Goal: Task Accomplishment & Management: Manage account settings

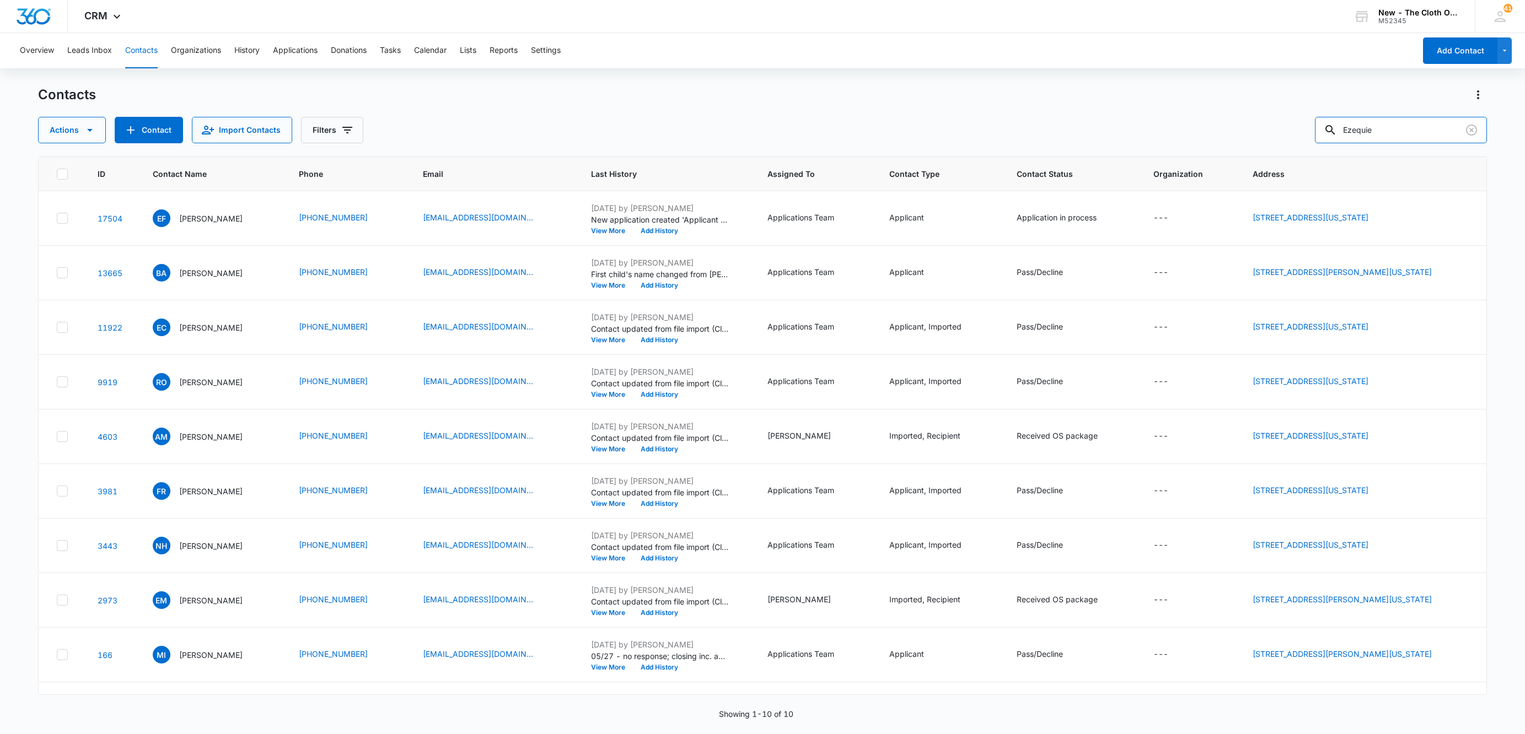
drag, startPoint x: 1396, startPoint y: 129, endPoint x: 1197, endPoint y: 148, distance: 199.3
click at [1197, 148] on div "Contacts Actions Contact Import Contacts Filters Ezequie ID Contact Name Phone …" at bounding box center [762, 409] width 1449 height 647
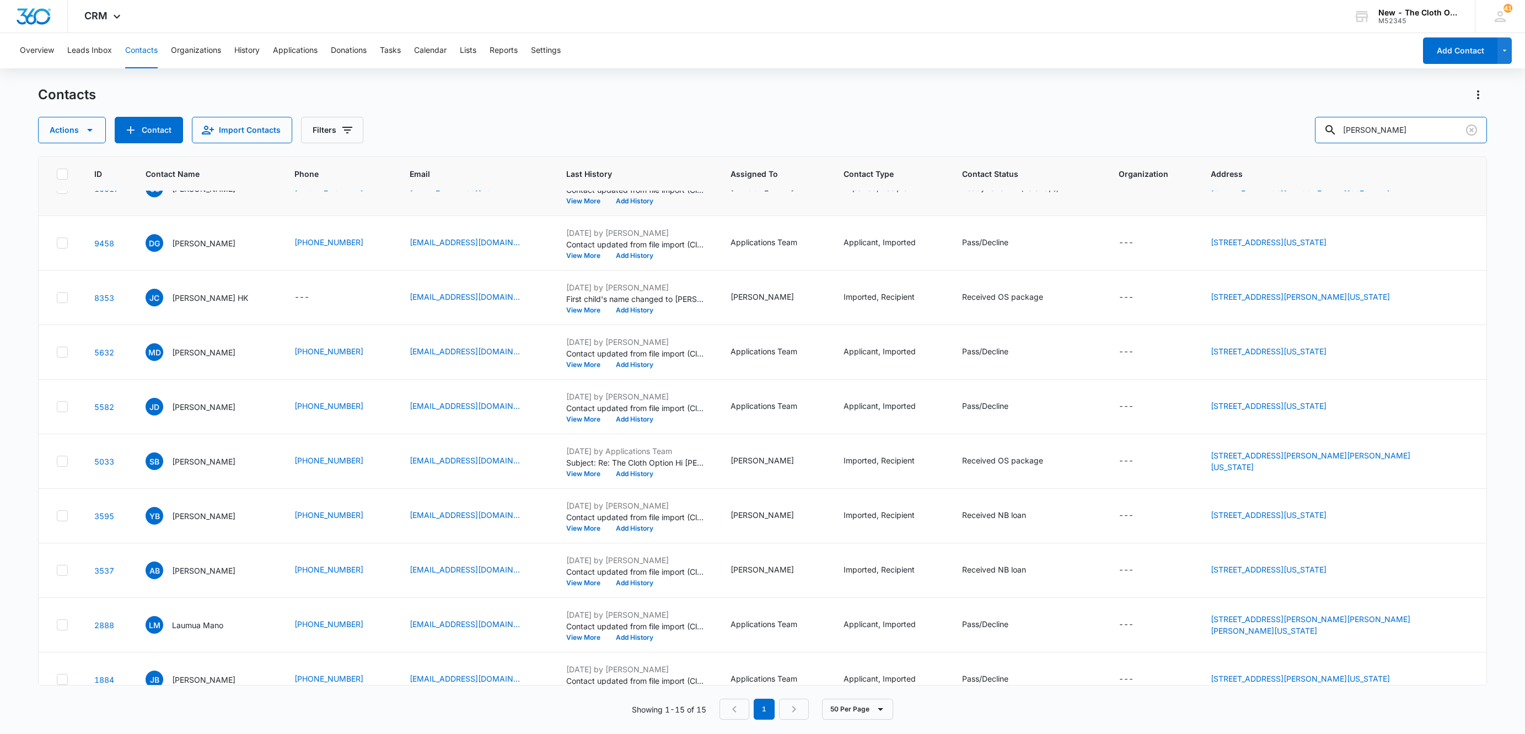
scroll to position [328, 0]
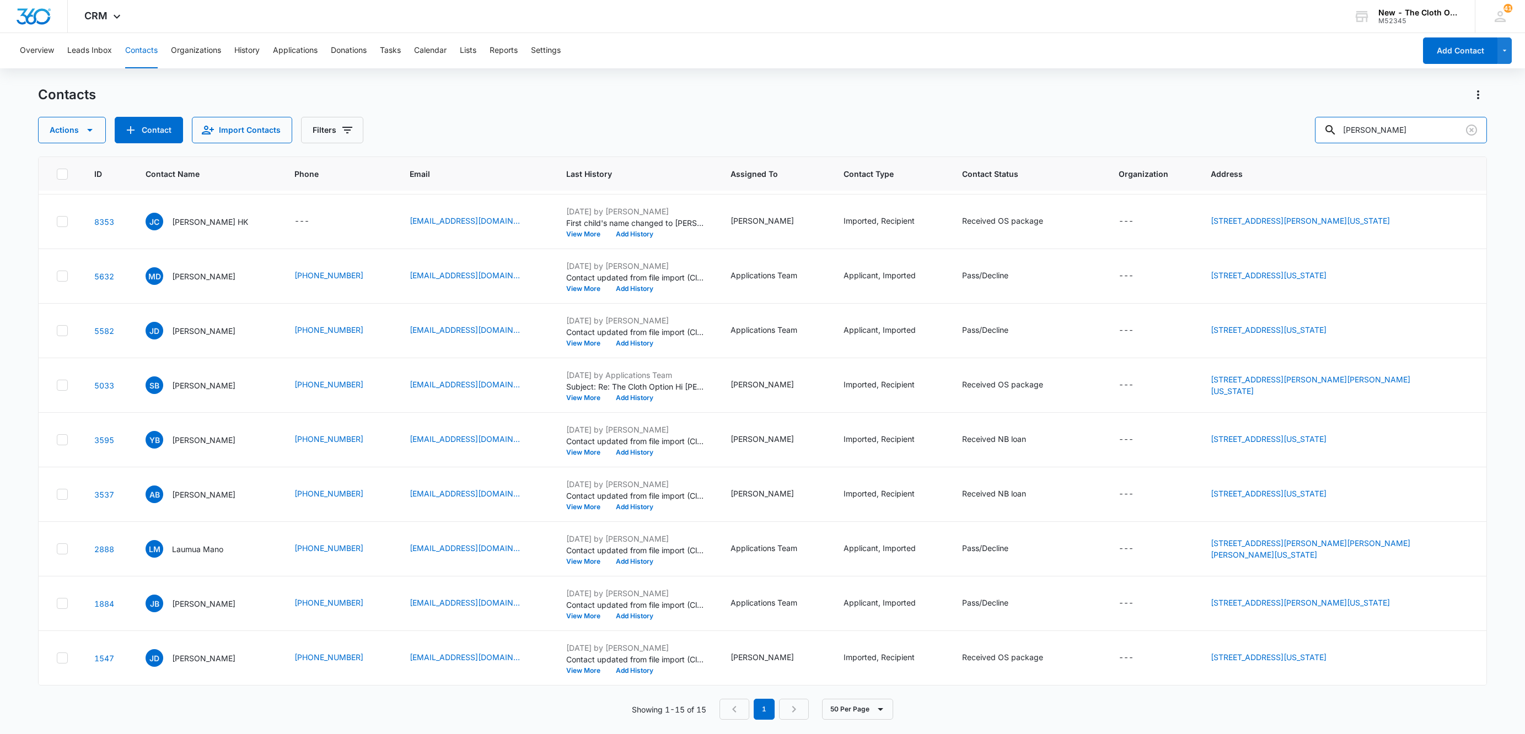
drag, startPoint x: 1406, startPoint y: 133, endPoint x: 1247, endPoint y: 164, distance: 161.3
click at [1257, 163] on div "Contacts Actions Contact Import Contacts Filters daum ID Contact Name Phone Ema…" at bounding box center [762, 409] width 1449 height 647
paste input "Whitney Thornton"
type input "Whitney Thornton"
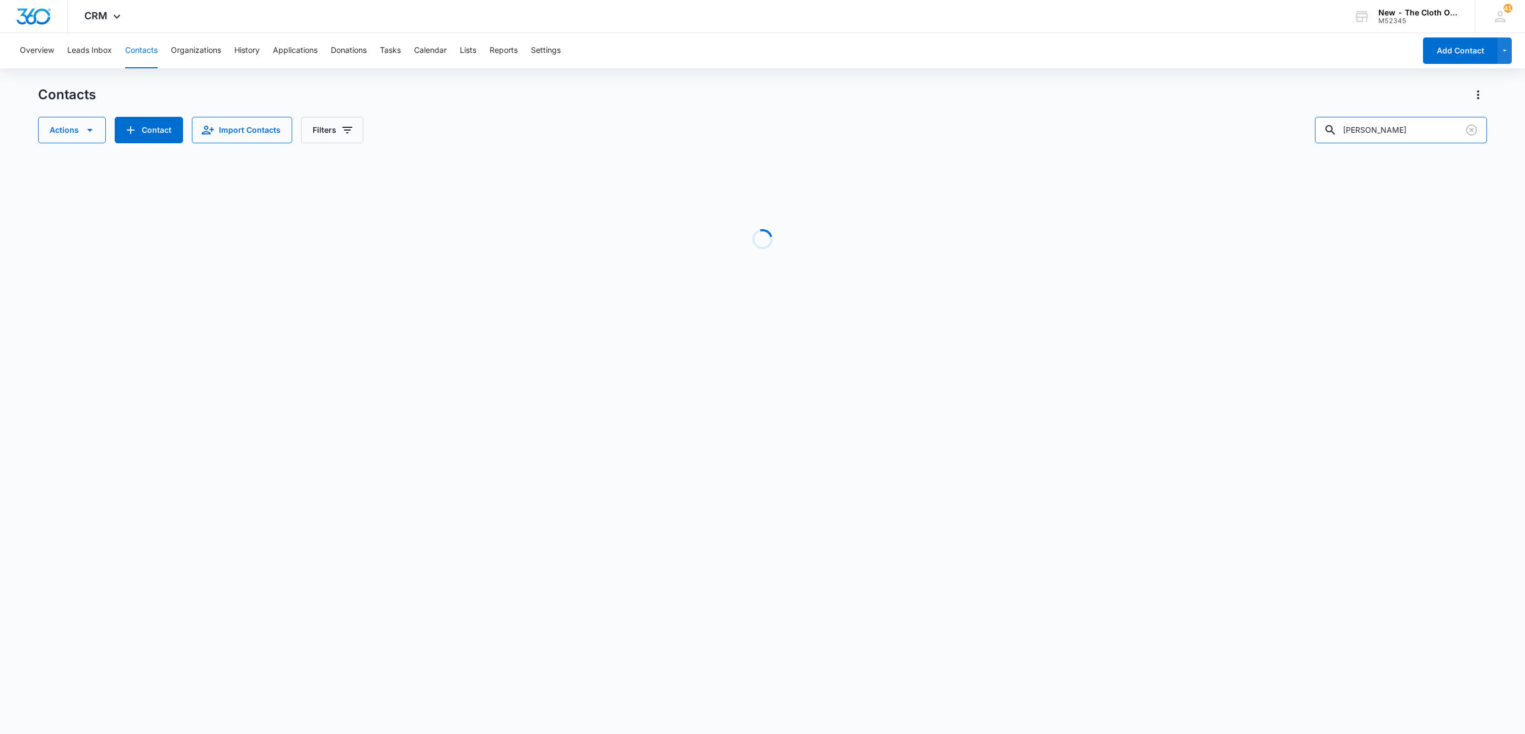
scroll to position [0, 0]
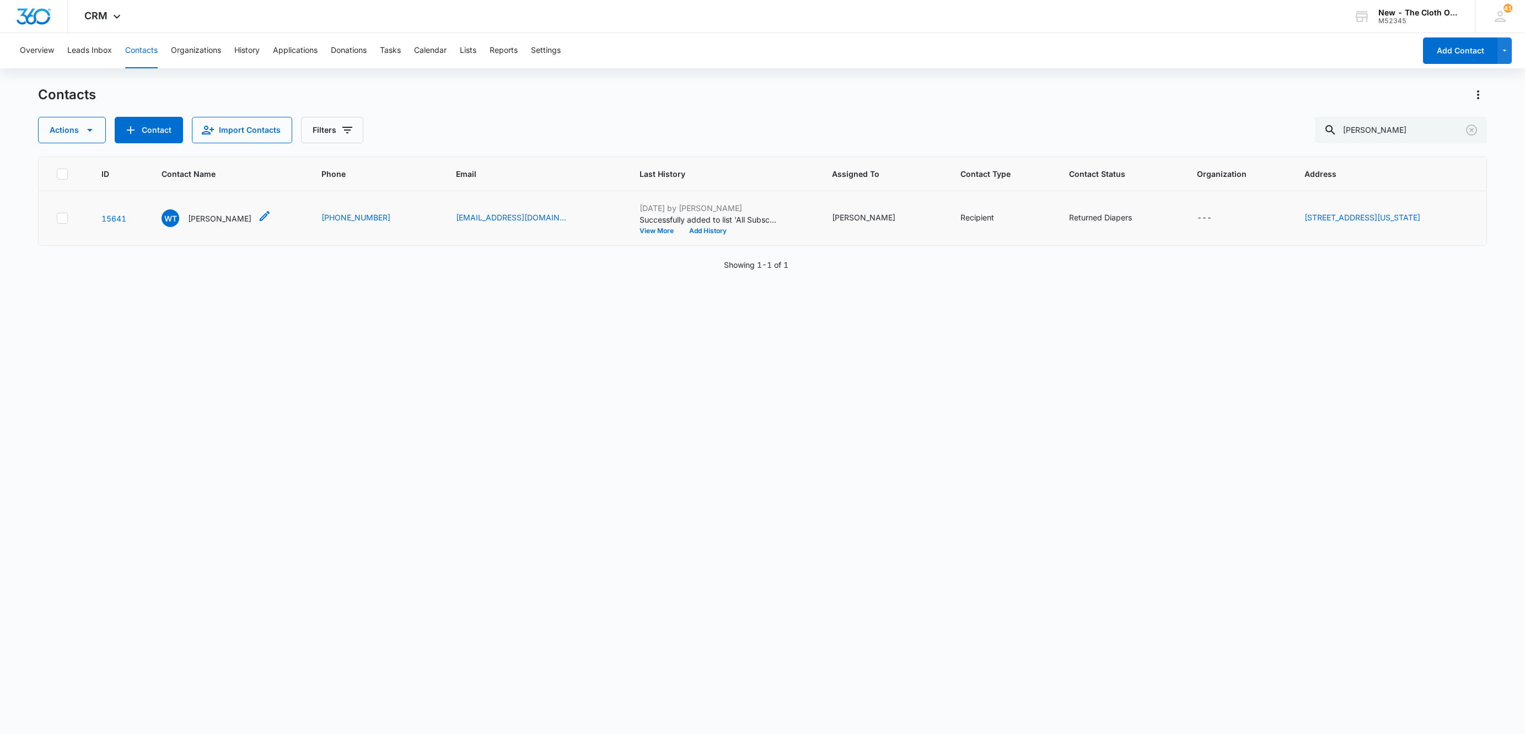
click at [213, 213] on p "Whitney Thornton Bock" at bounding box center [219, 219] width 63 height 12
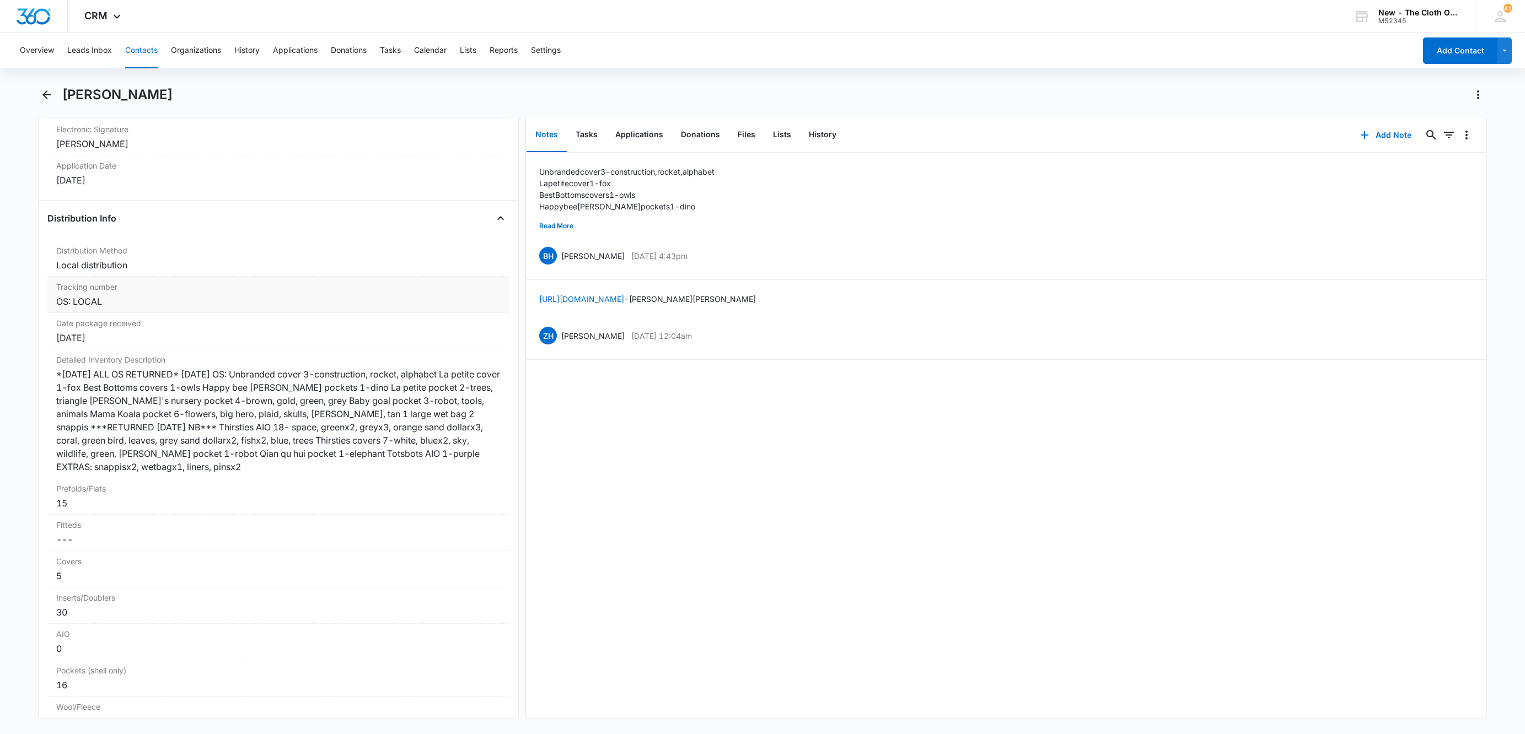
scroll to position [2315, 0]
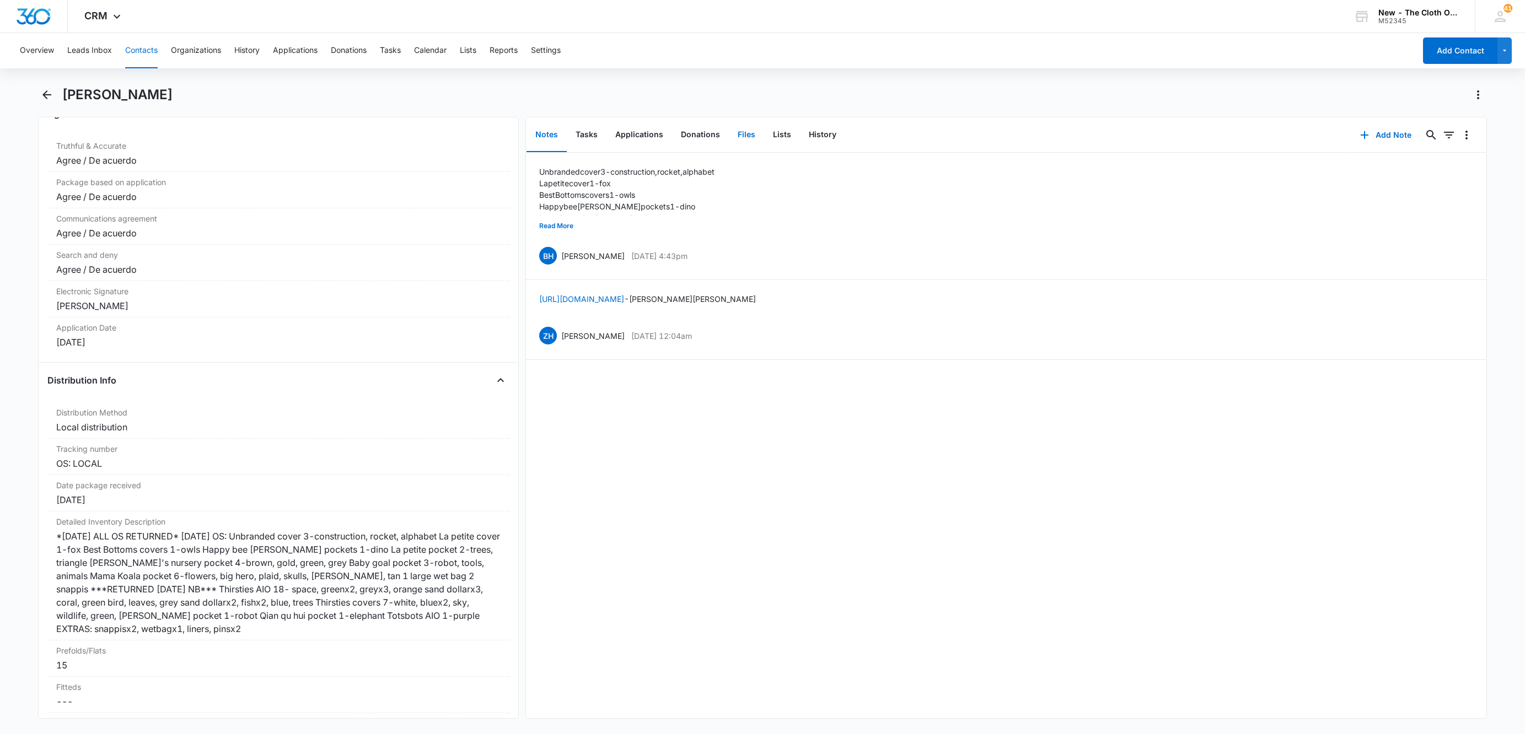
click at [734, 136] on button "Files" at bounding box center [746, 135] width 35 height 34
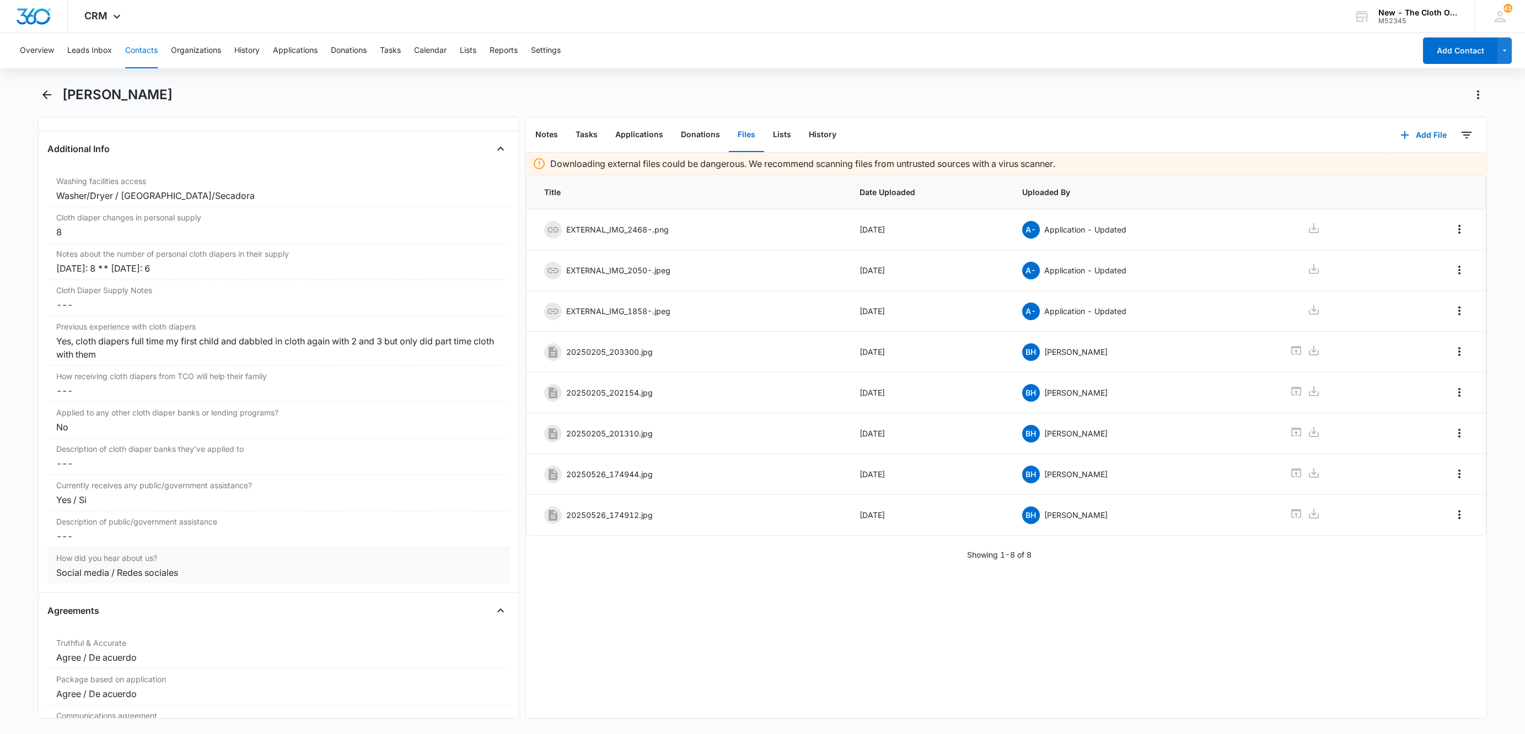
scroll to position [1323, 0]
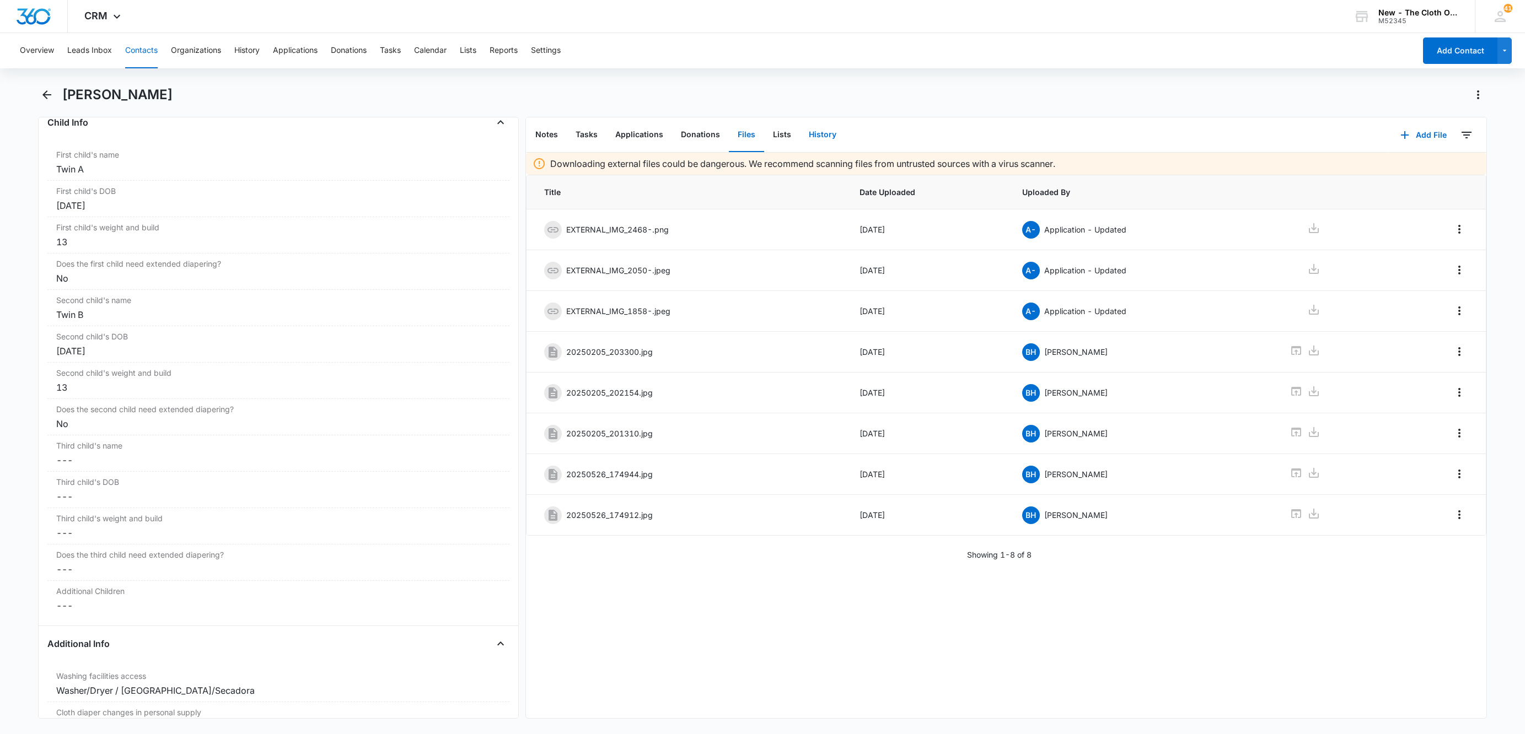
click at [821, 139] on button "History" at bounding box center [822, 135] width 45 height 34
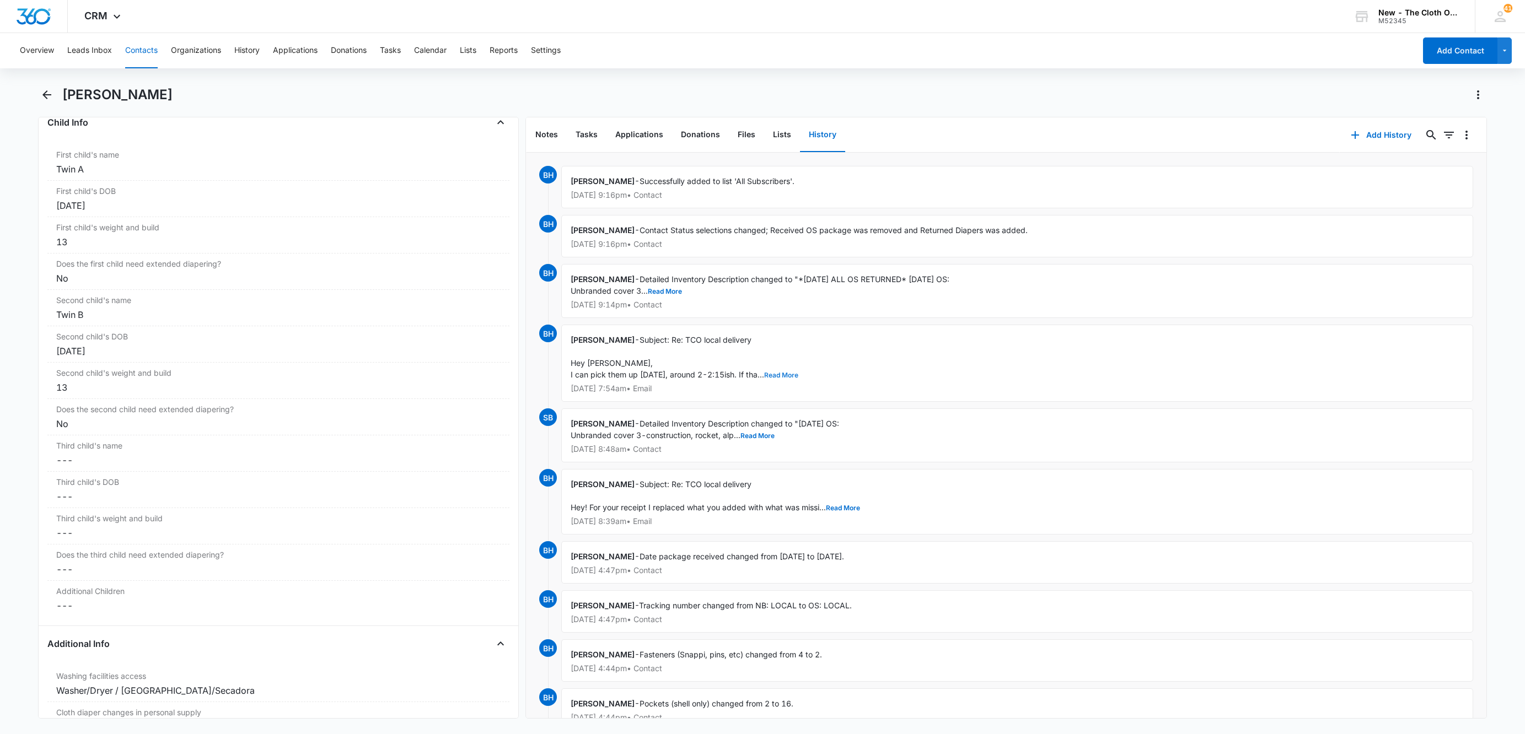
click at [798, 376] on button "Read More" at bounding box center [781, 375] width 34 height 7
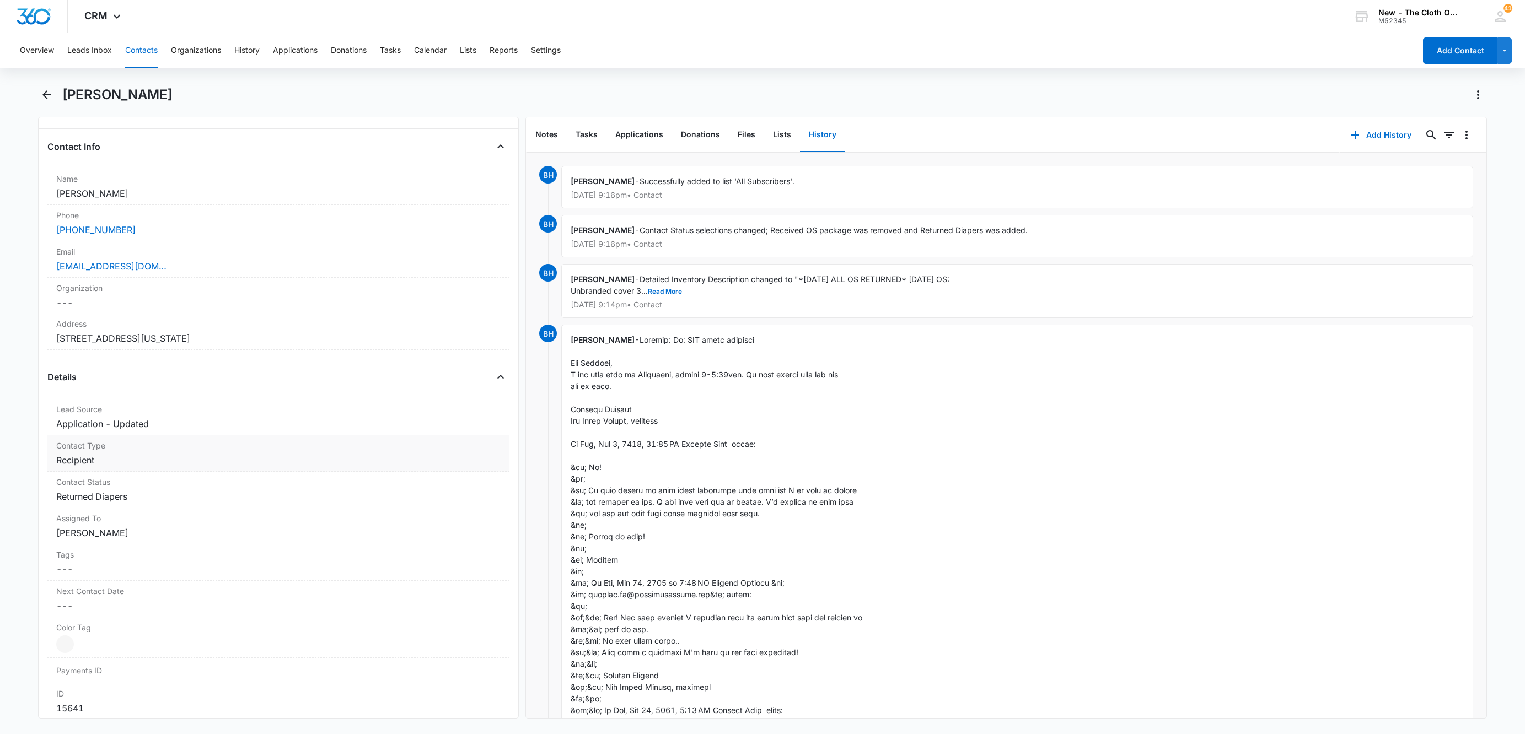
scroll to position [248, 0]
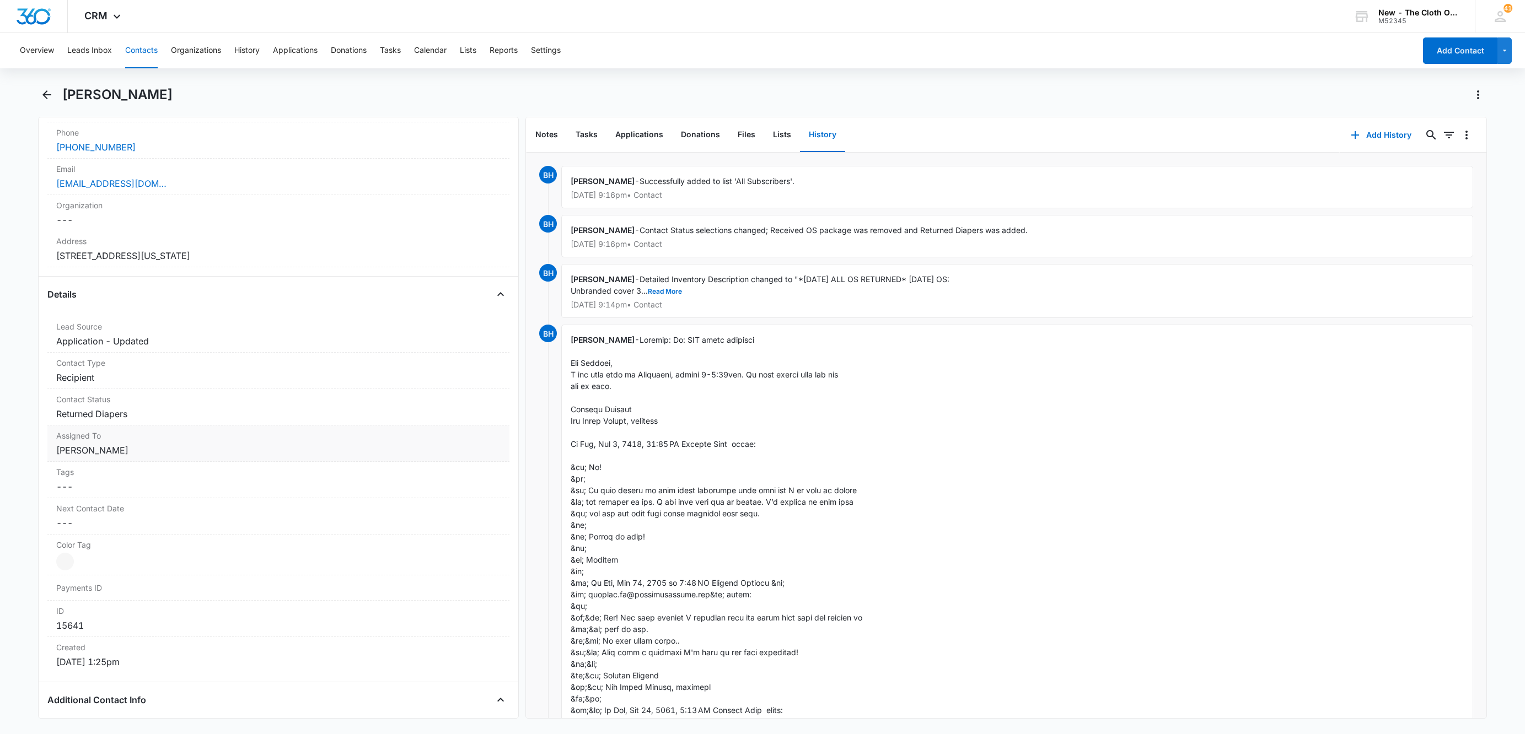
click at [148, 449] on dd "Cancel Save Changes Britani Hampton" at bounding box center [278, 450] width 444 height 13
click at [131, 461] on icon "Remove Britani Hampton" at bounding box center [130, 460] width 8 height 8
click at [131, 461] on div at bounding box center [264, 459] width 401 height 15
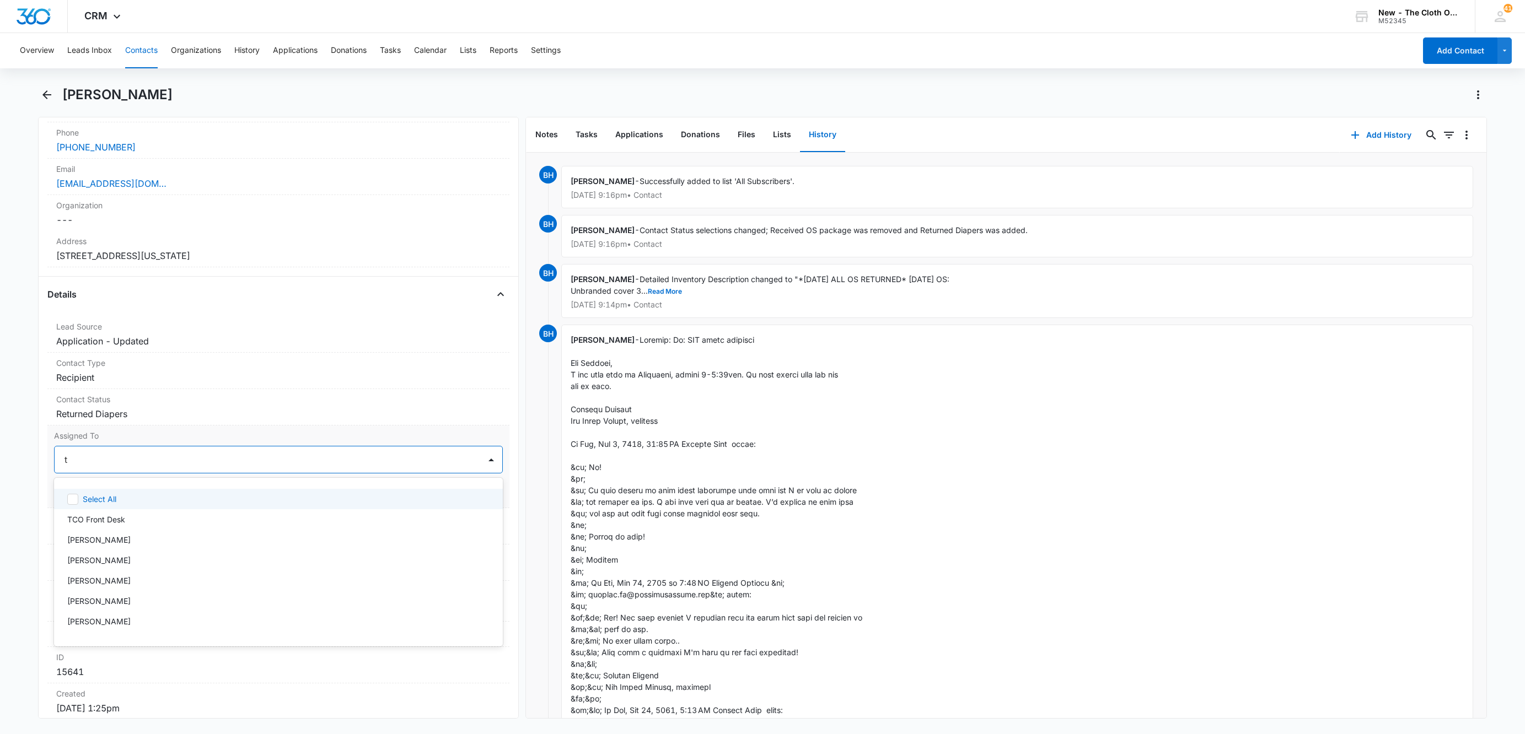
type input "tc"
click at [123, 513] on div "TCO Donation Support" at bounding box center [278, 519] width 449 height 20
click at [150, 464] on icon "Remove TCO Donation Support" at bounding box center [154, 460] width 8 height 8
click at [149, 465] on div at bounding box center [264, 459] width 401 height 15
type input "fron"
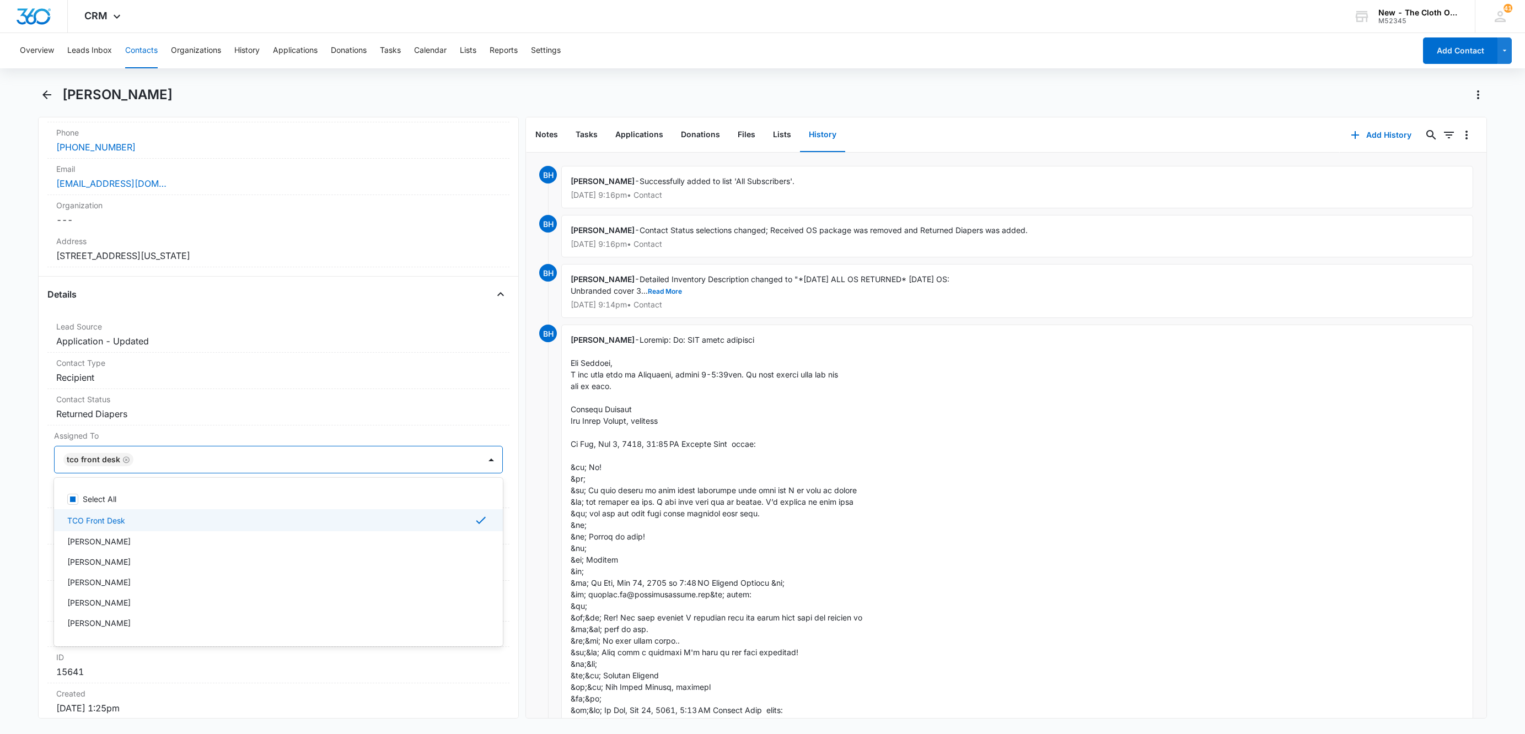
click at [154, 460] on div at bounding box center [301, 459] width 329 height 15
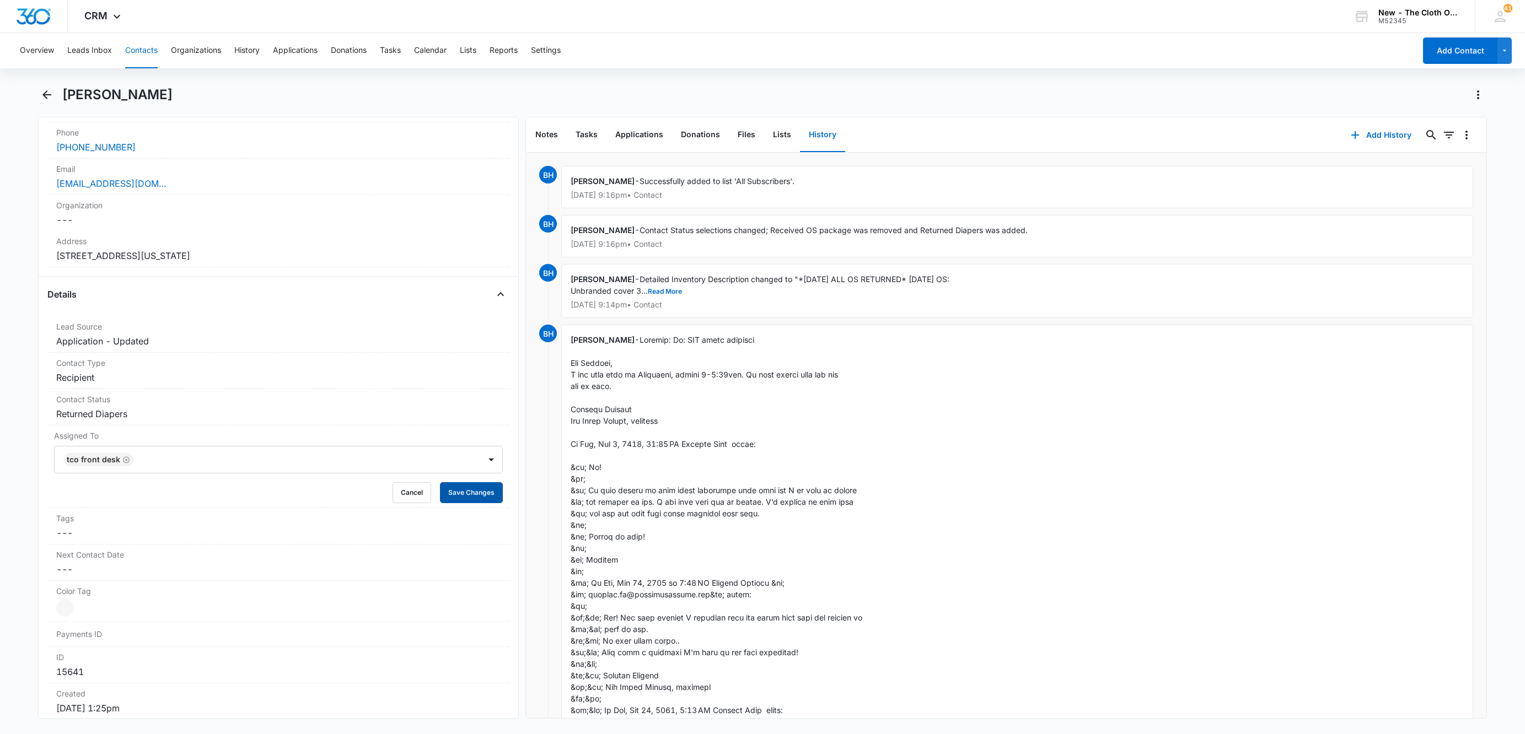
click at [458, 496] on button "Save Changes" at bounding box center [471, 492] width 63 height 21
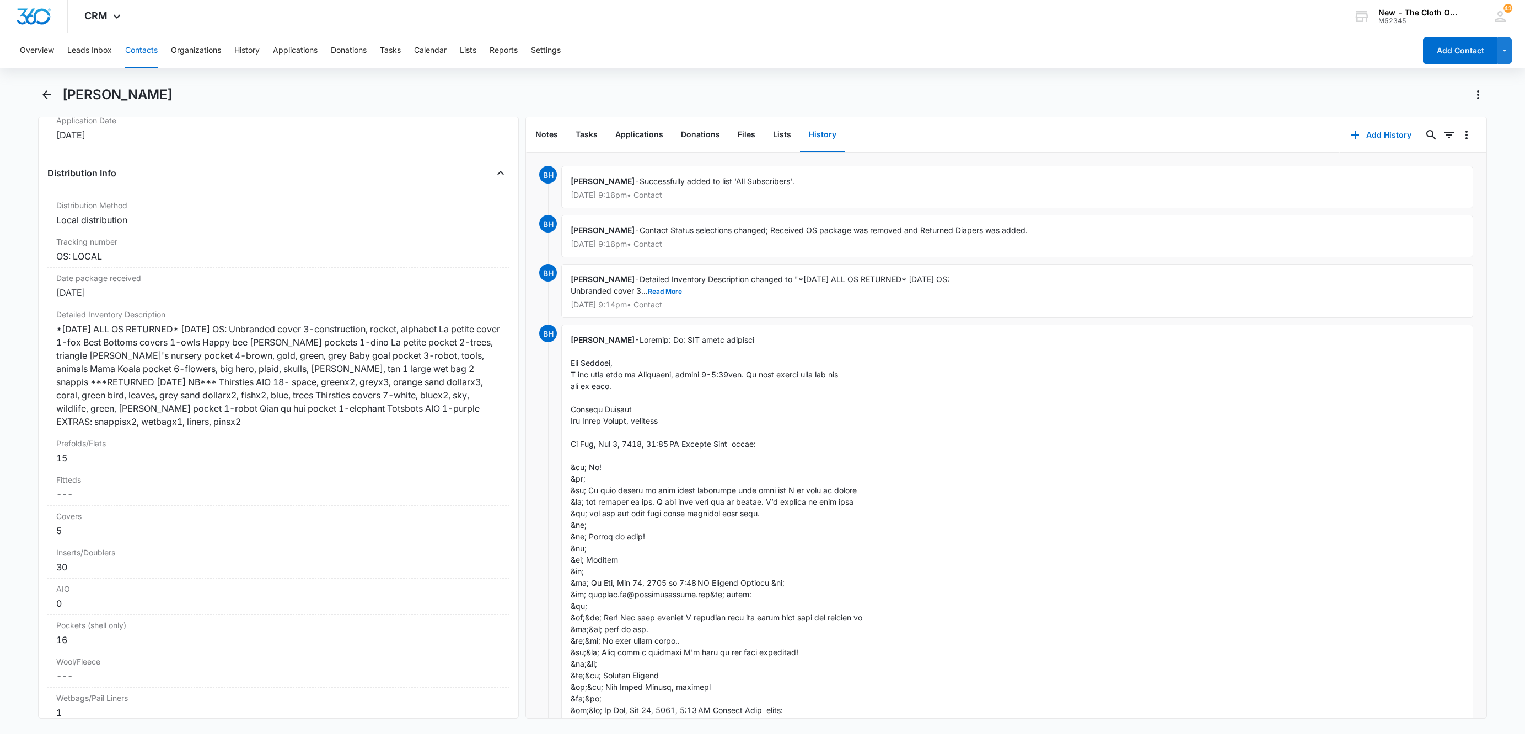
scroll to position [2517, 0]
click at [584, 134] on button "Tasks" at bounding box center [587, 135] width 40 height 34
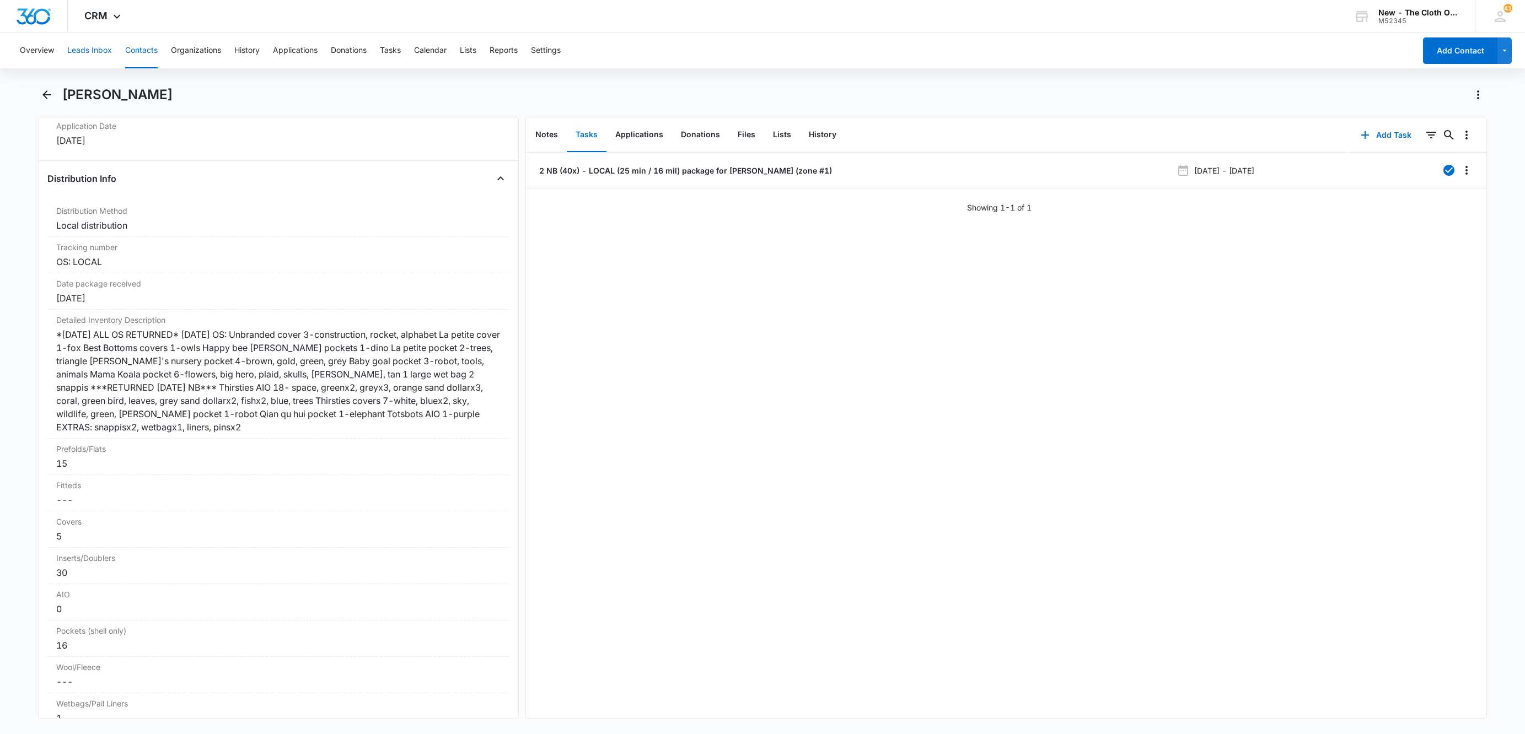
click at [85, 50] on button "Leads Inbox" at bounding box center [89, 50] width 45 height 35
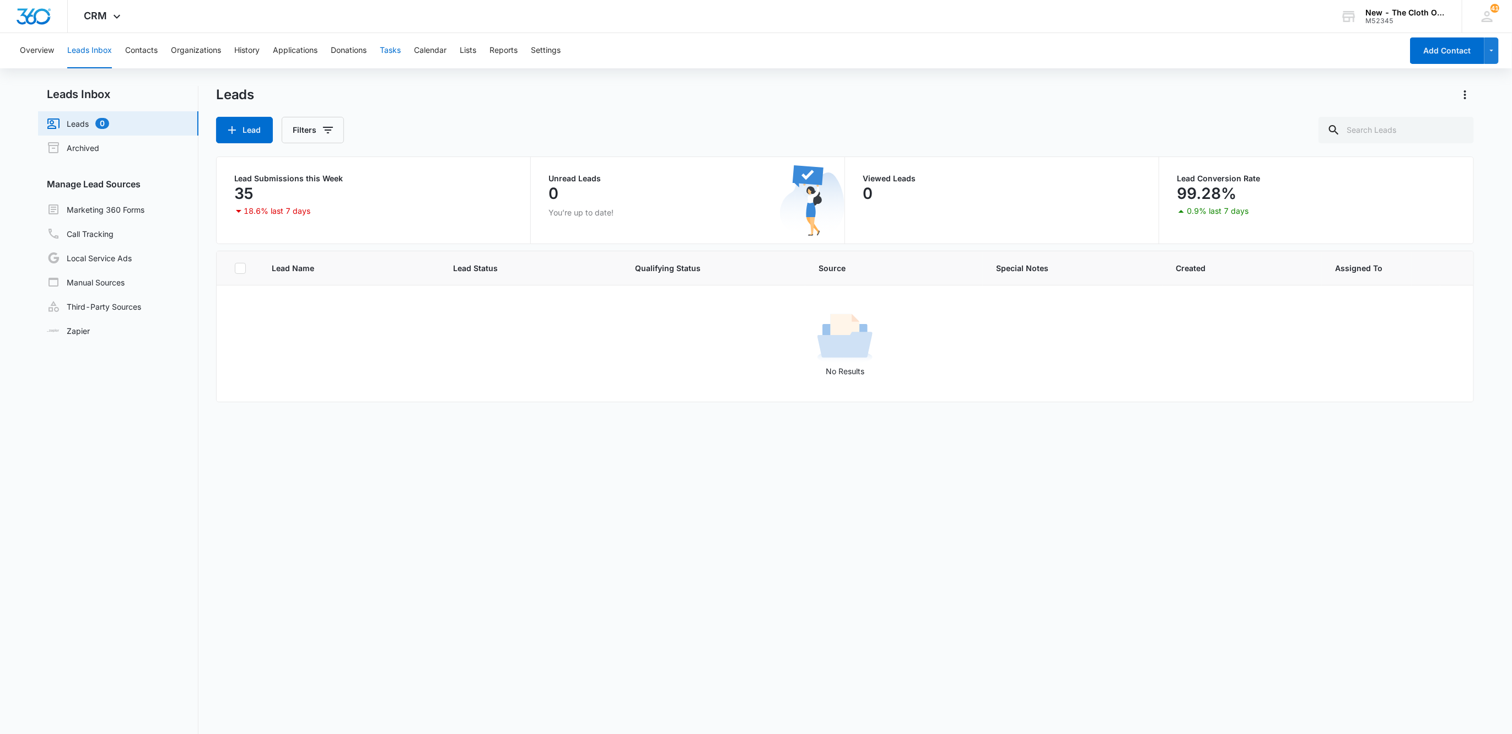
click at [390, 47] on button "Tasks" at bounding box center [390, 50] width 21 height 35
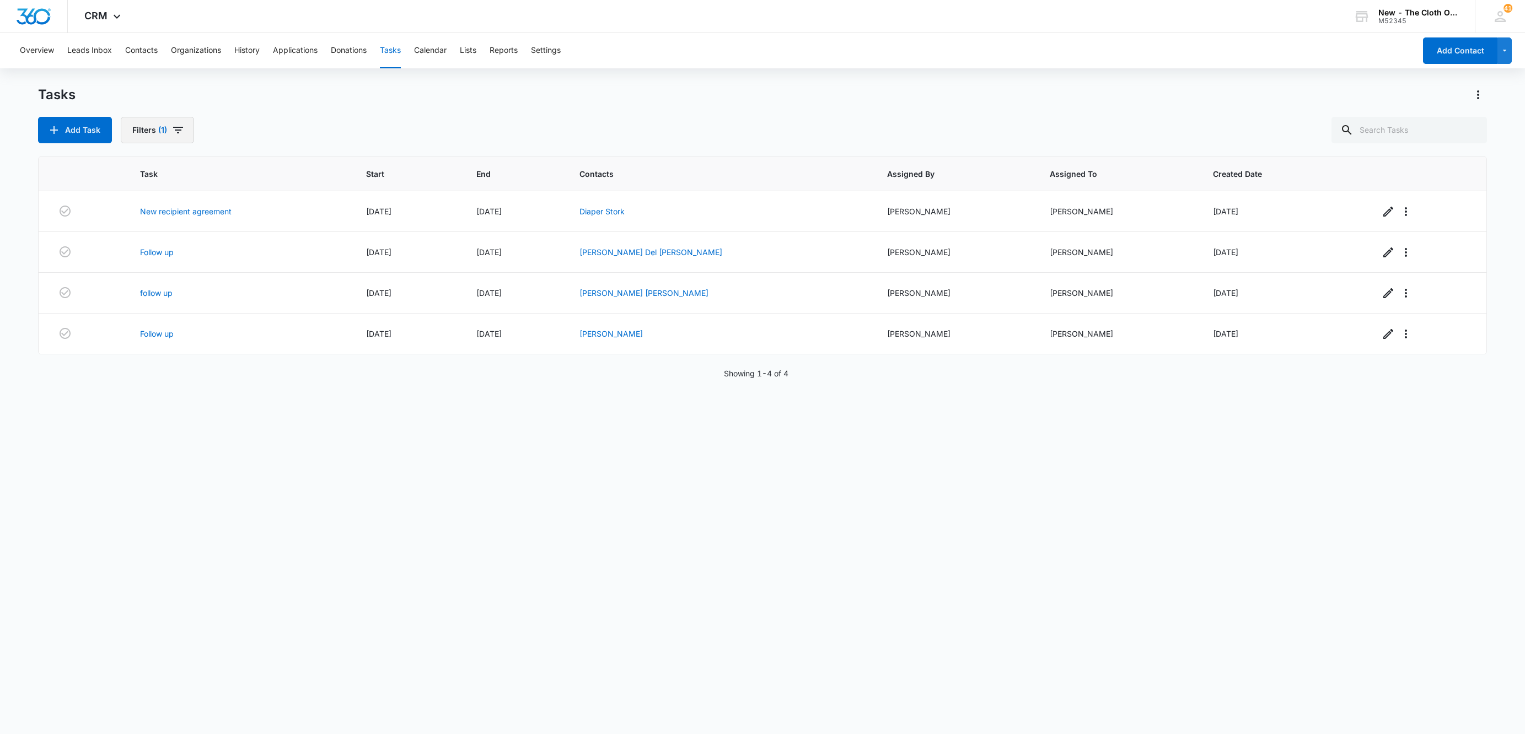
click at [181, 132] on icon "button" at bounding box center [177, 129] width 13 height 13
click at [232, 313] on button "Clear All" at bounding box center [197, 305] width 127 height 21
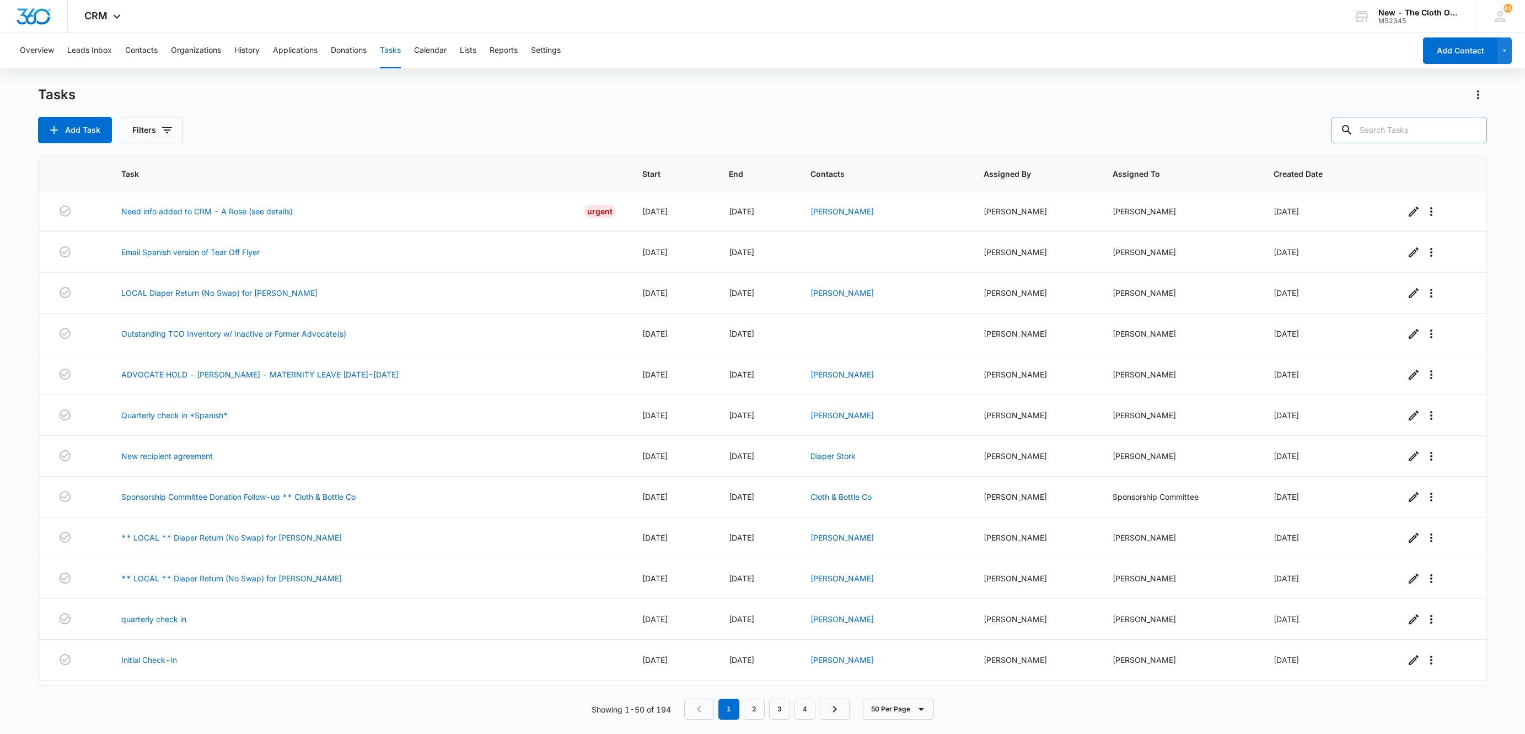
click at [1386, 136] on input "text" at bounding box center [1408, 130] width 155 height 26
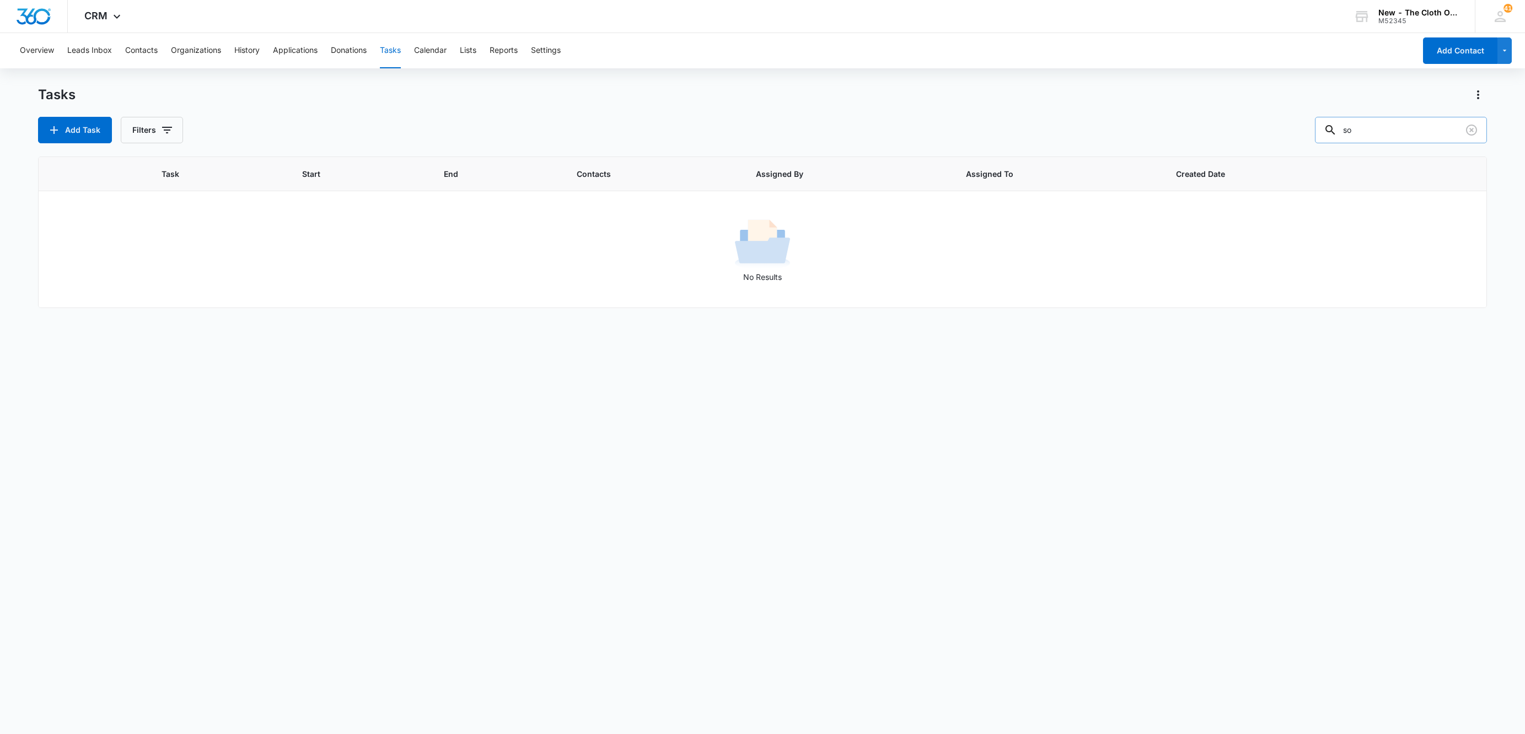
type input "s"
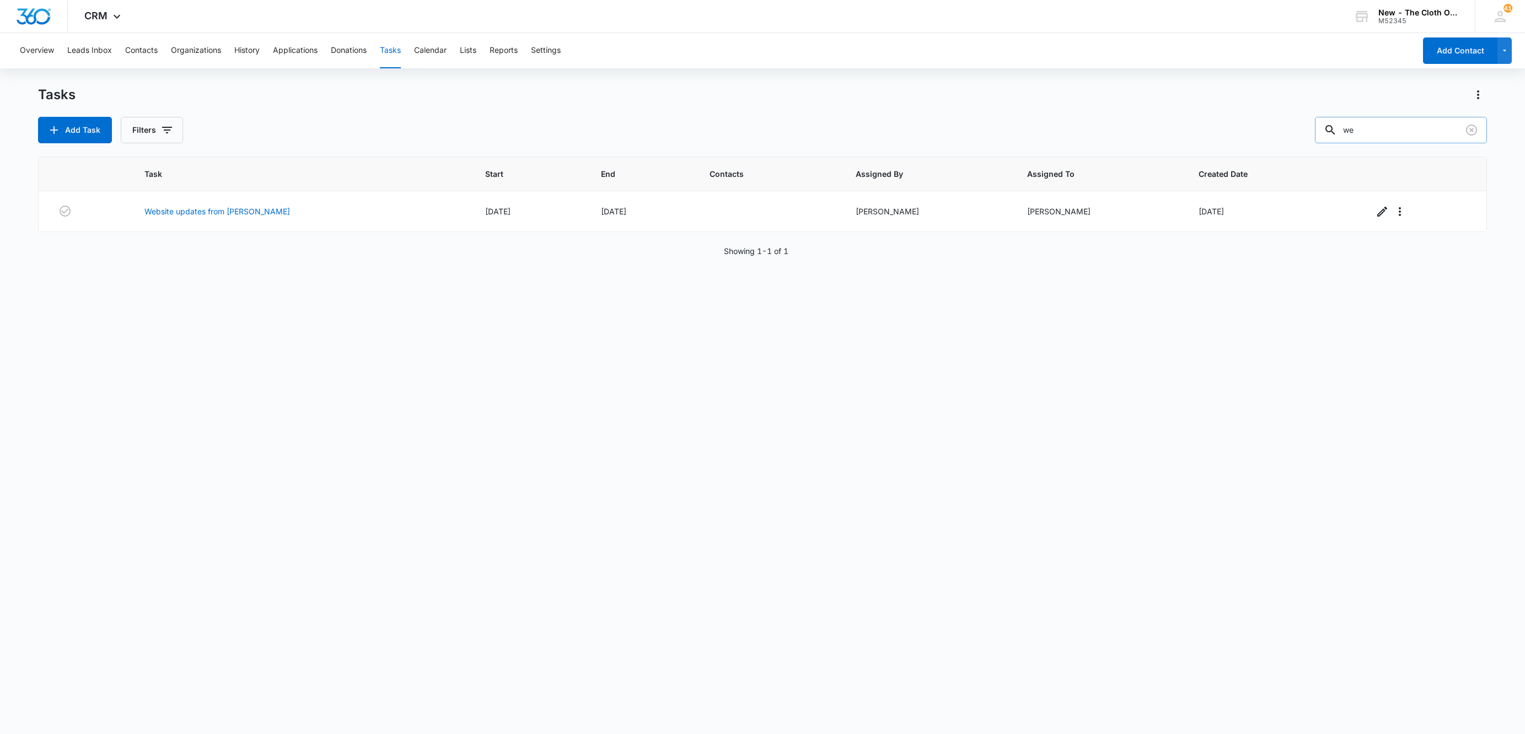
type input "w"
type input "thank you"
click at [1472, 132] on icon "Clear" at bounding box center [1471, 129] width 13 height 13
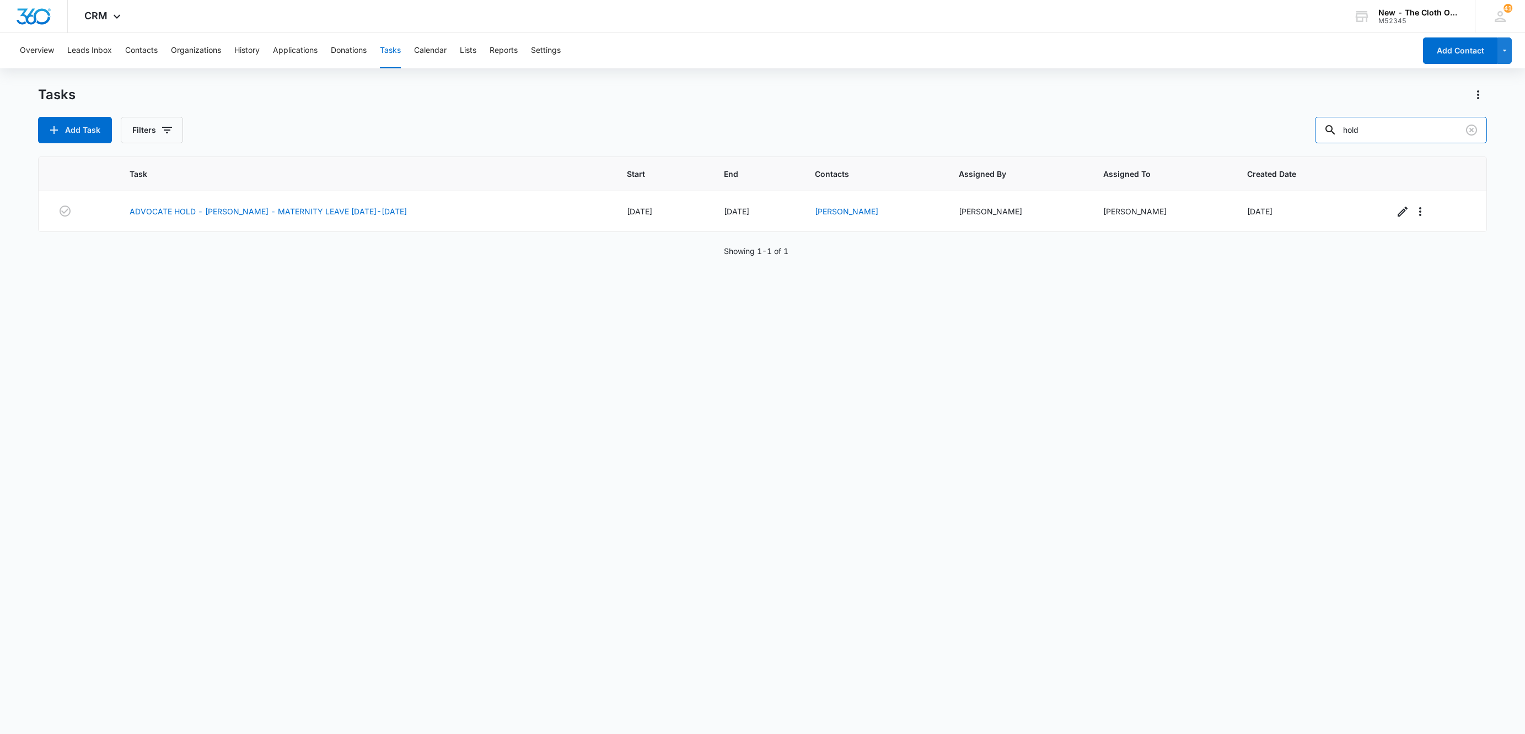
drag, startPoint x: 1386, startPoint y: 134, endPoint x: 1149, endPoint y: 144, distance: 236.7
click at [1169, 138] on div "Add Task Filters hold" at bounding box center [762, 130] width 1449 height 26
paste input "marilynli9@gmail.com"
type input "marilynli9@gmail.com"
click at [138, 46] on button "Contacts" at bounding box center [141, 50] width 33 height 35
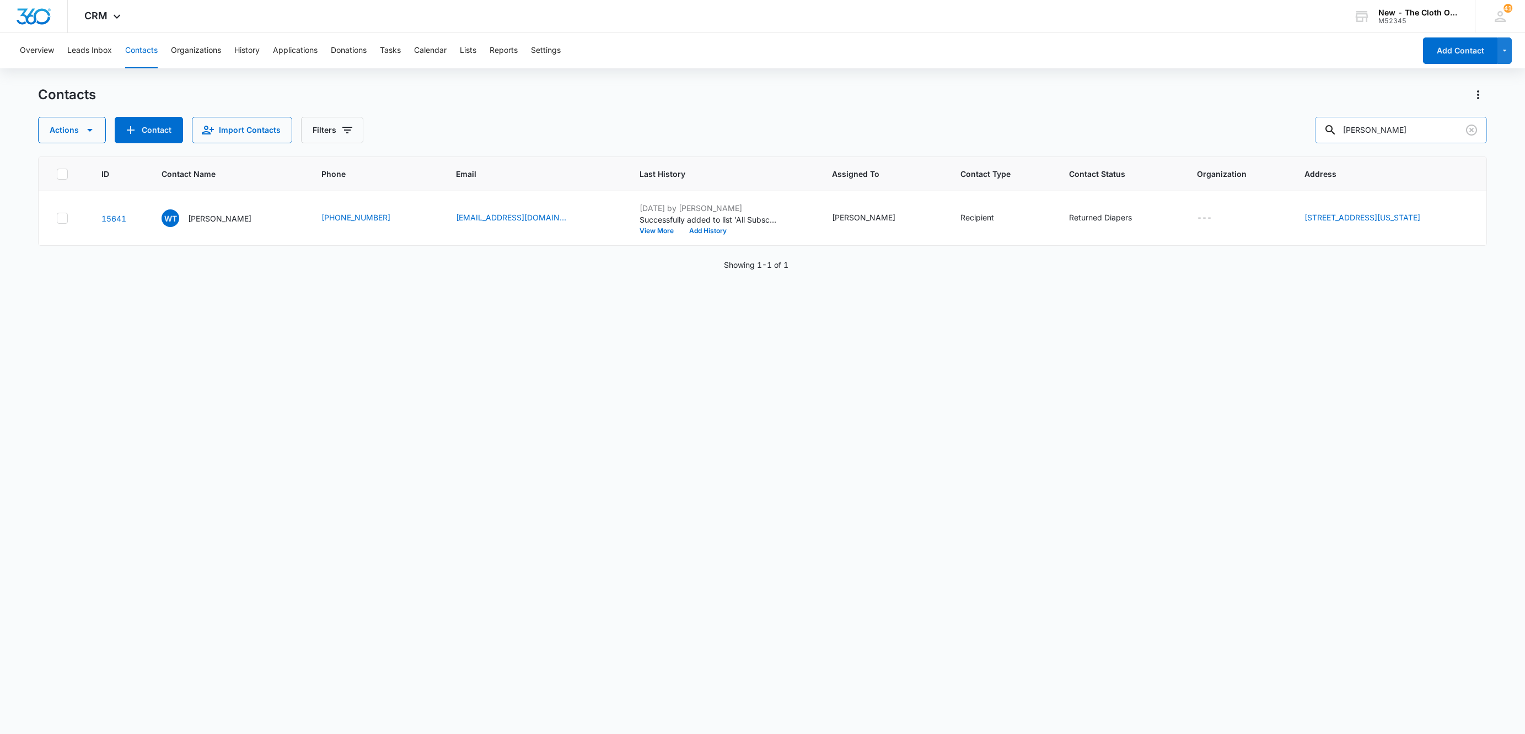
click at [1353, 125] on input "Whitney Thornton" at bounding box center [1401, 130] width 172 height 26
paste input "marilynli9@gmail.com"
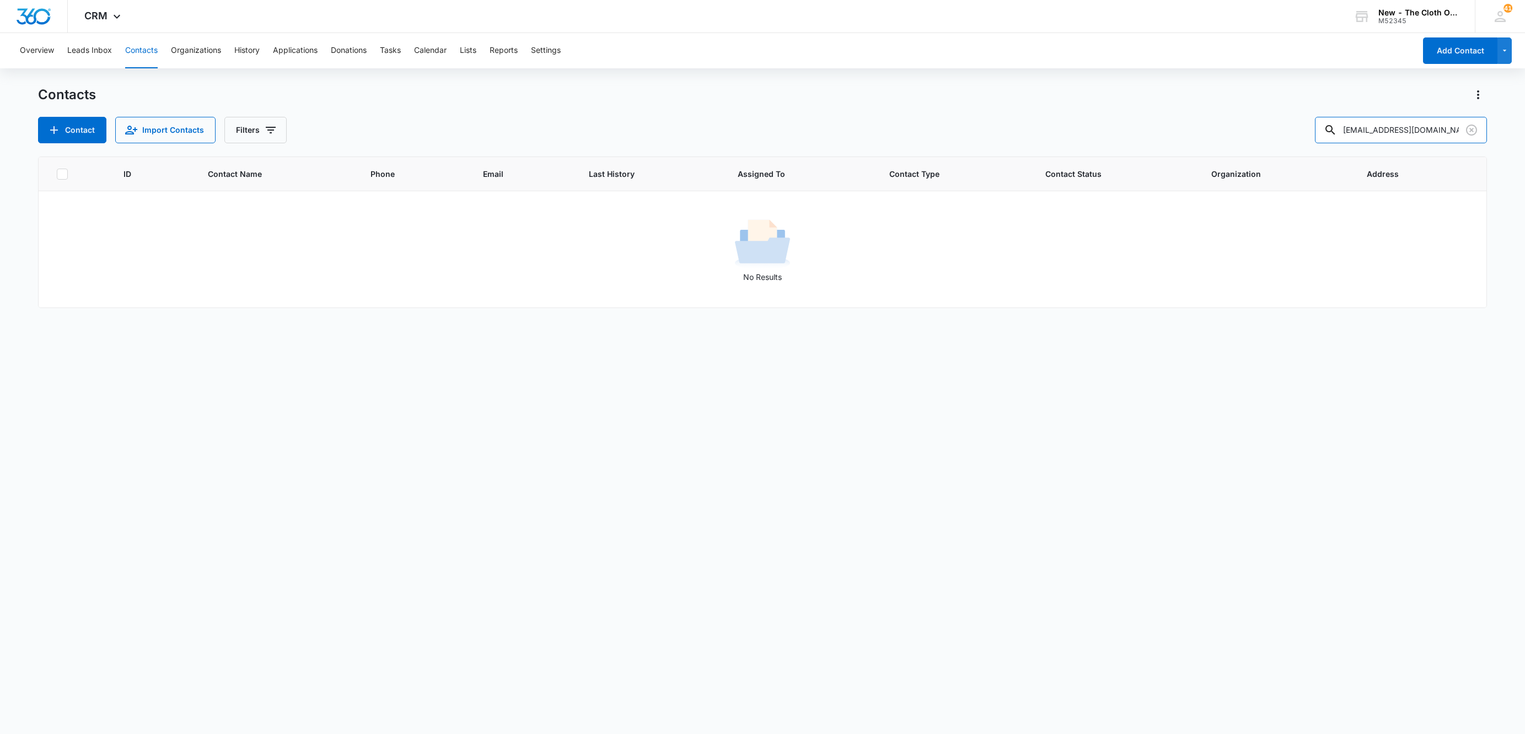
drag, startPoint x: 1440, startPoint y: 126, endPoint x: 1155, endPoint y: 136, distance: 285.7
click at [1169, 137] on div "Contact Import Contacts Filters marilynli9@gmail.com" at bounding box center [762, 130] width 1449 height 26
paste input "9434636106194312394336"
type input "9434636106194312394336"
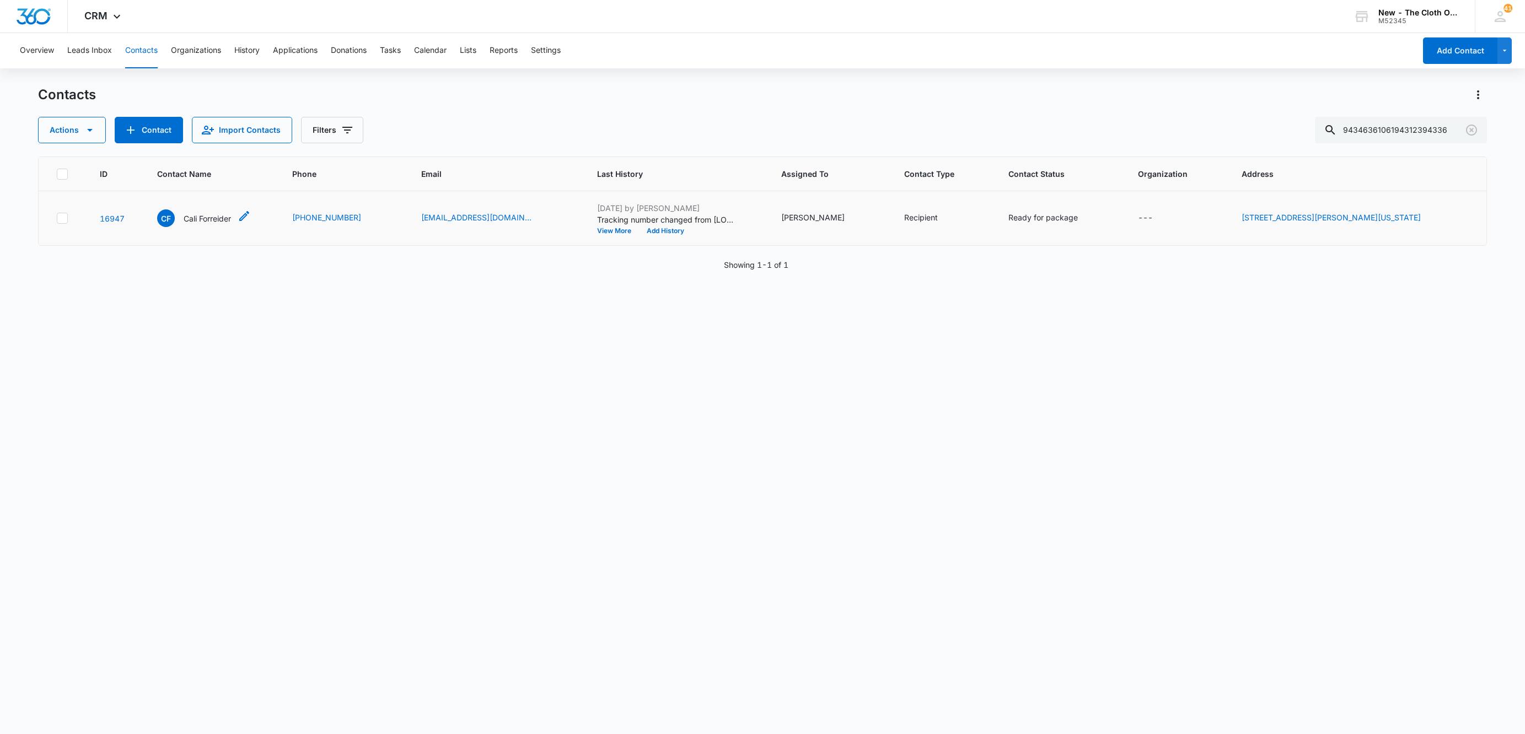
click at [194, 217] on p "Cali Forreider" at bounding box center [207, 219] width 47 height 12
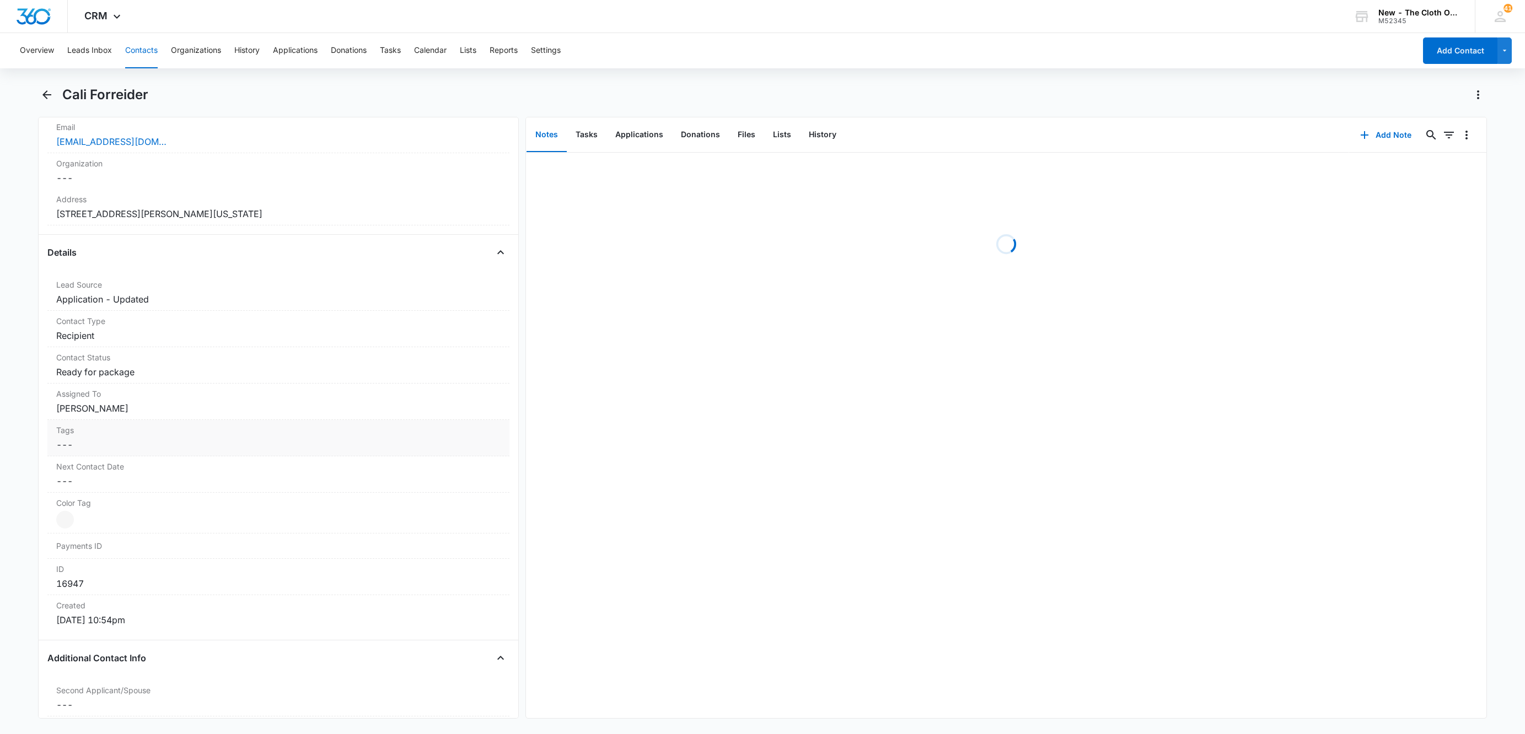
scroll to position [331, 0]
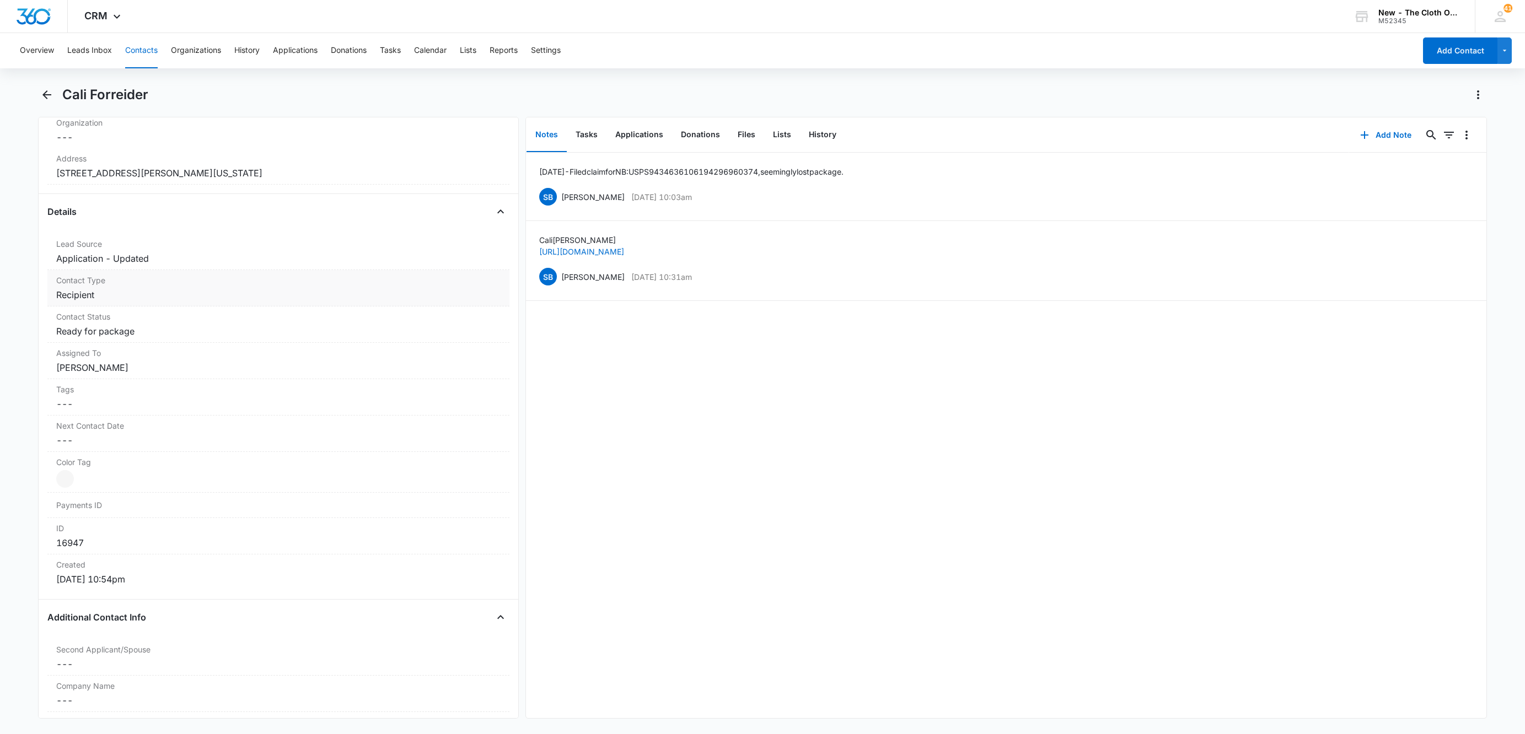
click at [111, 298] on dd "Cancel Save Changes Recipient" at bounding box center [278, 294] width 444 height 13
click at [109, 305] on icon "Remove Recipient" at bounding box center [107, 304] width 8 height 8
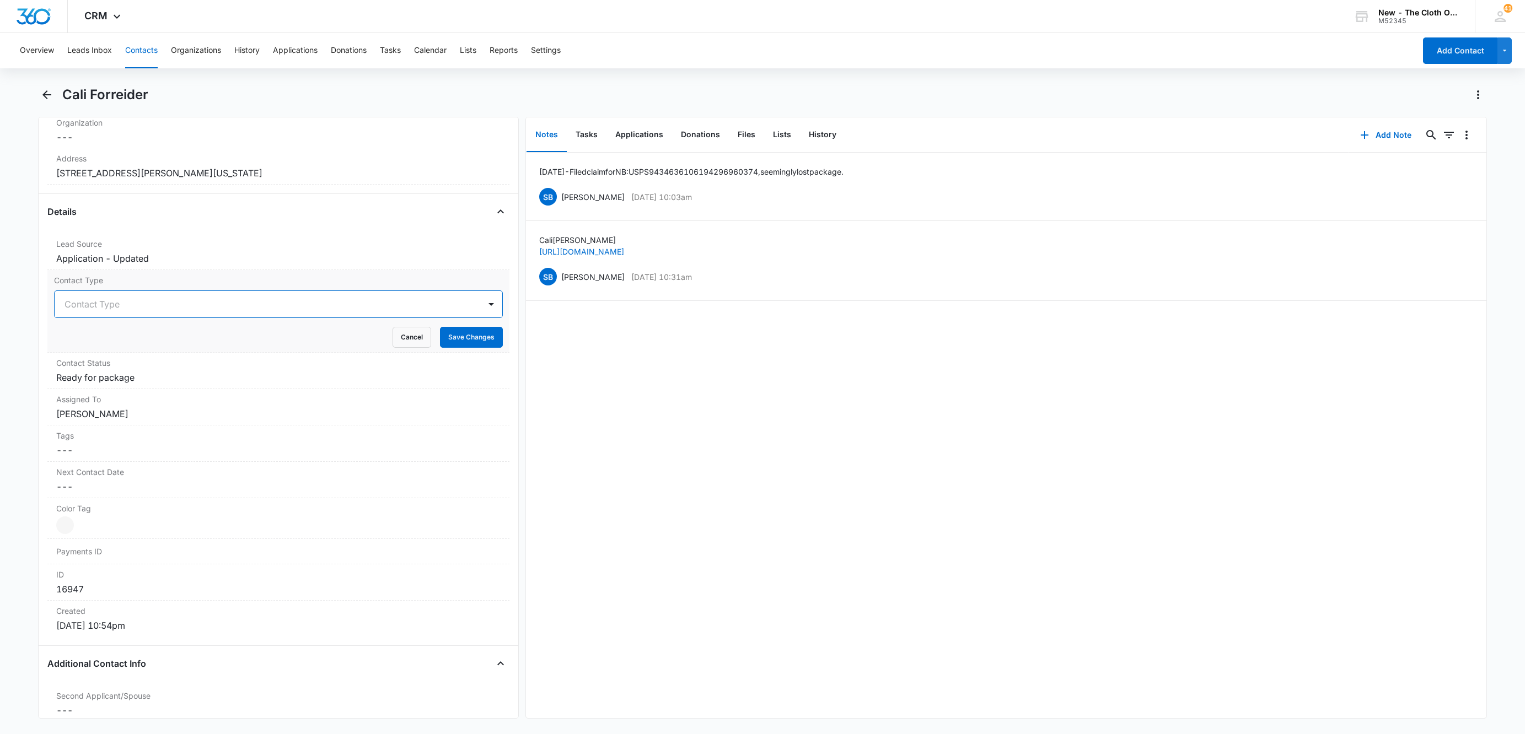
click at [109, 304] on div at bounding box center [264, 304] width 401 height 15
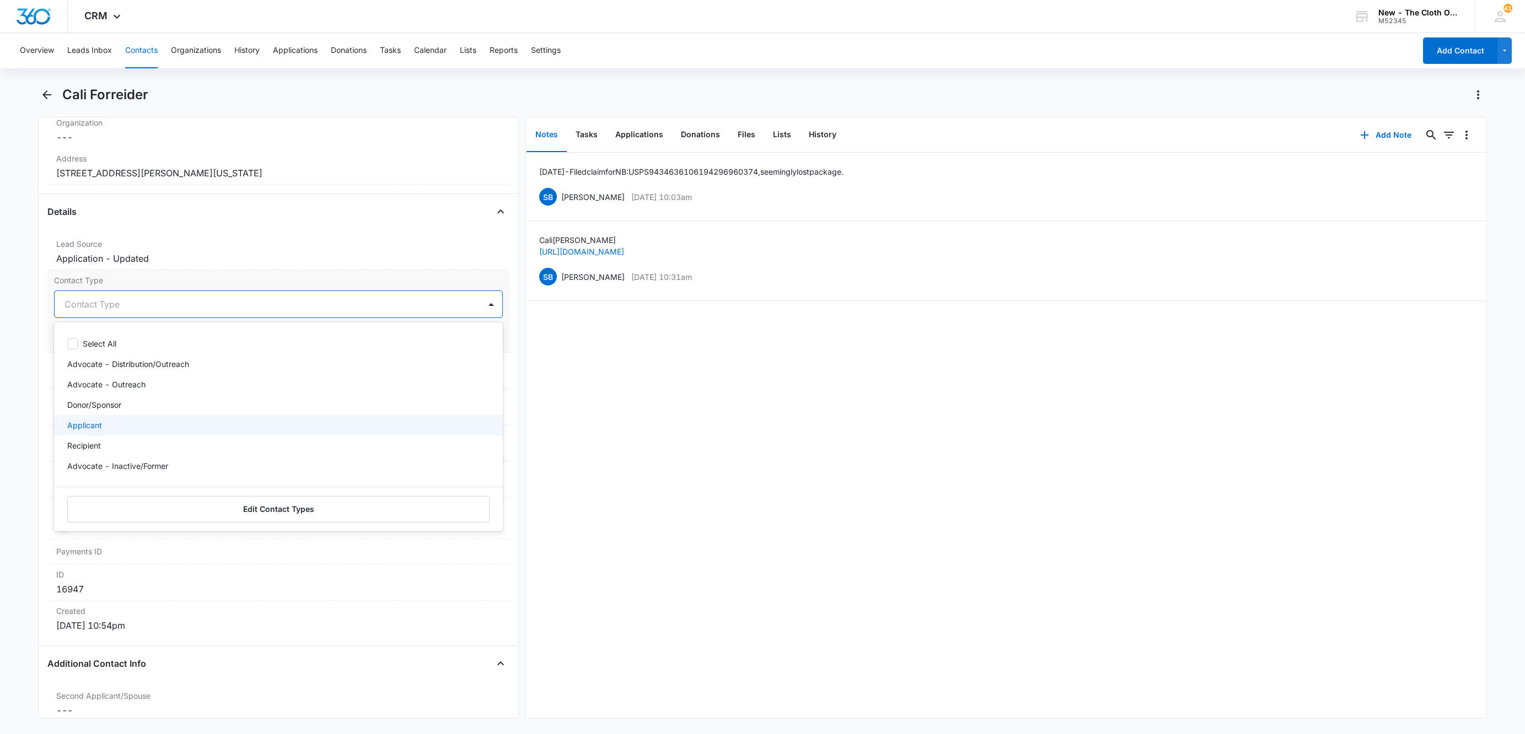
click at [116, 430] on div "Applicant" at bounding box center [277, 425] width 420 height 12
click at [311, 292] on div "Contact Type option Applicant, selected. 12 results available. Use Up and Down …" at bounding box center [278, 311] width 462 height 83
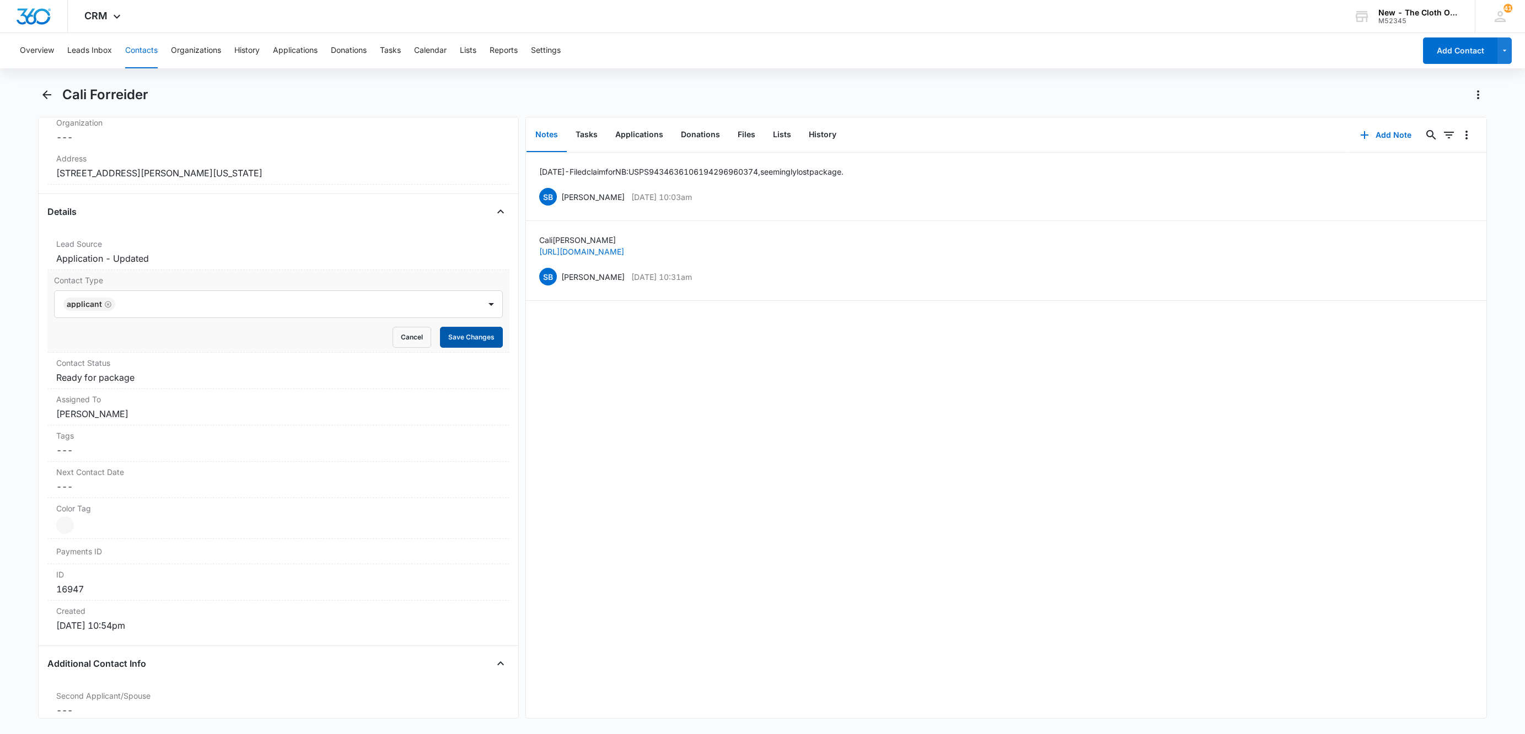
click at [463, 345] on button "Save Changes" at bounding box center [471, 337] width 63 height 21
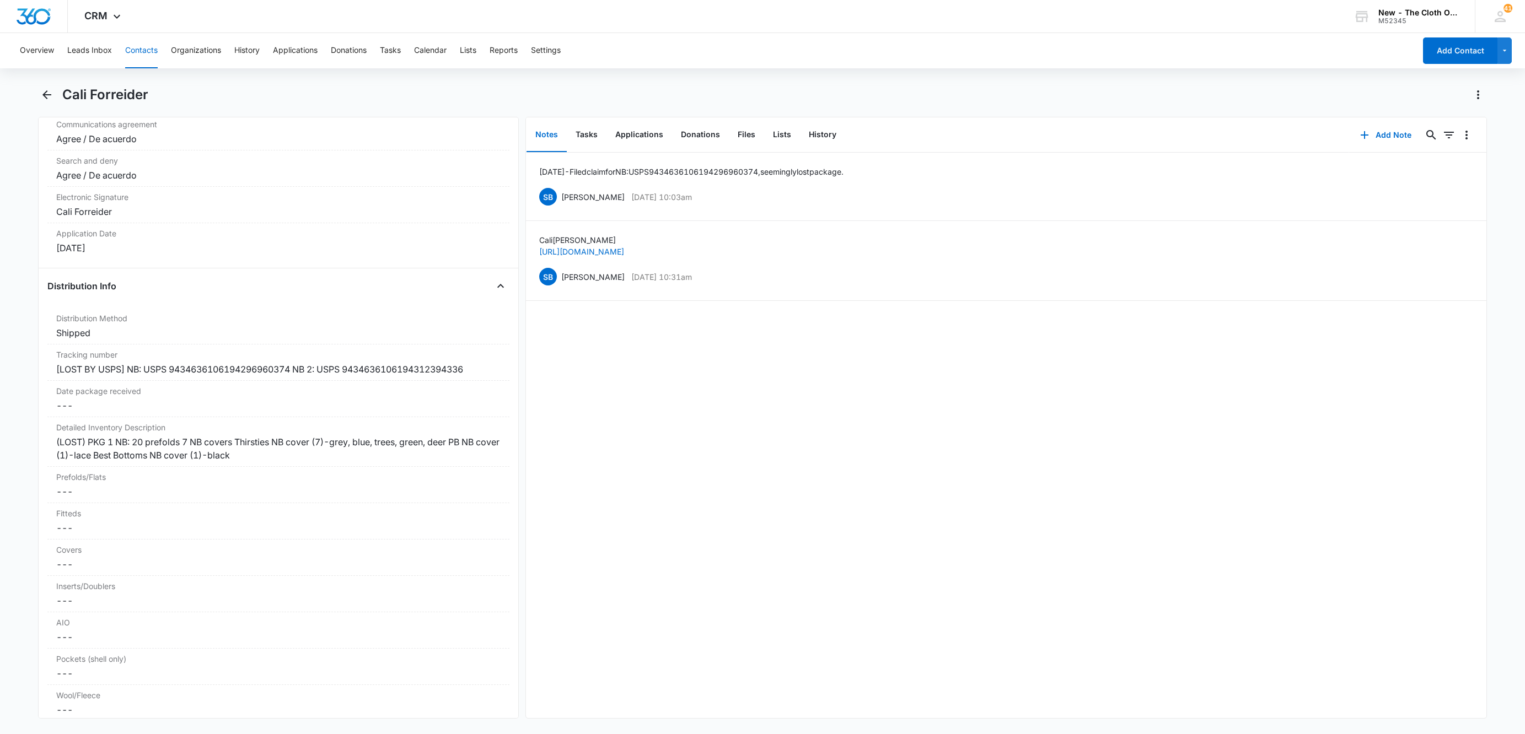
scroll to position [2398, 0]
click at [299, 374] on div "[LOST BY USPS] NB: USPS 9434636106194296960374 NB 2: USPS 9434636106194312394336" at bounding box center [278, 367] width 444 height 13
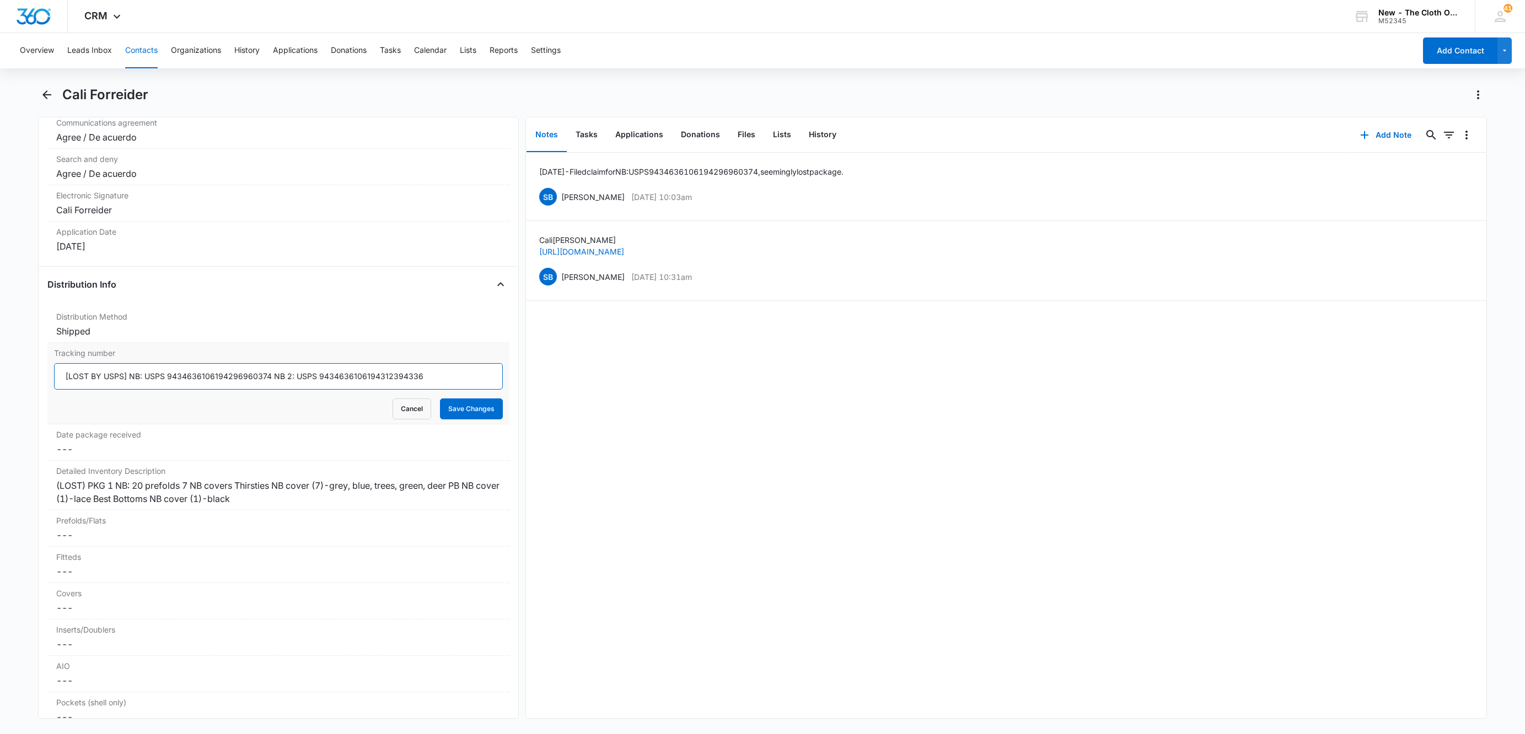
drag, startPoint x: 271, startPoint y: 388, endPoint x: 489, endPoint y: 399, distance: 218.6
click at [489, 390] on input "[LOST BY USPS] NB: USPS 9434636106194296960374 NB 2: USPS 9434636106194312394336" at bounding box center [278, 376] width 449 height 26
type input "[LOST BY USPS] NB: USPS 9434636106194296960374"
click at [440, 399] on button "Save Changes" at bounding box center [471, 409] width 63 height 21
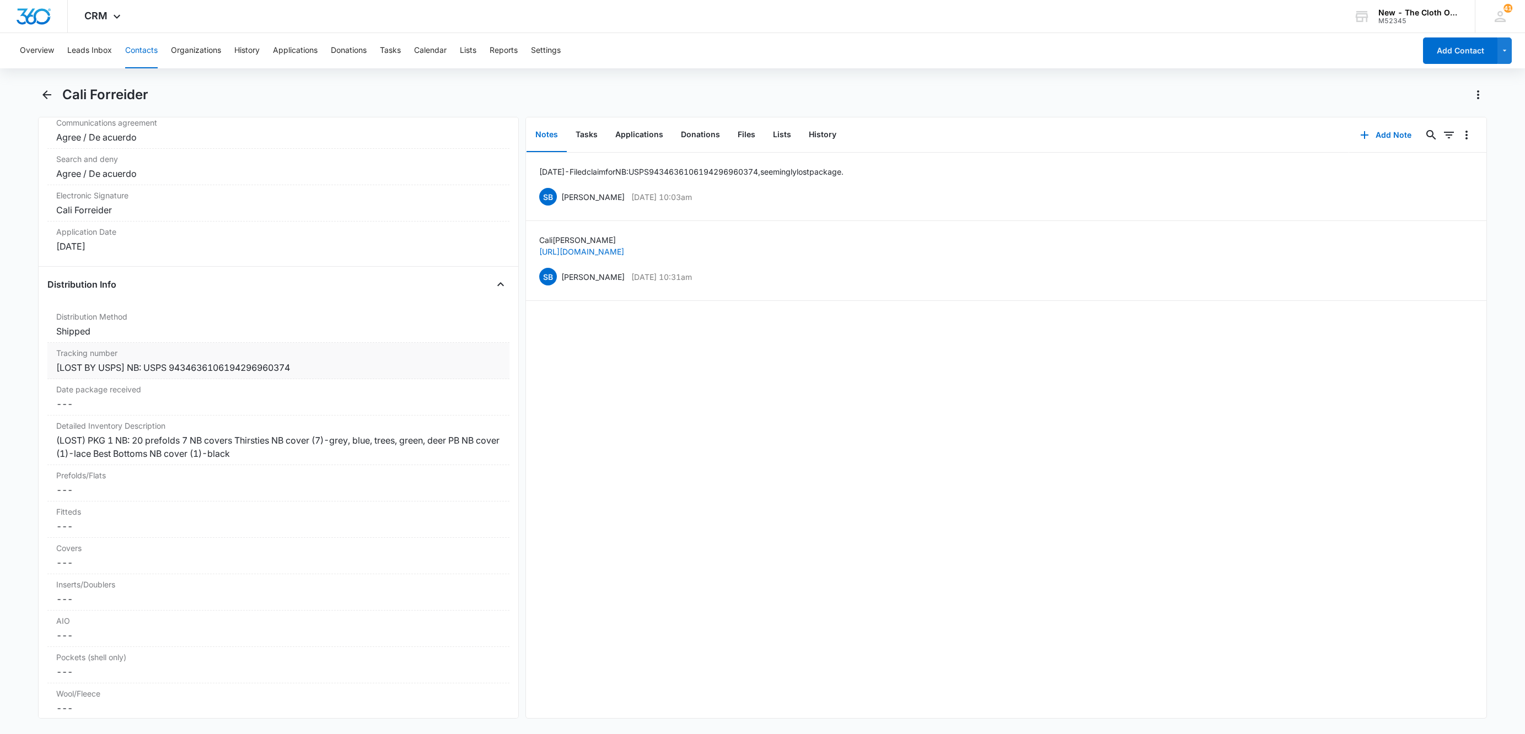
click at [465, 374] on div "[LOST BY USPS] NB: USPS 9434636106194296960374" at bounding box center [278, 367] width 444 height 13
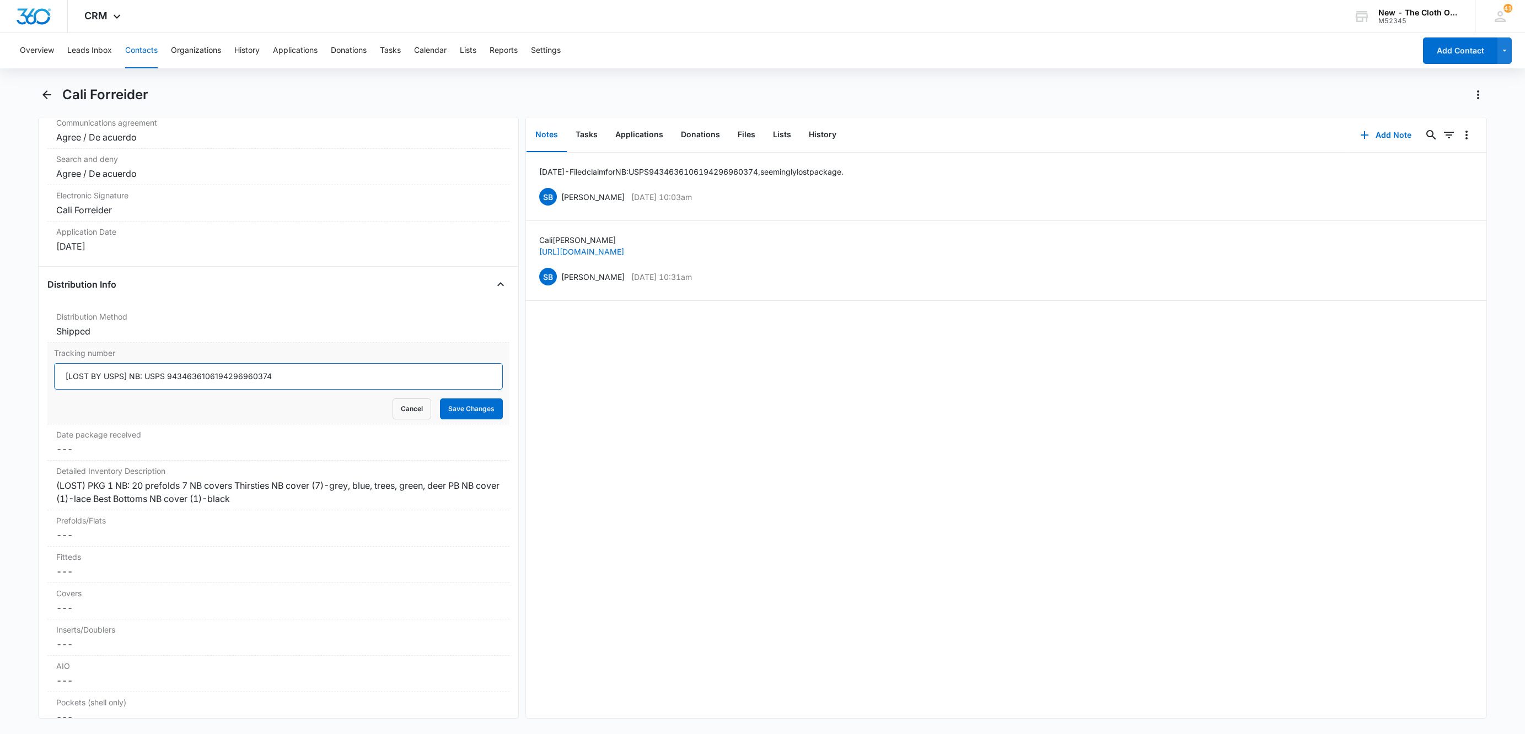
click at [58, 390] on input "[LOST BY USPS] NB: USPS 9434636106194296960374" at bounding box center [278, 376] width 449 height 26
paste input "NB 2: USPS 9434636106194312394336"
type input "REPLACEMENT NB 2: USPS 9434636106194312394336; [LOST BY USPS] NB: USPS 94346361…"
click at [451, 419] on button "Save Changes" at bounding box center [471, 409] width 63 height 21
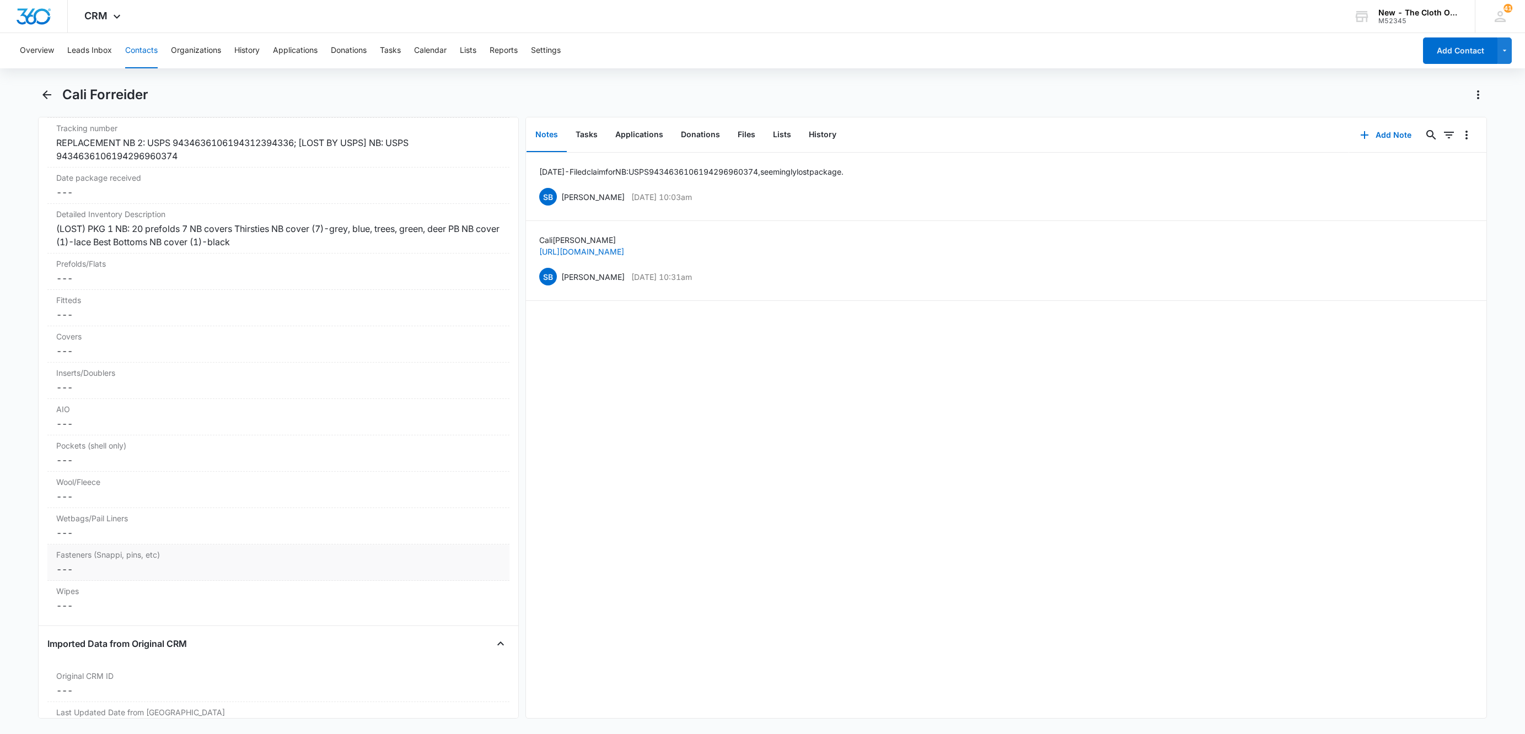
scroll to position [2646, 0]
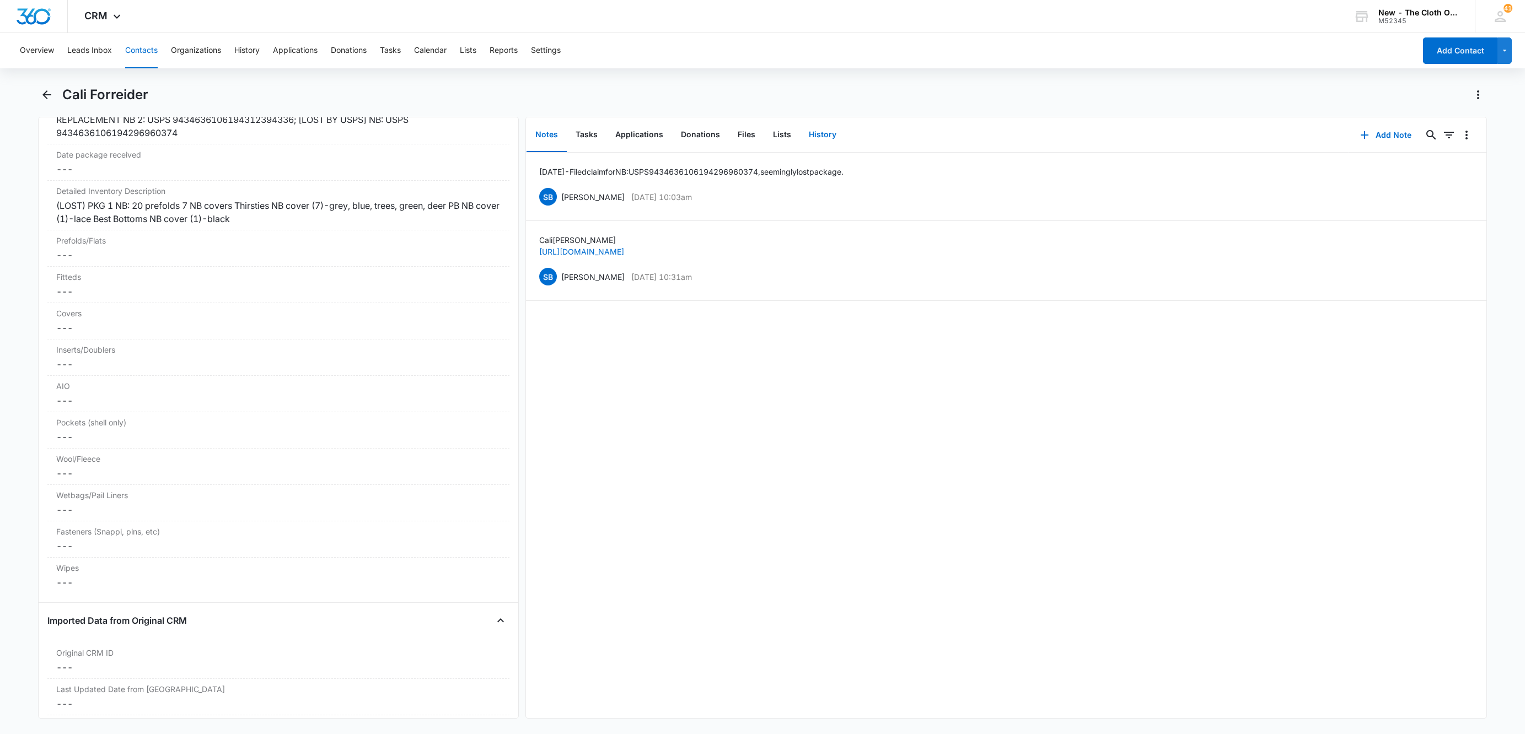
click at [824, 124] on button "History" at bounding box center [822, 135] width 45 height 34
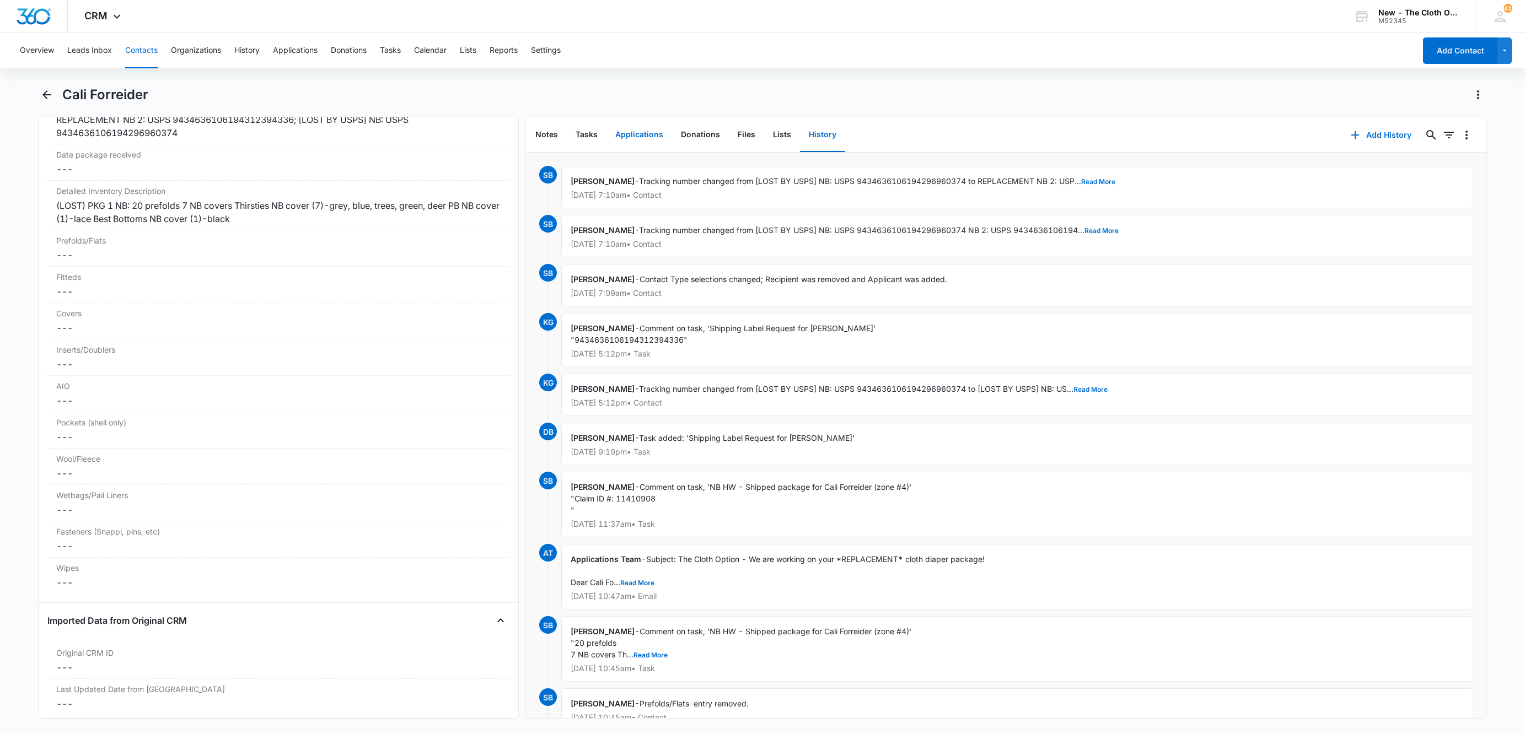
click at [633, 136] on button "Applications" at bounding box center [639, 135] width 66 height 34
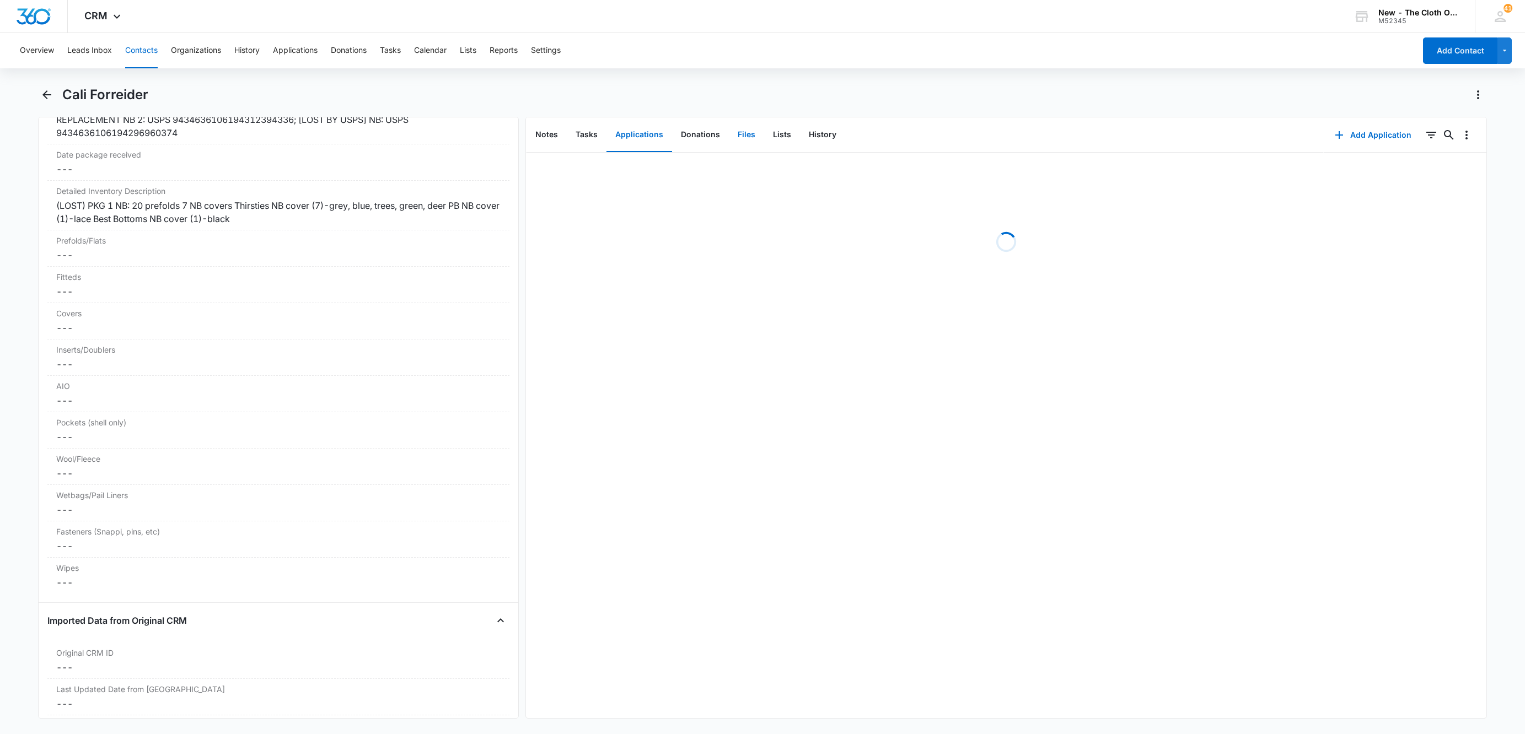
click at [736, 137] on button "Files" at bounding box center [746, 135] width 35 height 34
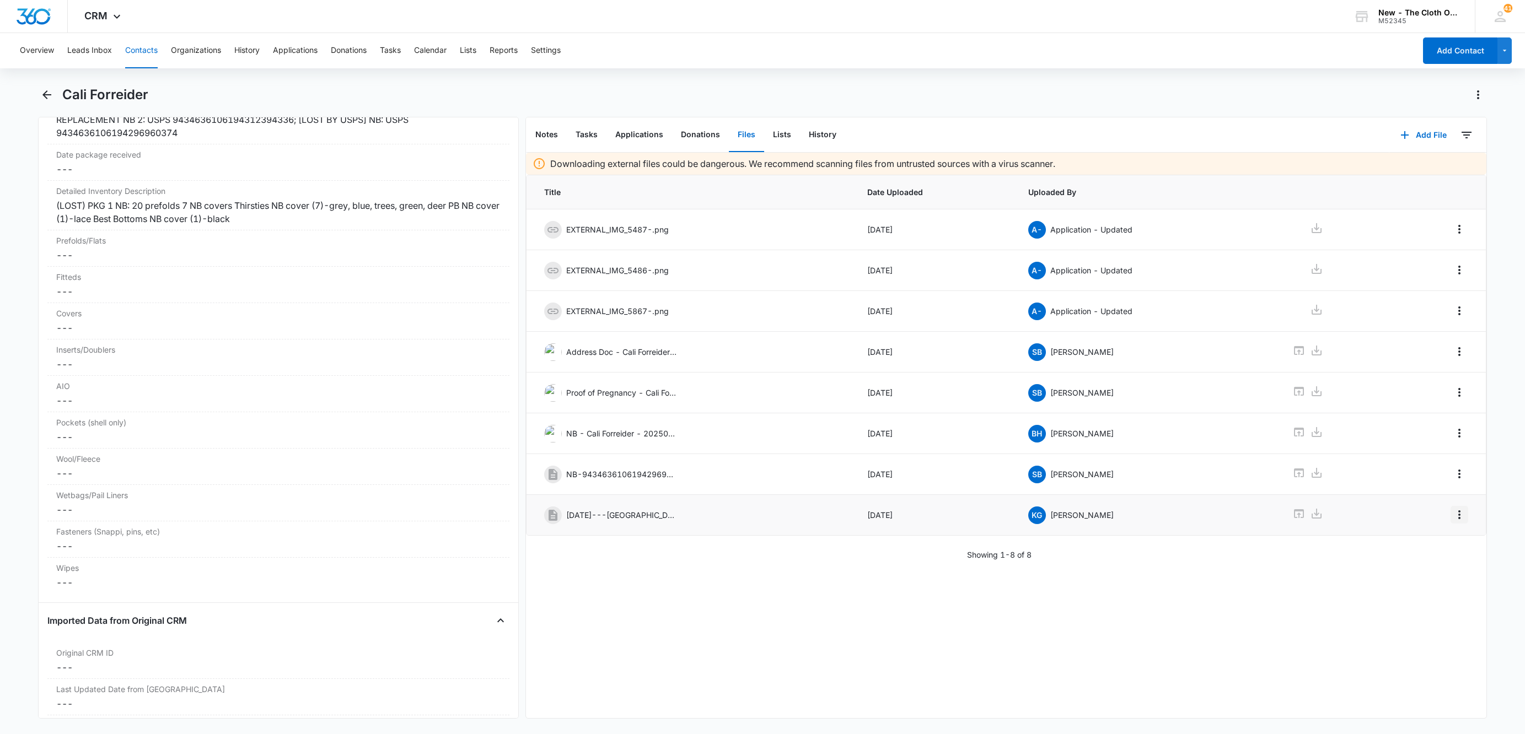
click at [1452, 521] on icon "Overflow Menu" at bounding box center [1458, 514] width 13 height 13
click at [1438, 547] on button "Edit" at bounding box center [1423, 551] width 63 height 17
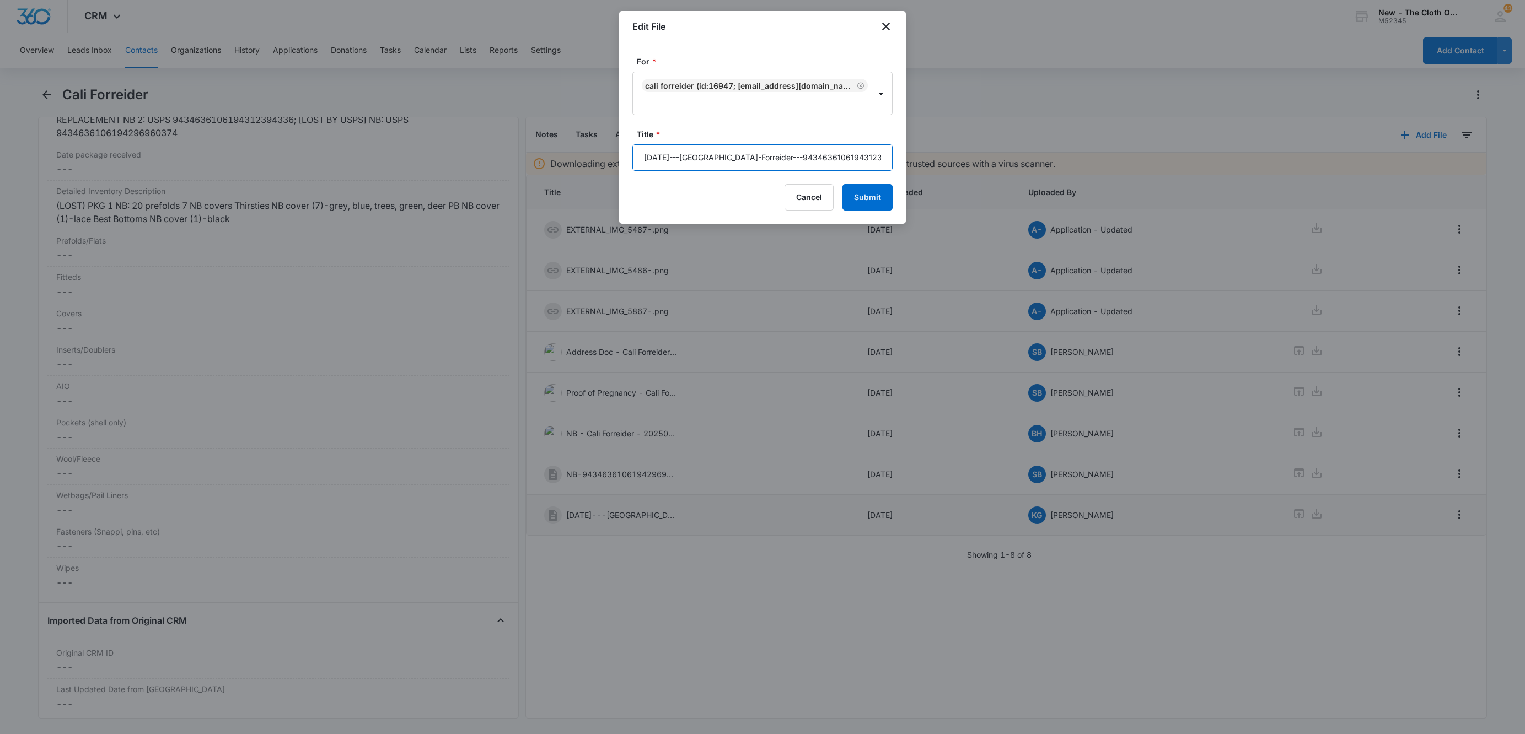
click at [639, 154] on input "2025-10-08---Cali-Forreider---9434636106194312394336.pdf" at bounding box center [762, 157] width 260 height 26
click at [812, 155] on input "NB Replacement--9434636106194312394336.pdf" at bounding box center [762, 157] width 260 height 26
type input "NB Replacement--9434636106194312394336--C Forreider.pdf"
click at [842, 184] on button "Submit" at bounding box center [867, 197] width 50 height 26
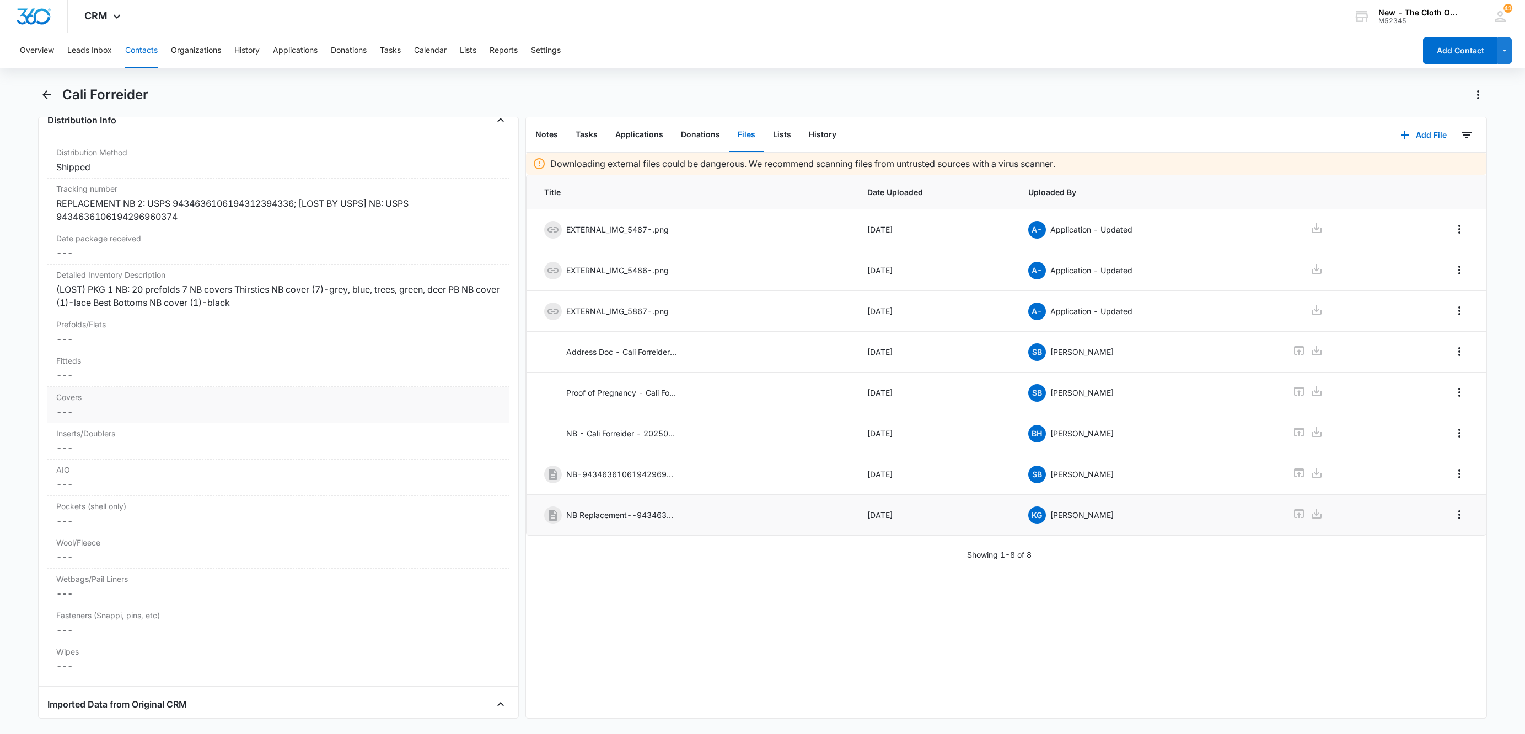
scroll to position [2563, 0]
click at [541, 136] on button "Notes" at bounding box center [546, 135] width 40 height 34
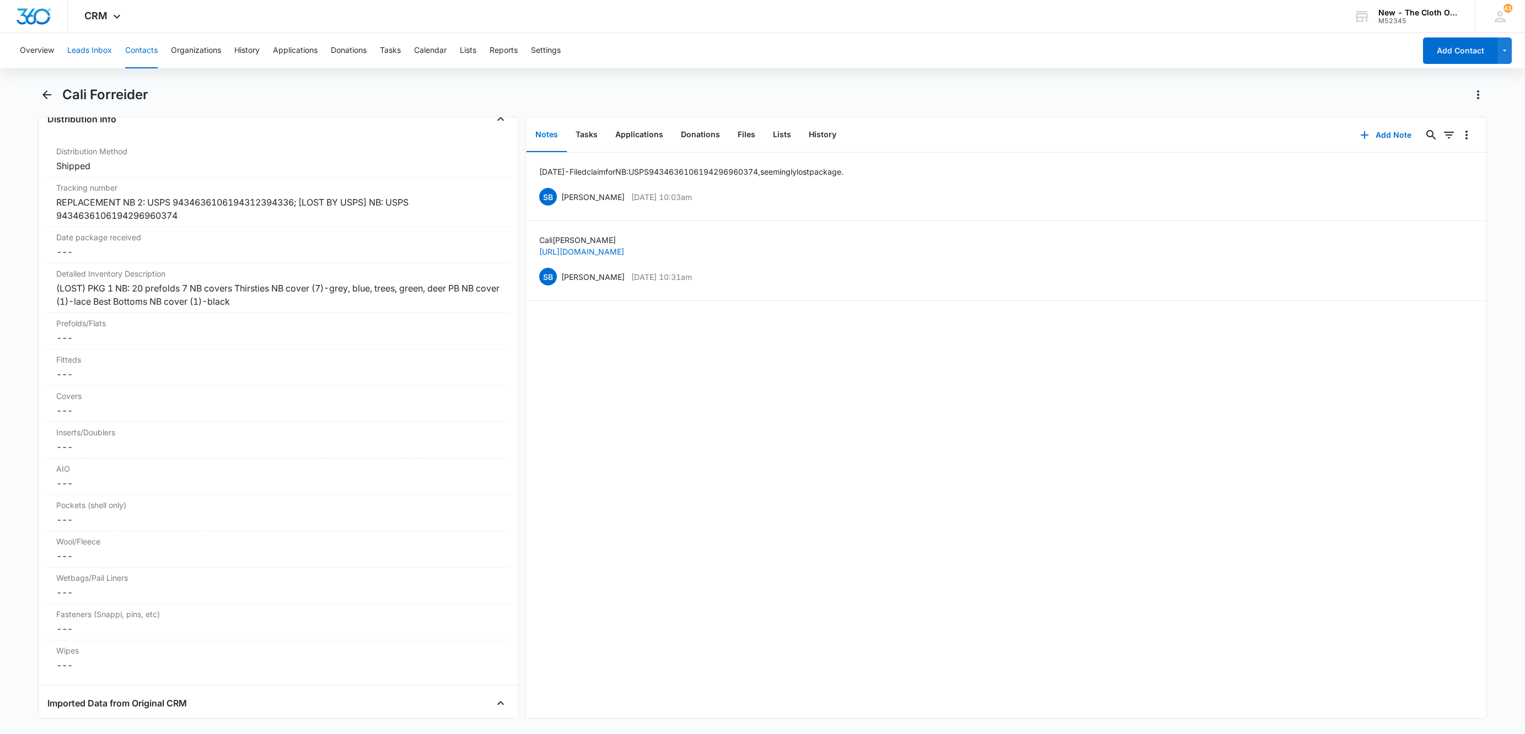
click at [79, 55] on button "Leads Inbox" at bounding box center [89, 50] width 45 height 35
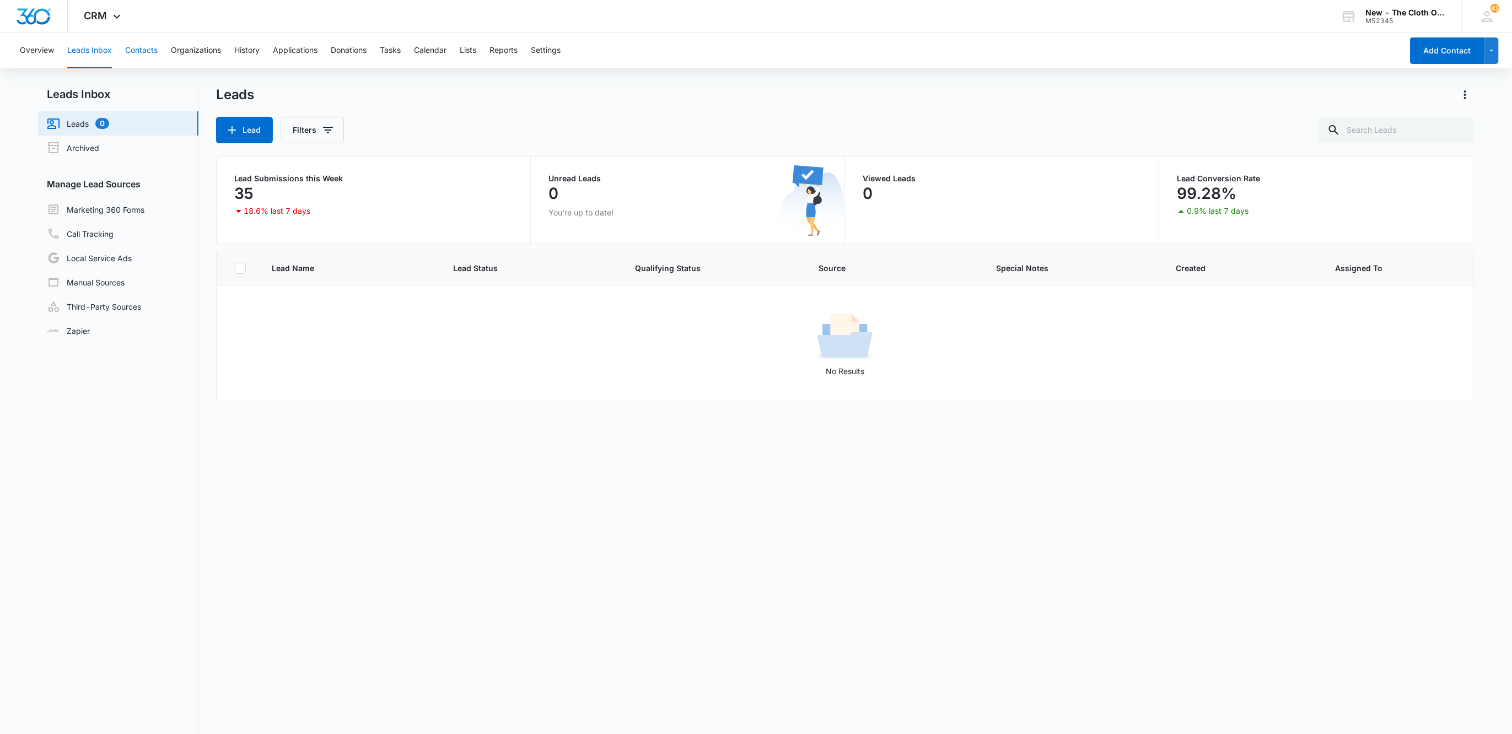
click at [138, 51] on button "Contacts" at bounding box center [141, 50] width 33 height 35
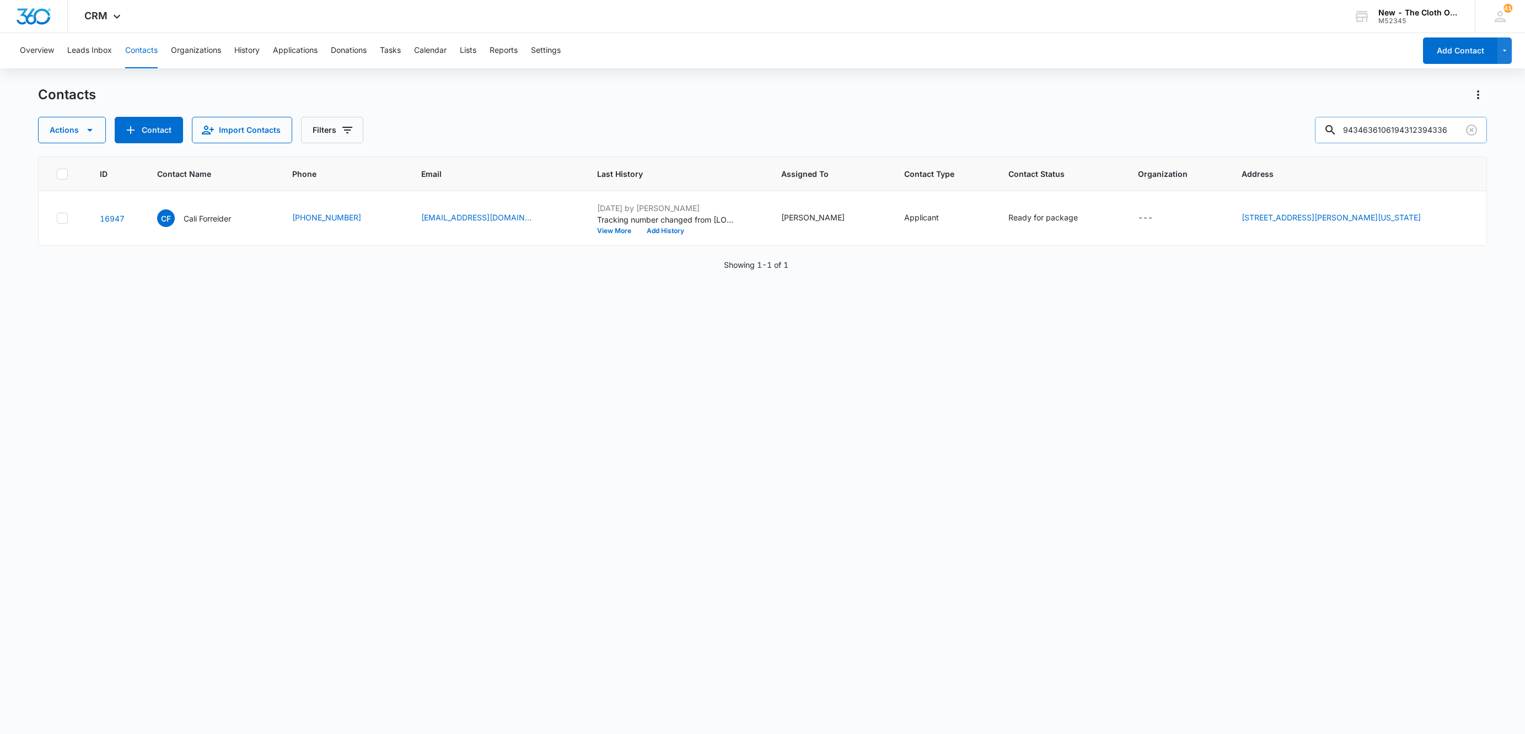
click at [1399, 142] on input "9434636106194312394336" at bounding box center [1401, 130] width 172 height 26
paste input "Katherine Sparks"
type input "Katherine Sparks"
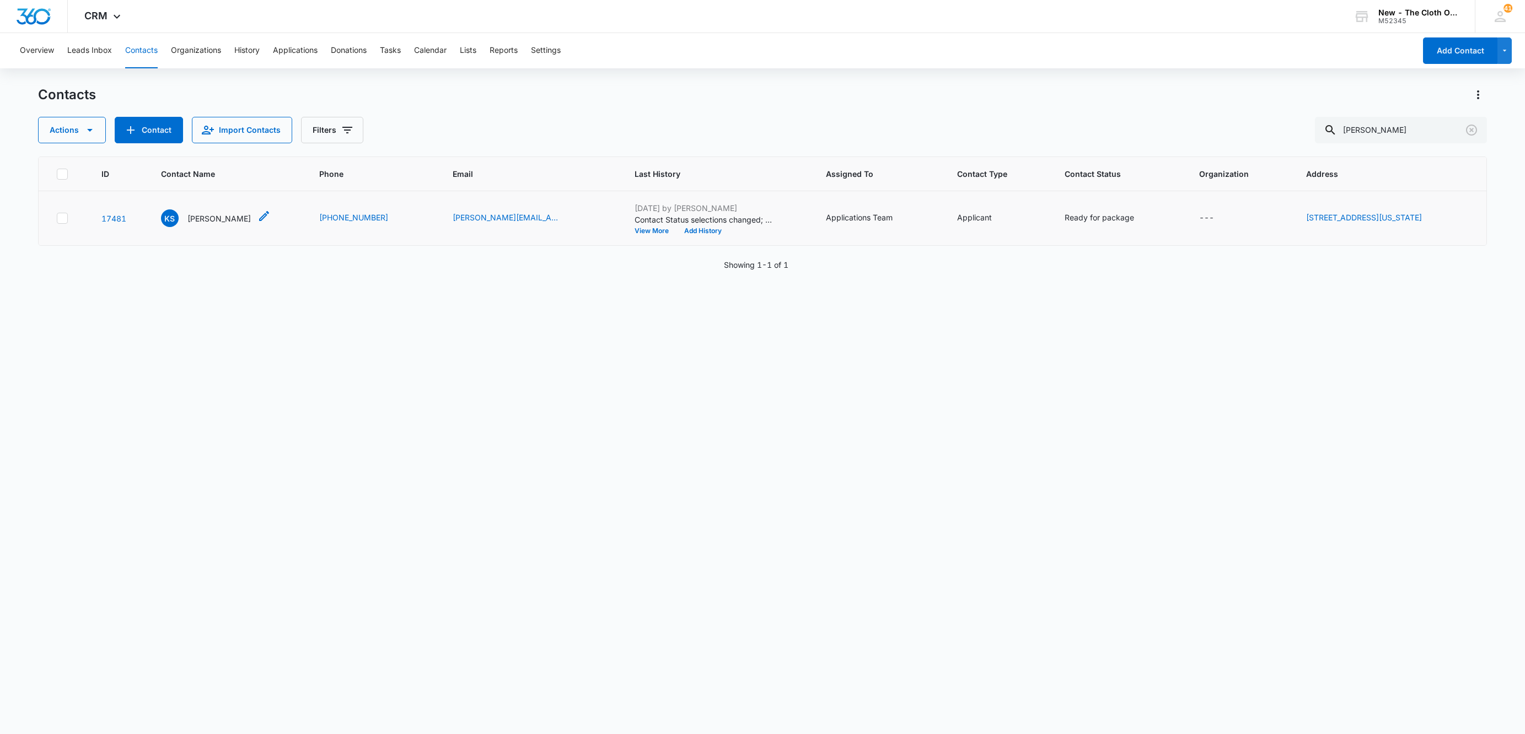
click at [192, 216] on p "Katherine Sparks" at bounding box center [218, 219] width 63 height 12
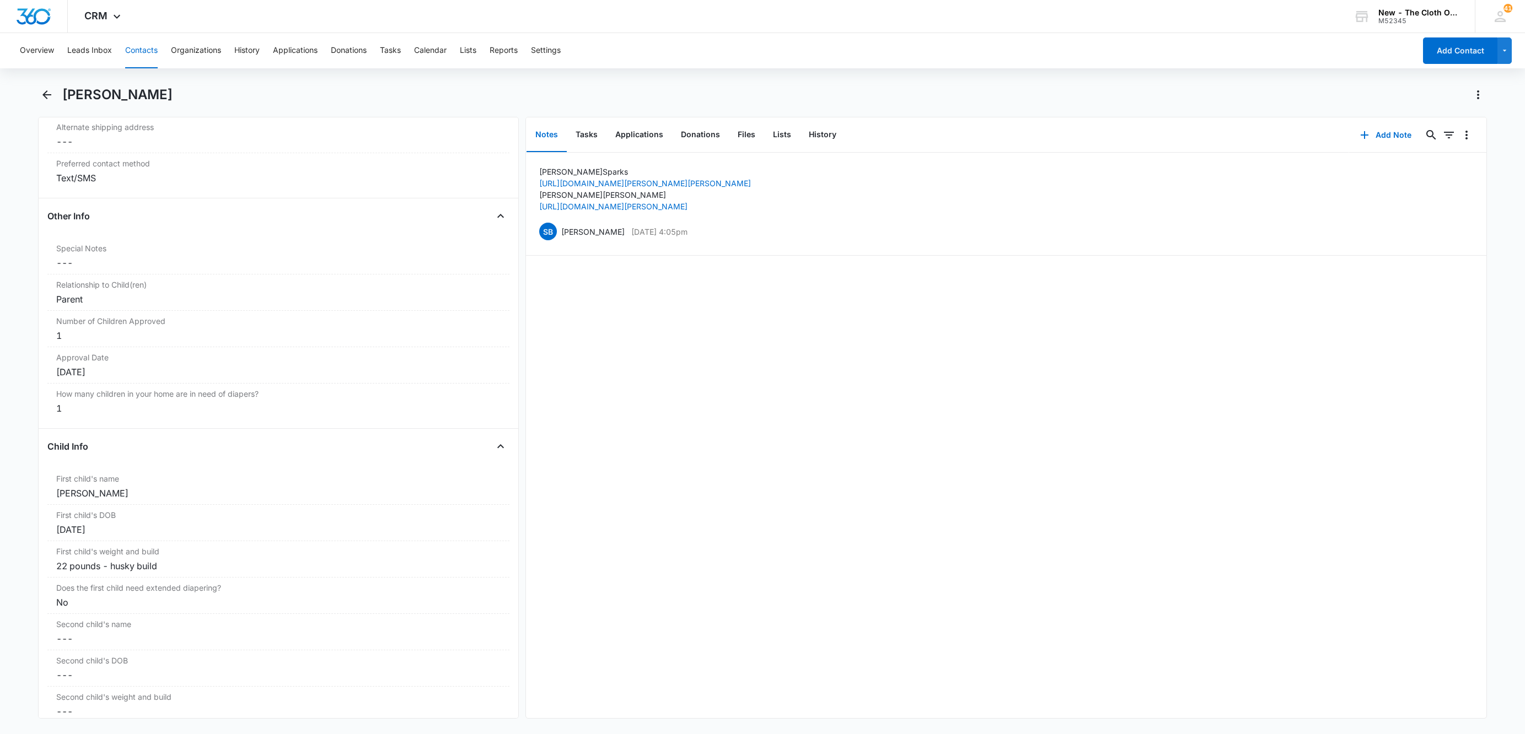
scroll to position [827, 0]
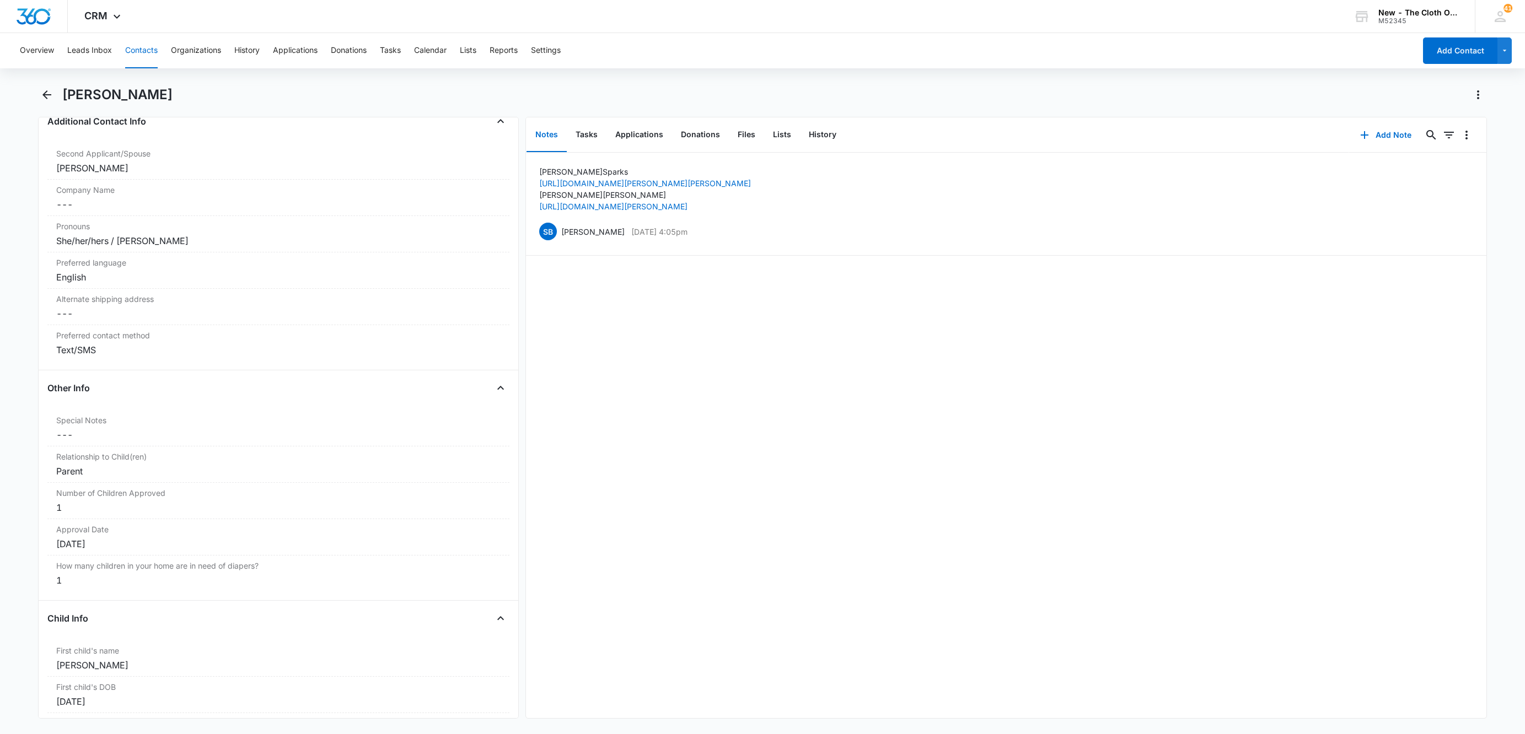
click at [149, 51] on button "Contacts" at bounding box center [141, 50] width 33 height 35
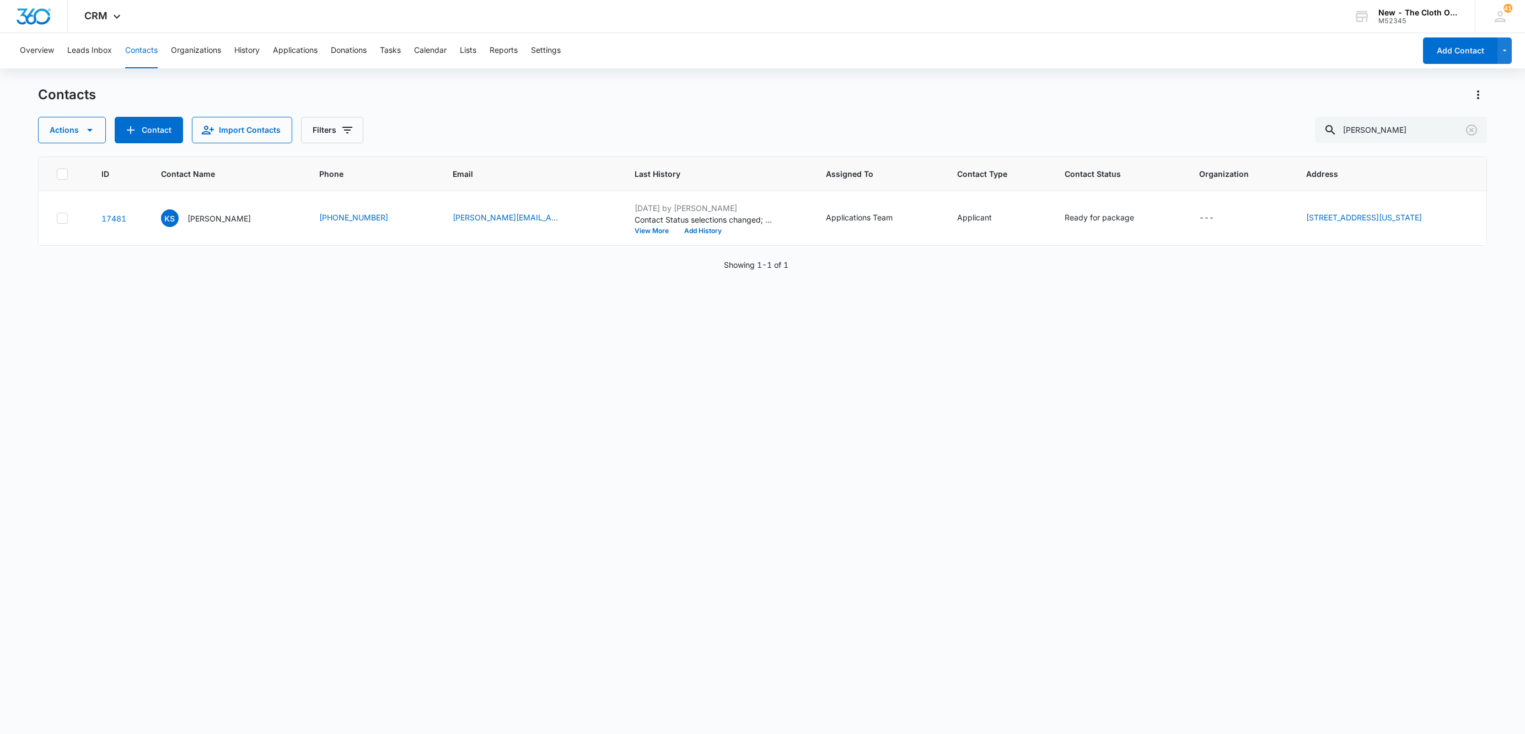
click at [1424, 149] on div "Contacts Actions Contact Import Contacts Filters Katherine Sparks ID Contact Na…" at bounding box center [762, 409] width 1449 height 647
click at [1408, 134] on input "Katherine Sparks" at bounding box center [1401, 130] width 172 height 26
paste input "Sustainable Sprinkle"
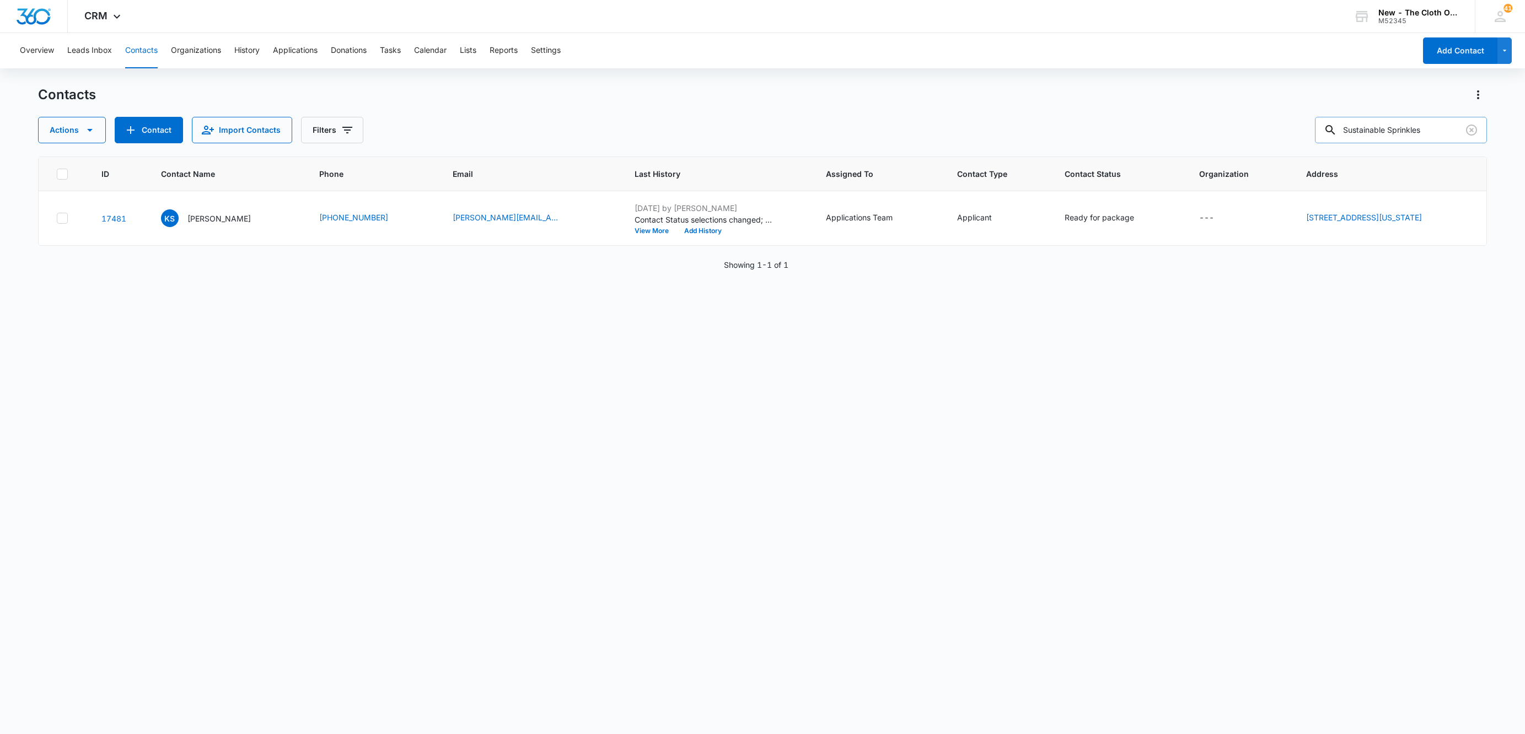
type input "Sustainable Sprinkles"
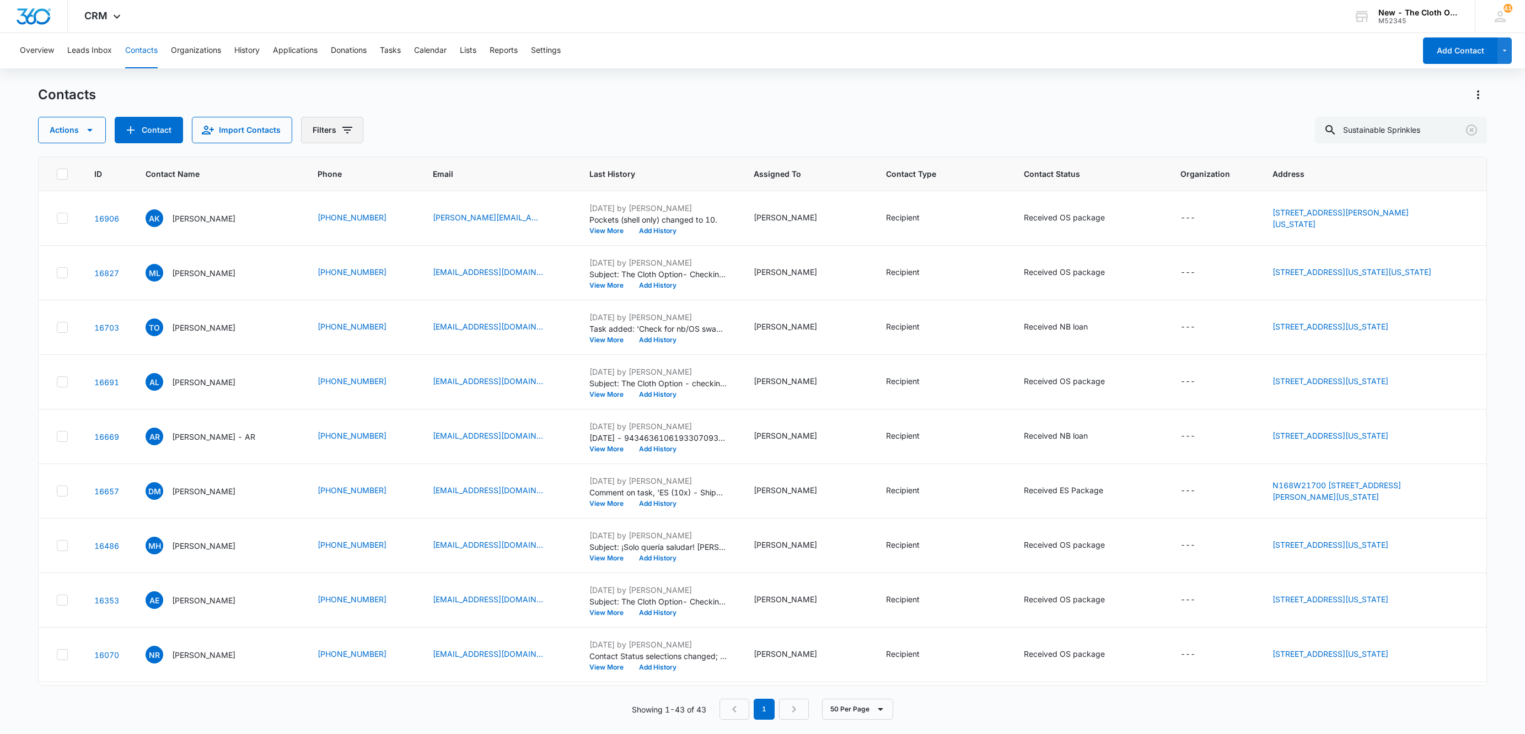
click at [341, 127] on icon "Filters" at bounding box center [347, 129] width 13 height 13
click at [432, 174] on icon "Show Assigned To filters" at bounding box center [432, 170] width 13 height 13
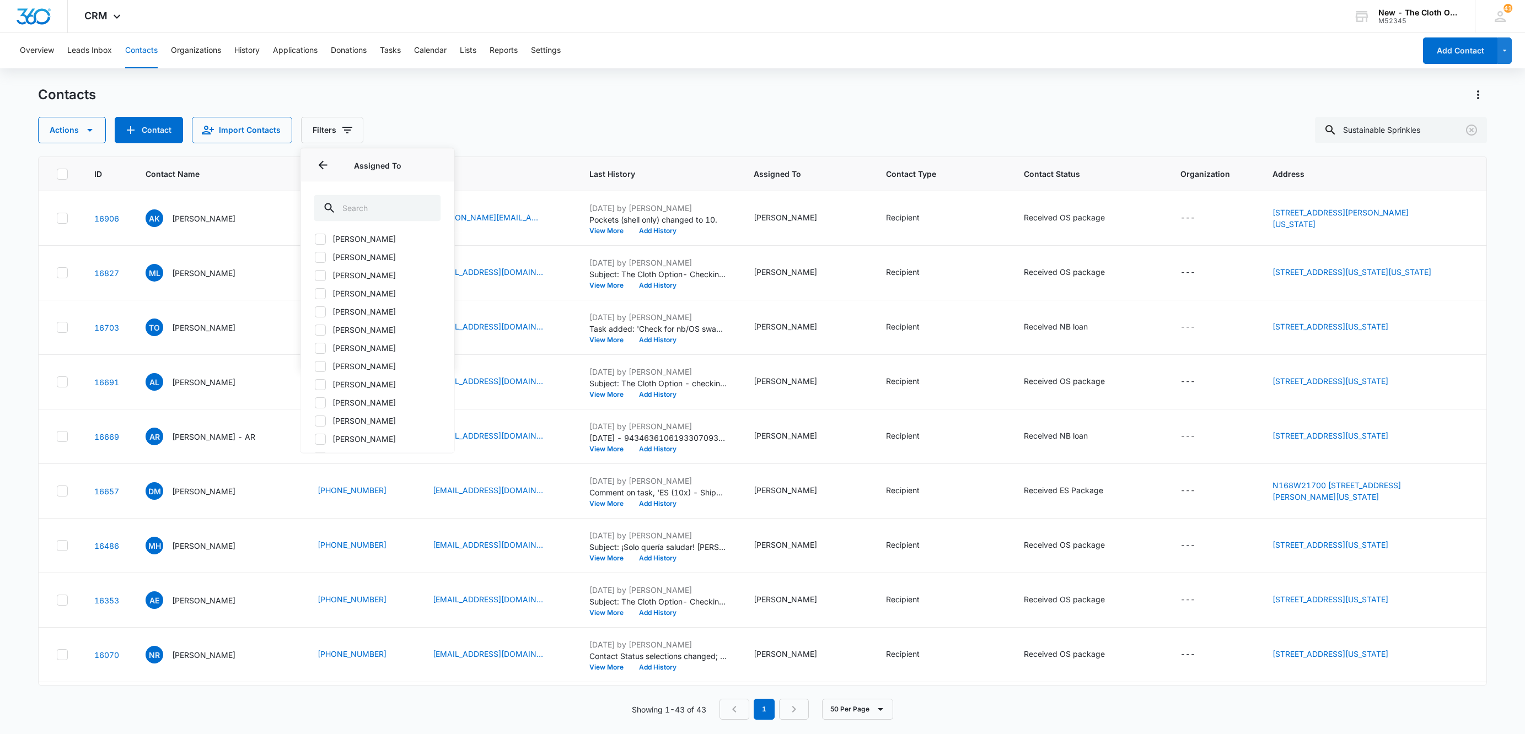
scroll to position [654, 0]
click at [319, 377] on icon at bounding box center [320, 373] width 10 height 10
click at [315, 374] on input "Sponsorship Committee" at bounding box center [314, 373] width 1 height 1
checkbox input "true"
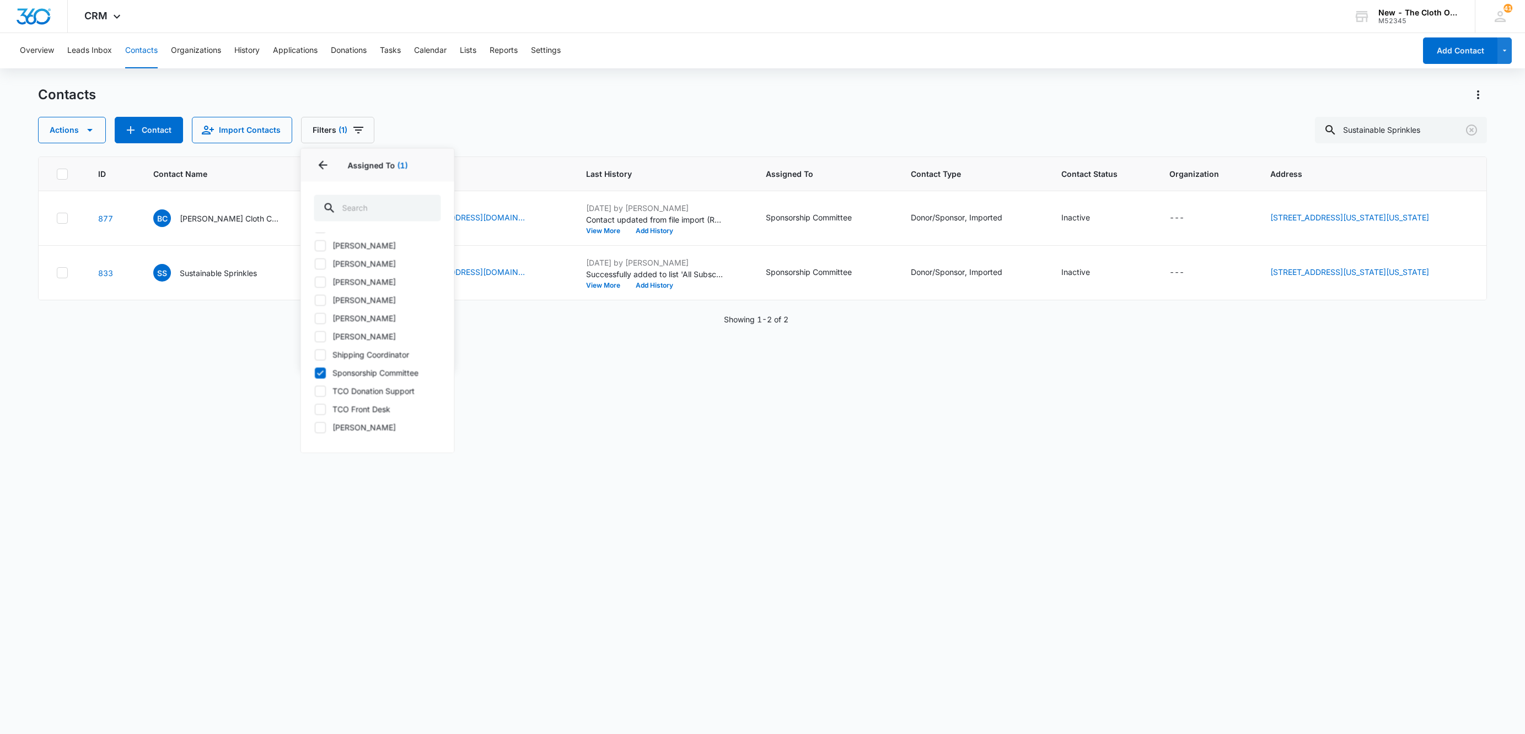
click at [750, 93] on div "Contacts" at bounding box center [762, 95] width 1449 height 18
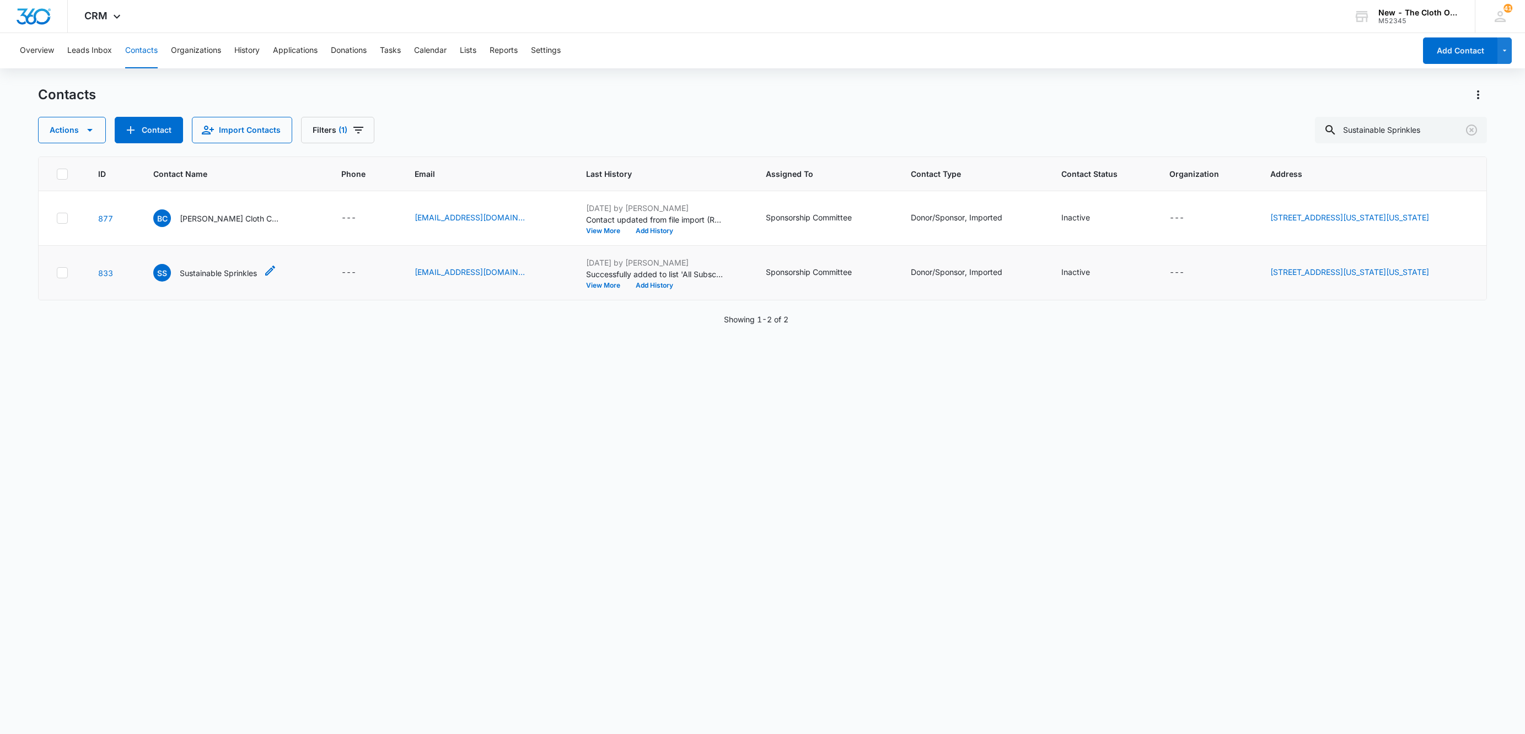
click at [198, 278] on p "Sustainable Sprinkles" at bounding box center [218, 273] width 77 height 12
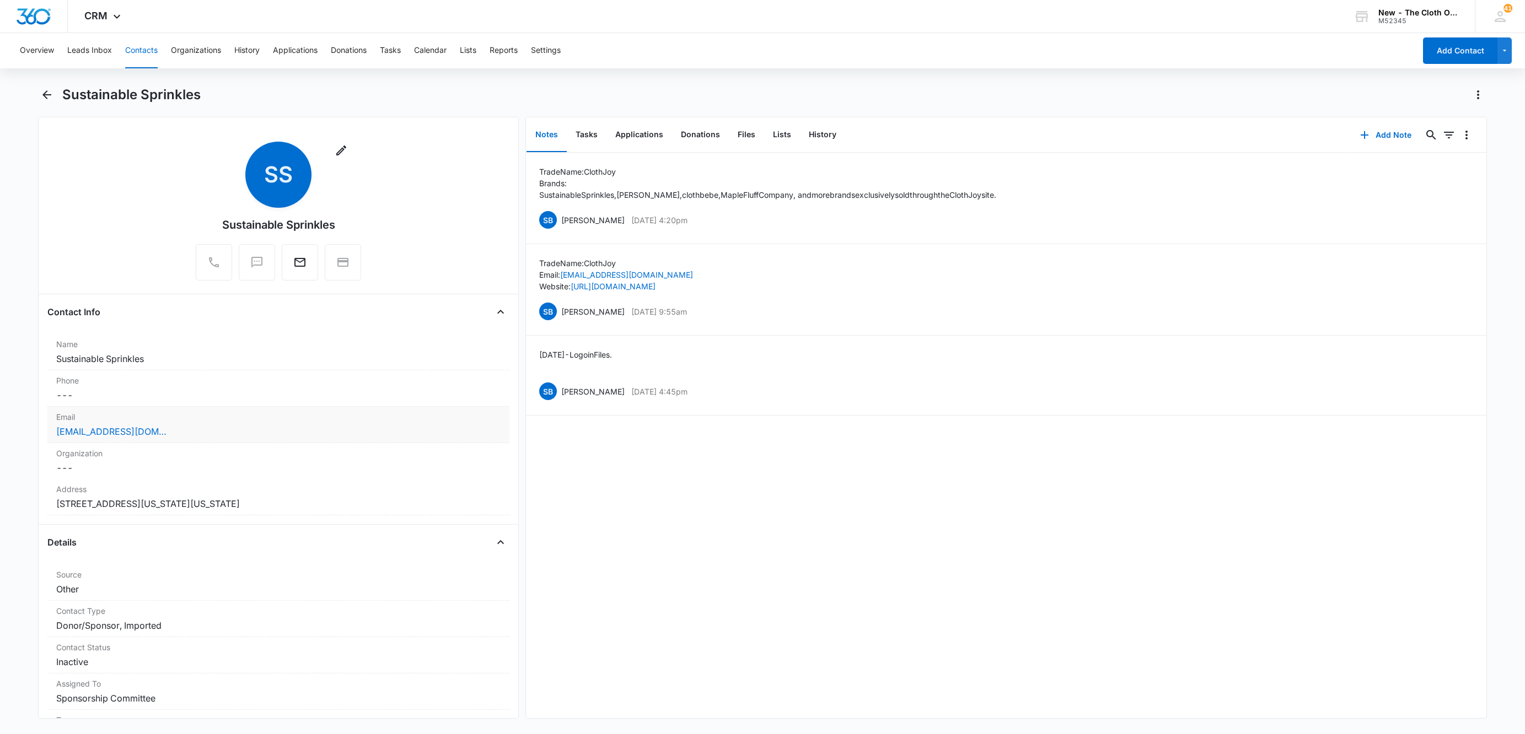
scroll to position [83, 0]
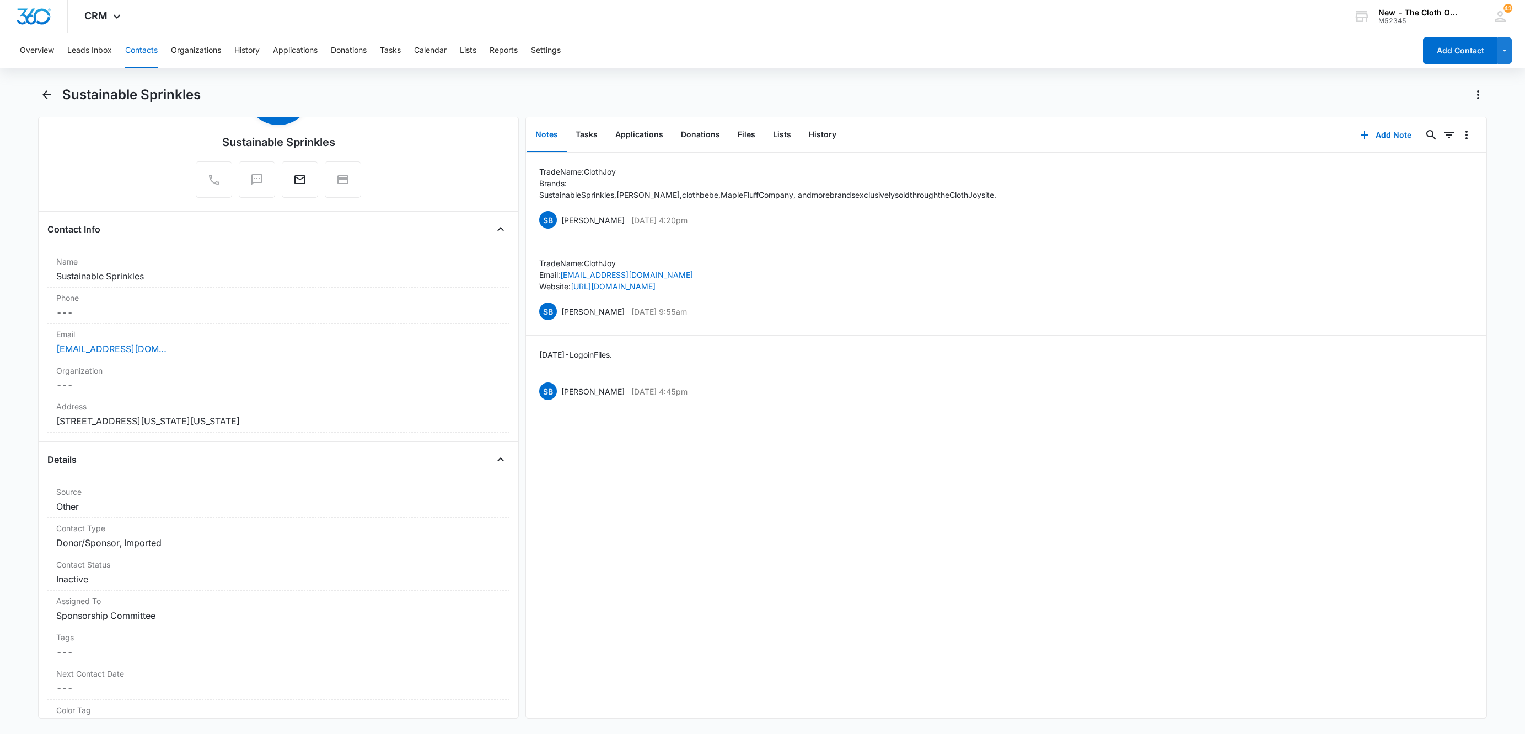
click at [149, 51] on button "Contacts" at bounding box center [141, 50] width 33 height 35
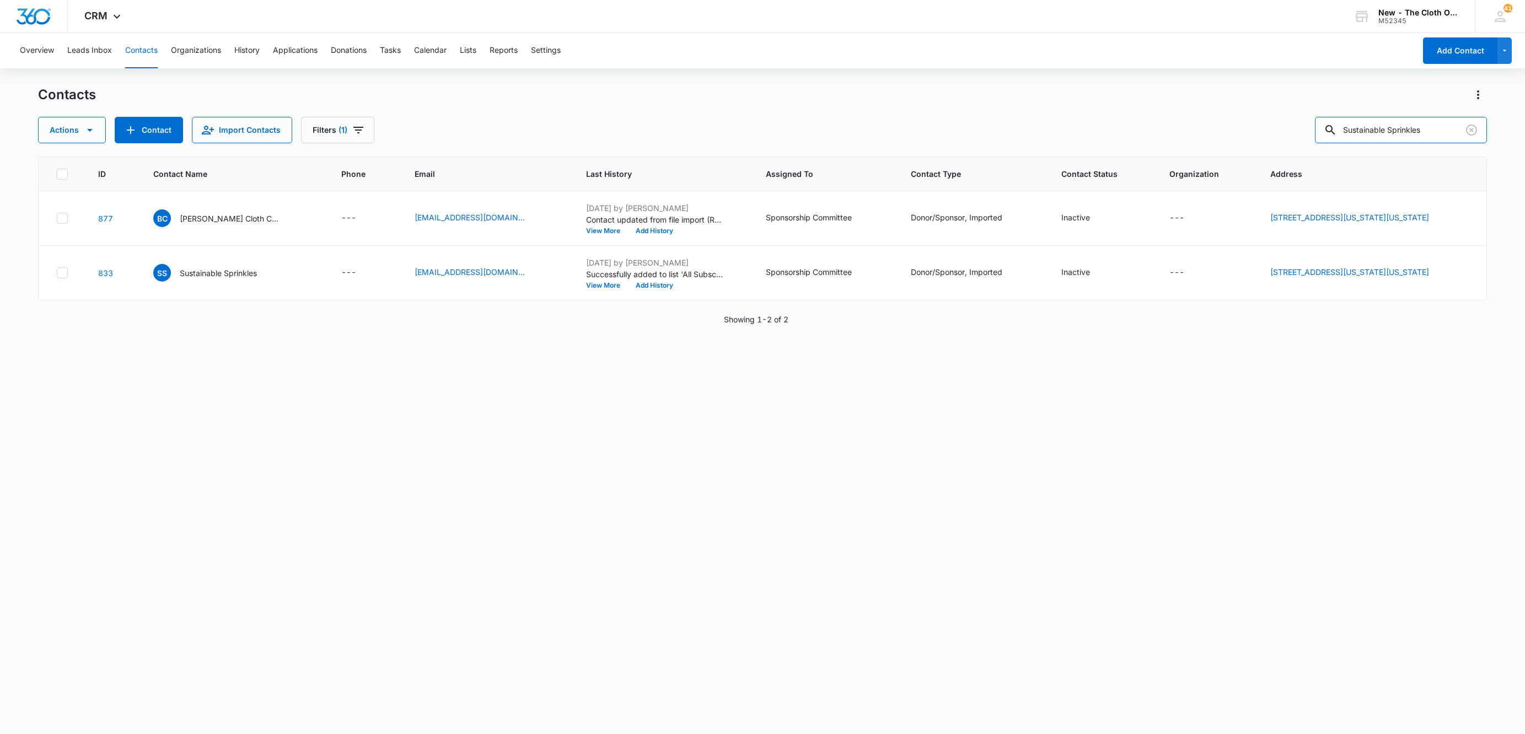
drag, startPoint x: 1444, startPoint y: 121, endPoint x: 1082, endPoint y: 141, distance: 362.2
click at [1085, 141] on div "Actions Contact Import Contacts Filters (1) Sustainable Sprinkles" at bounding box center [762, 130] width 1449 height 26
paste input "Beachbunscd@gmail.com"
type input "Beachbunscd@gmail.com"
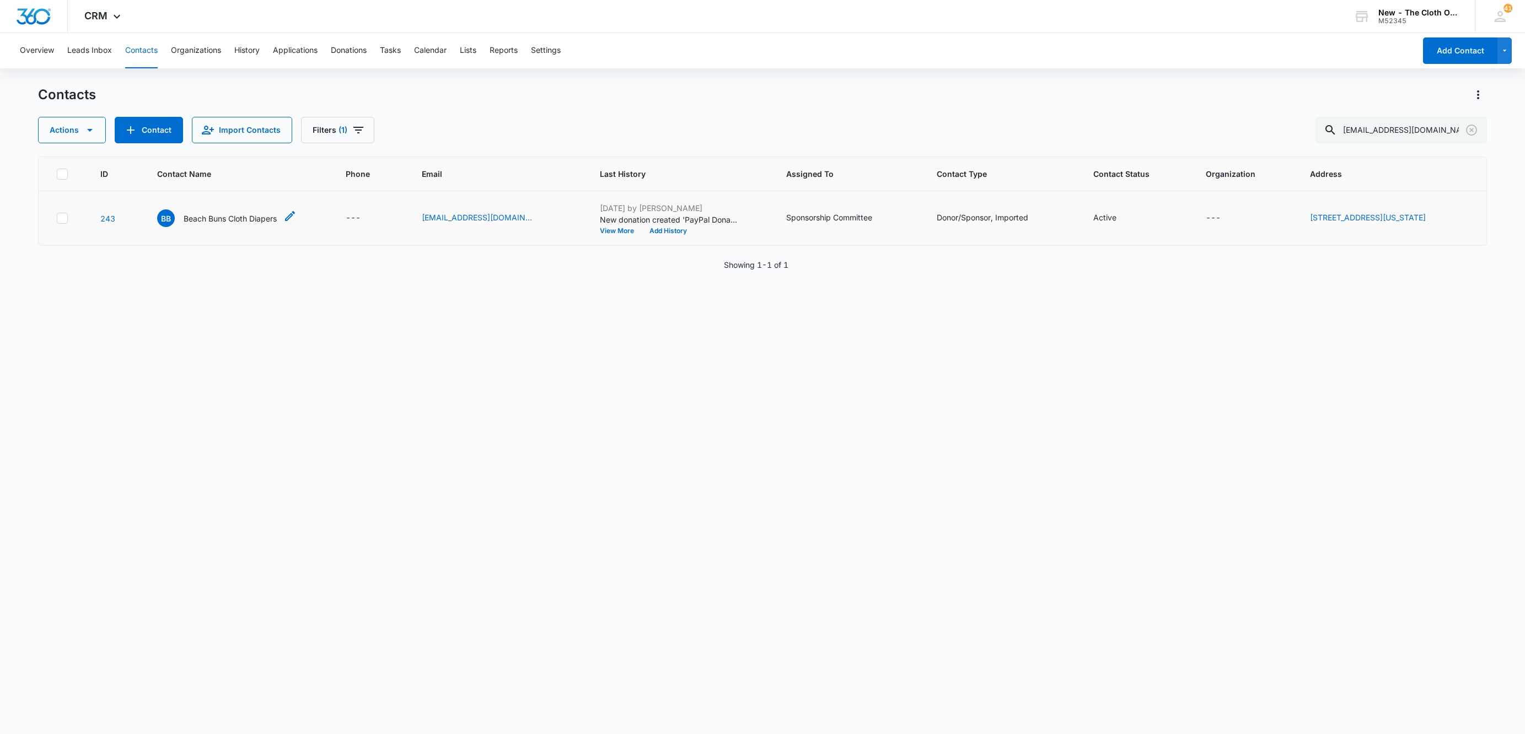
click at [232, 213] on p "Beach Buns Cloth Diapers" at bounding box center [230, 219] width 93 height 12
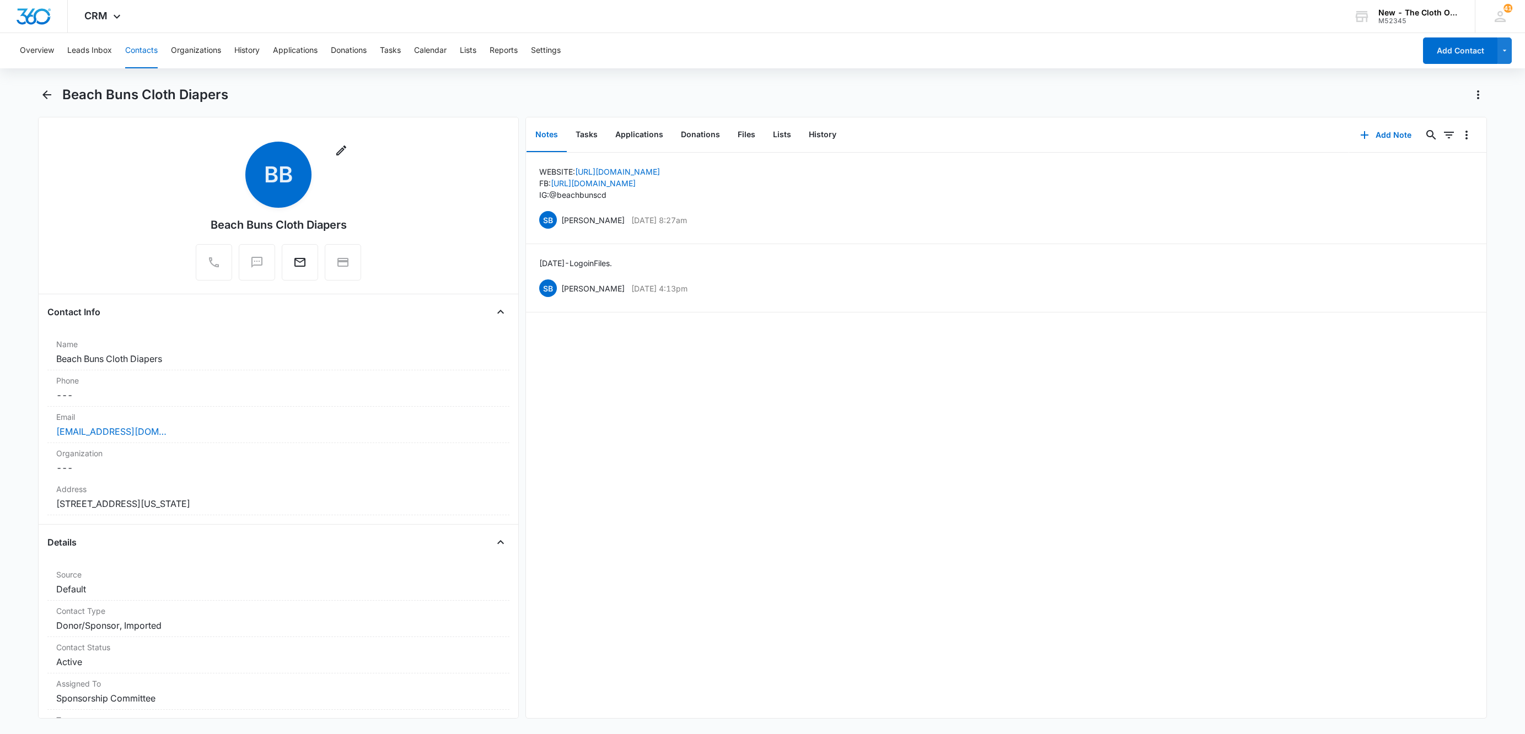
click at [151, 57] on button "Contacts" at bounding box center [141, 50] width 33 height 35
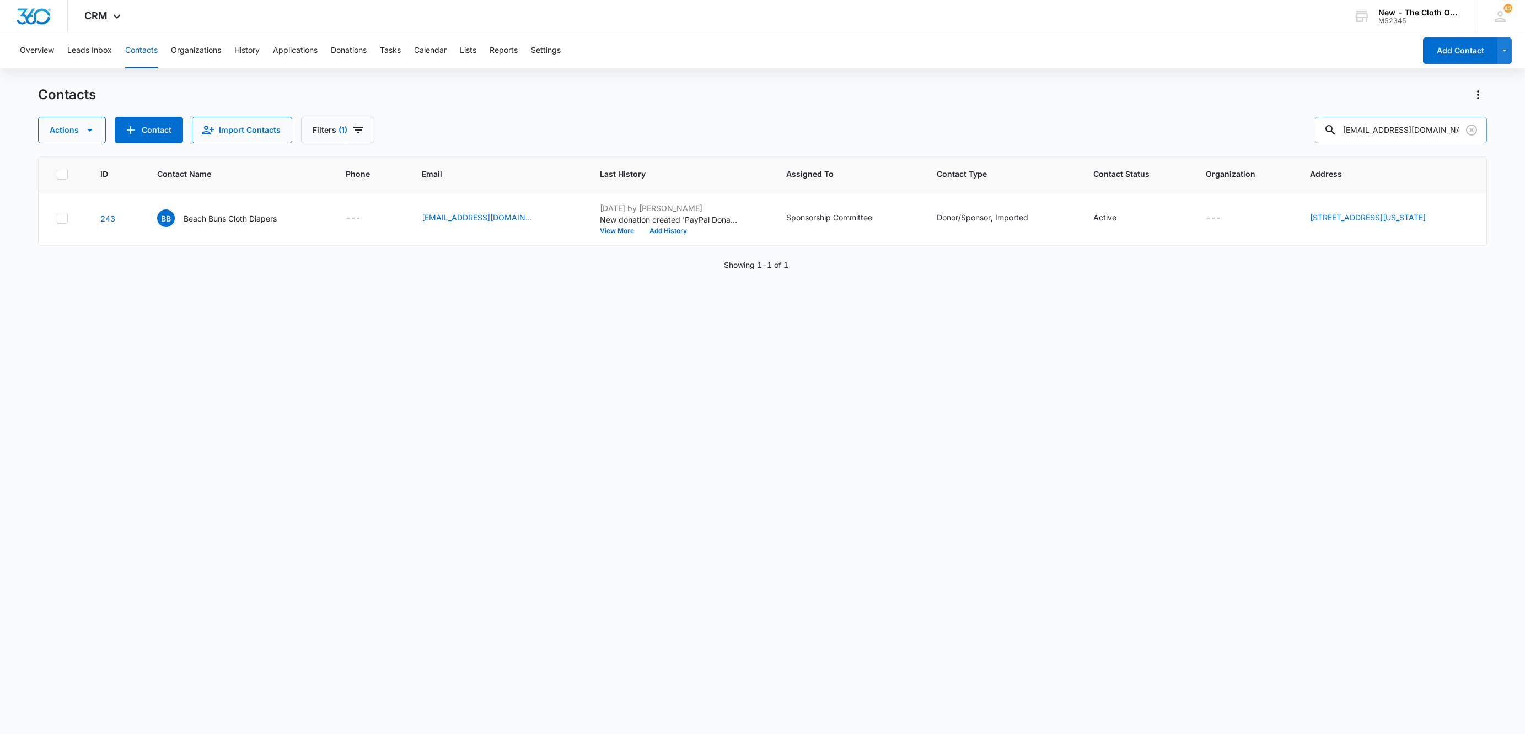
click at [1361, 134] on input "Beachbunscd@gmail.com" at bounding box center [1401, 130] width 172 height 26
paste input "Greener Odyssey"
type input "Greener Odyssey"
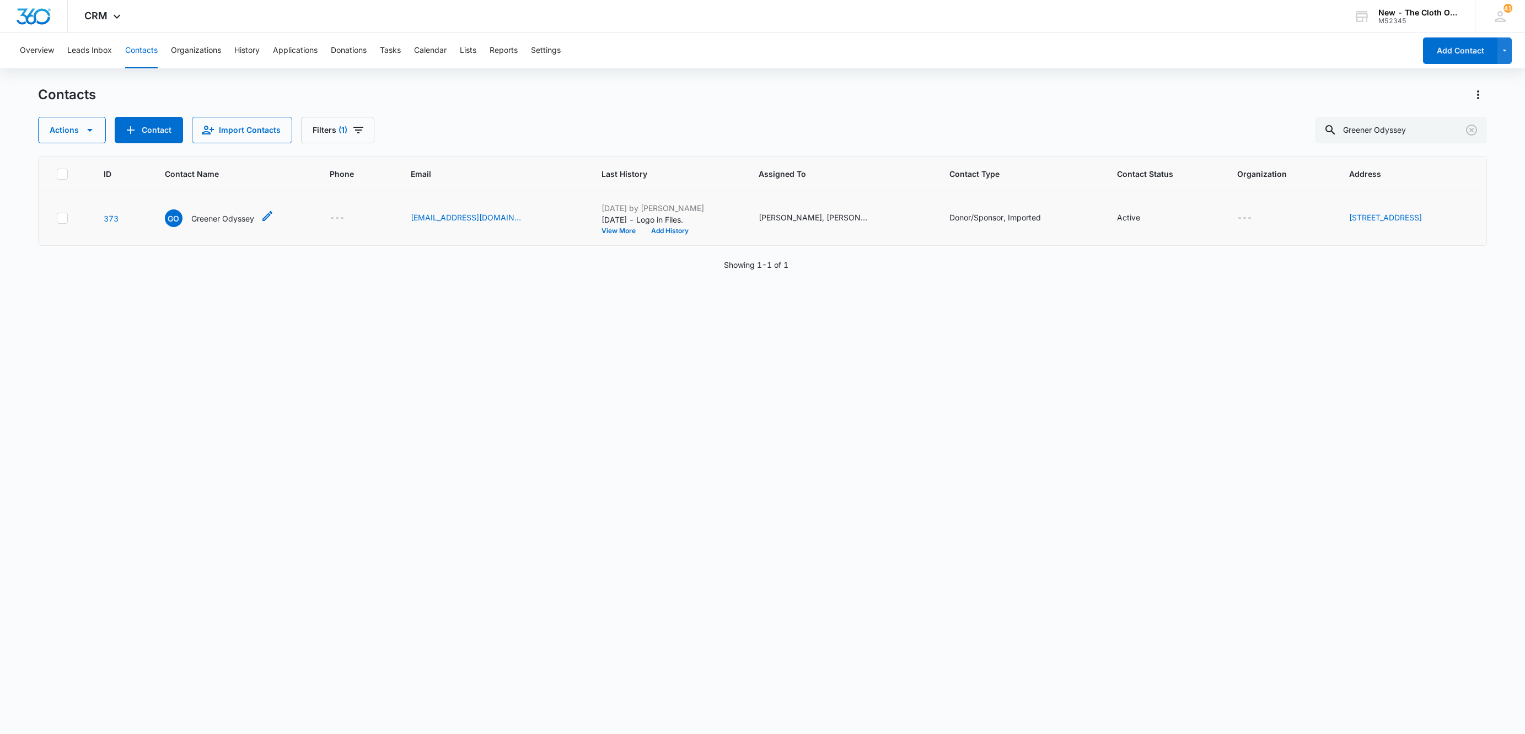
click at [208, 214] on p "Greener Odyssey" at bounding box center [222, 219] width 63 height 12
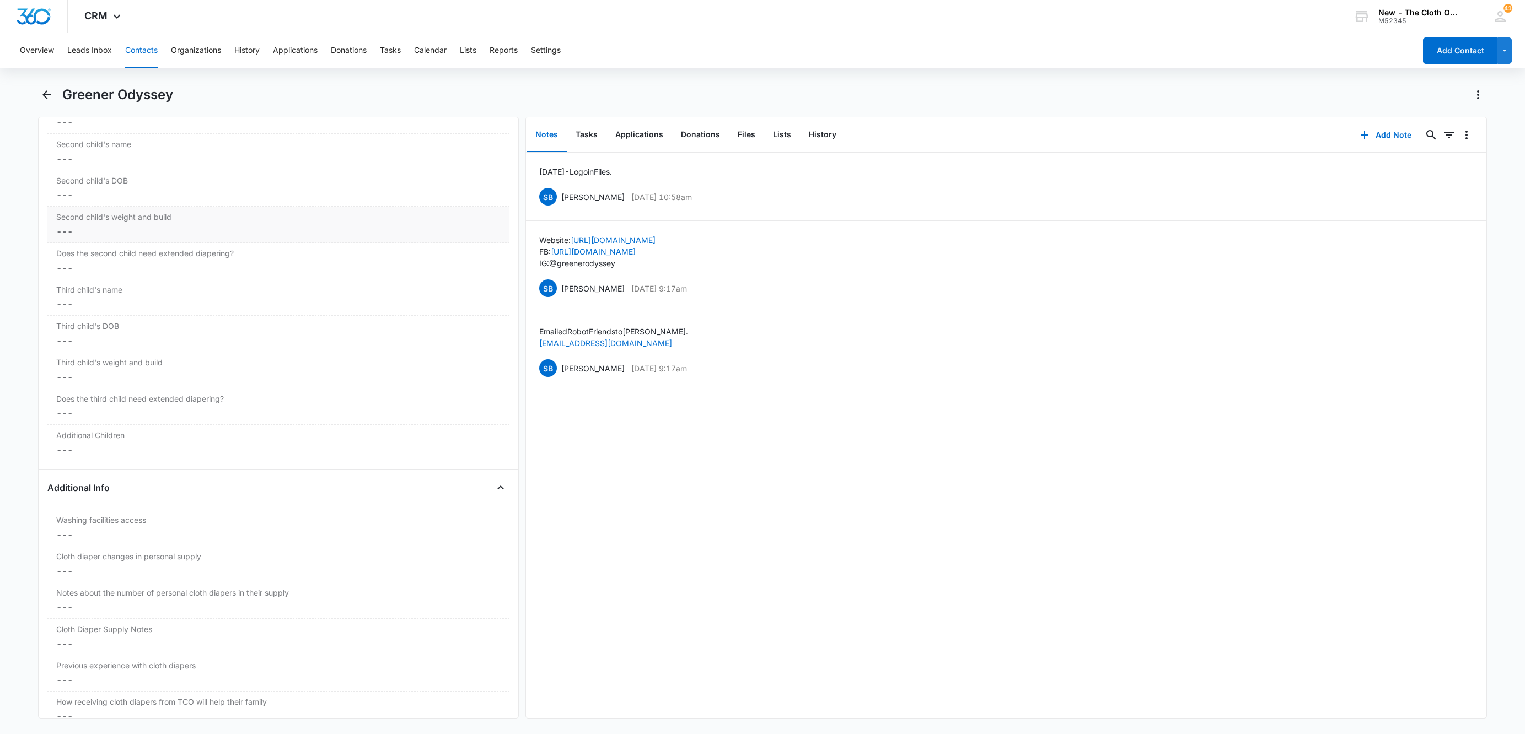
scroll to position [1488, 0]
click at [136, 50] on button "Contacts" at bounding box center [141, 50] width 33 height 35
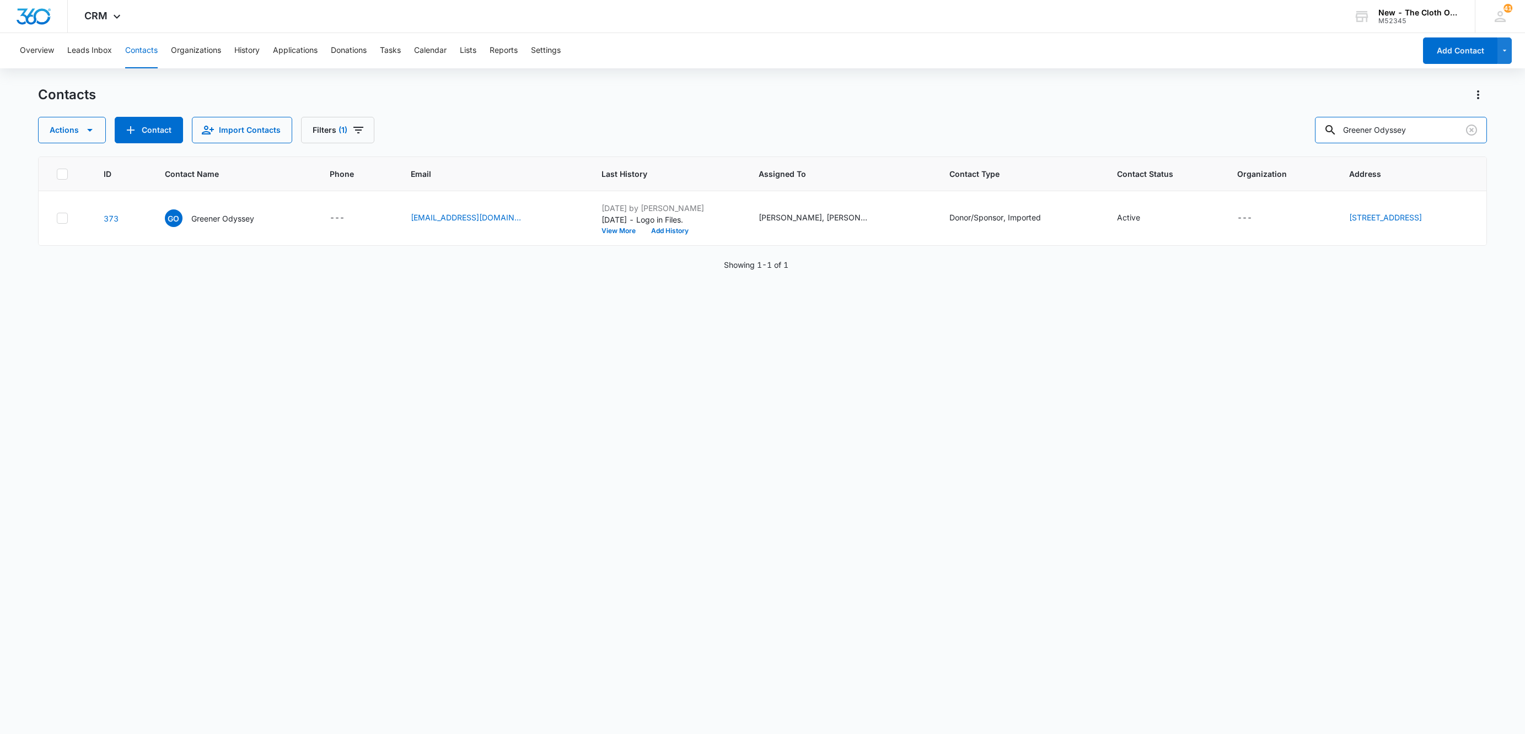
drag, startPoint x: 1423, startPoint y: 134, endPoint x: 1100, endPoint y: 100, distance: 324.3
click at [1100, 100] on div "Contacts Actions Contact Import Contacts Filters (1) Greener Odyssey" at bounding box center [762, 114] width 1449 height 57
paste input "effen Bab"
type input "Geffen Baby"
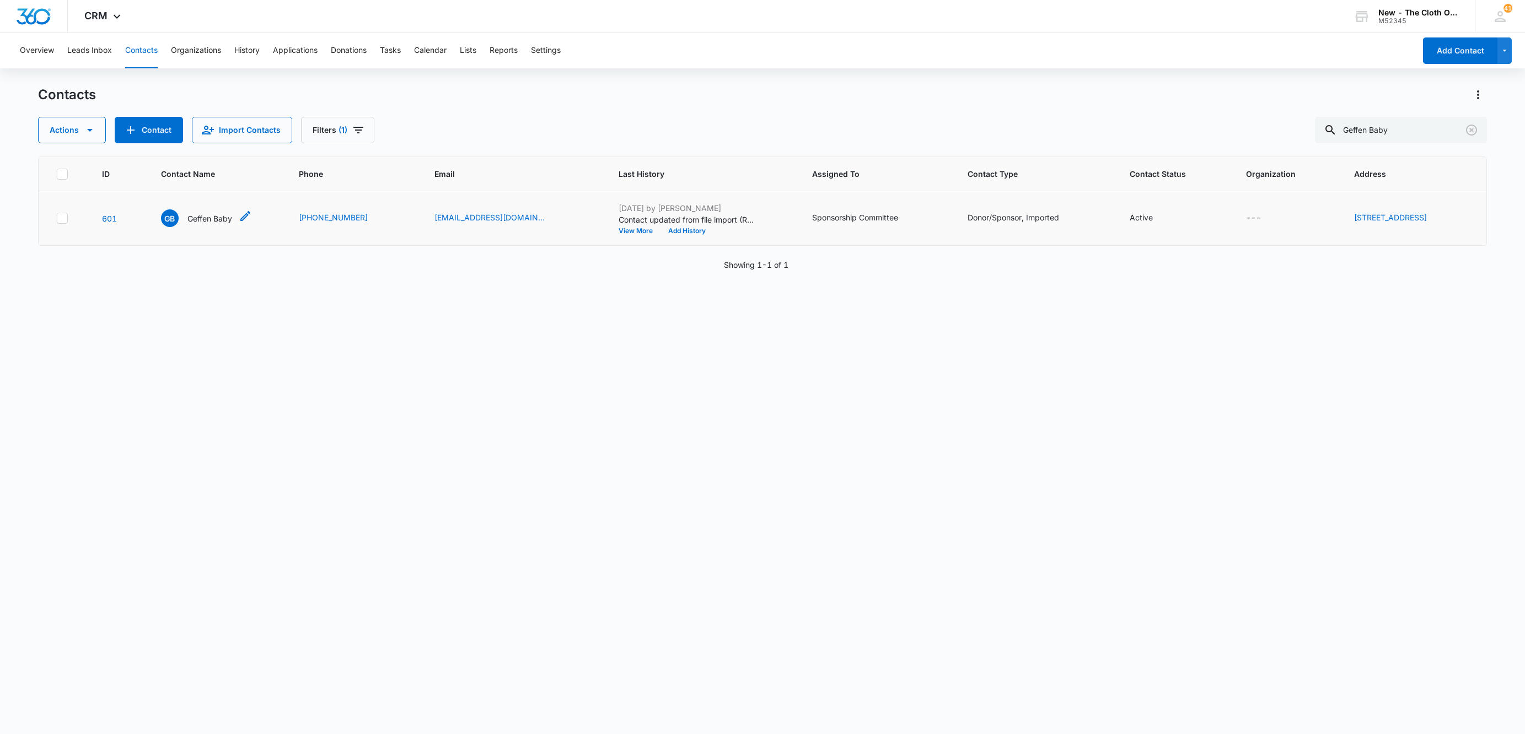
click at [206, 216] on p "Geffen Baby" at bounding box center [209, 219] width 45 height 12
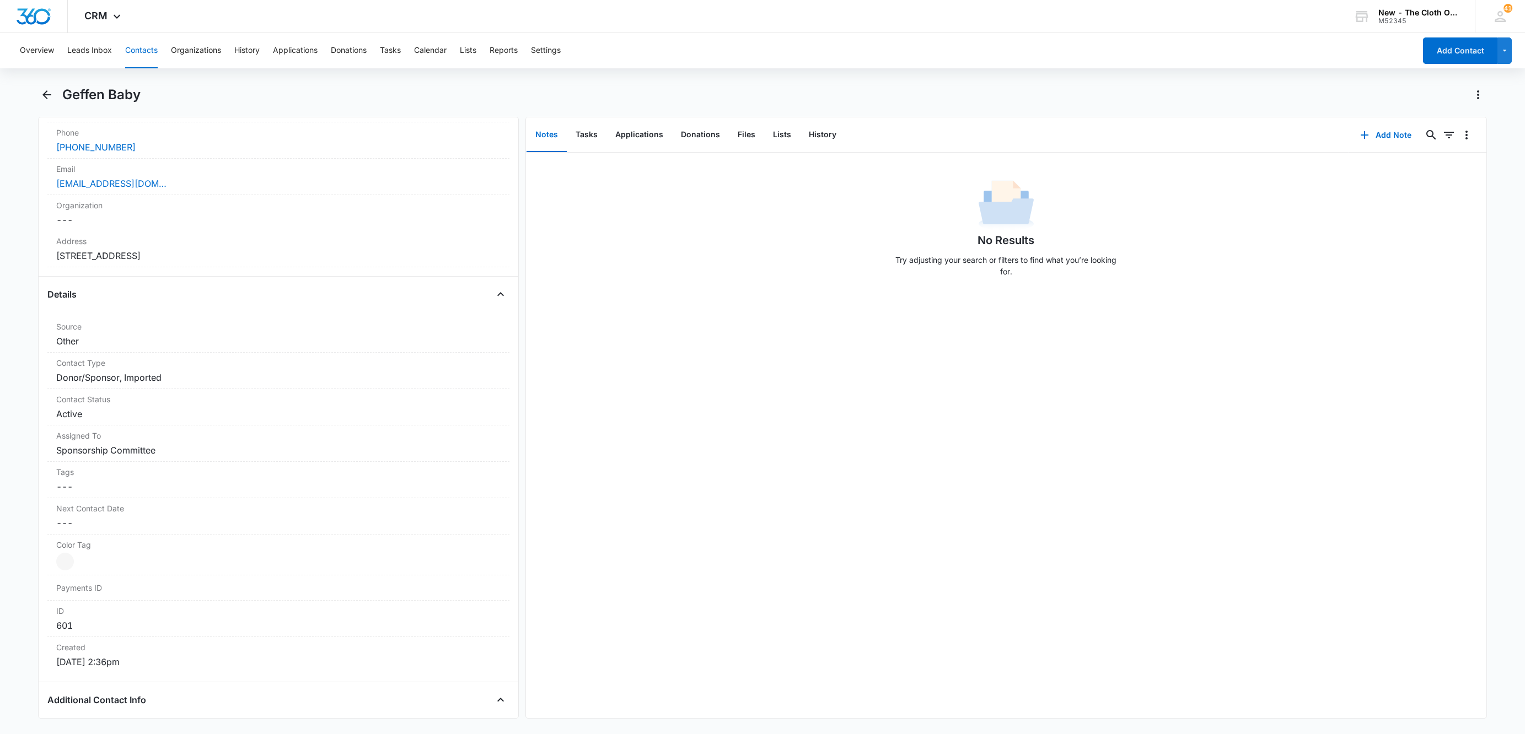
scroll to position [331, 0]
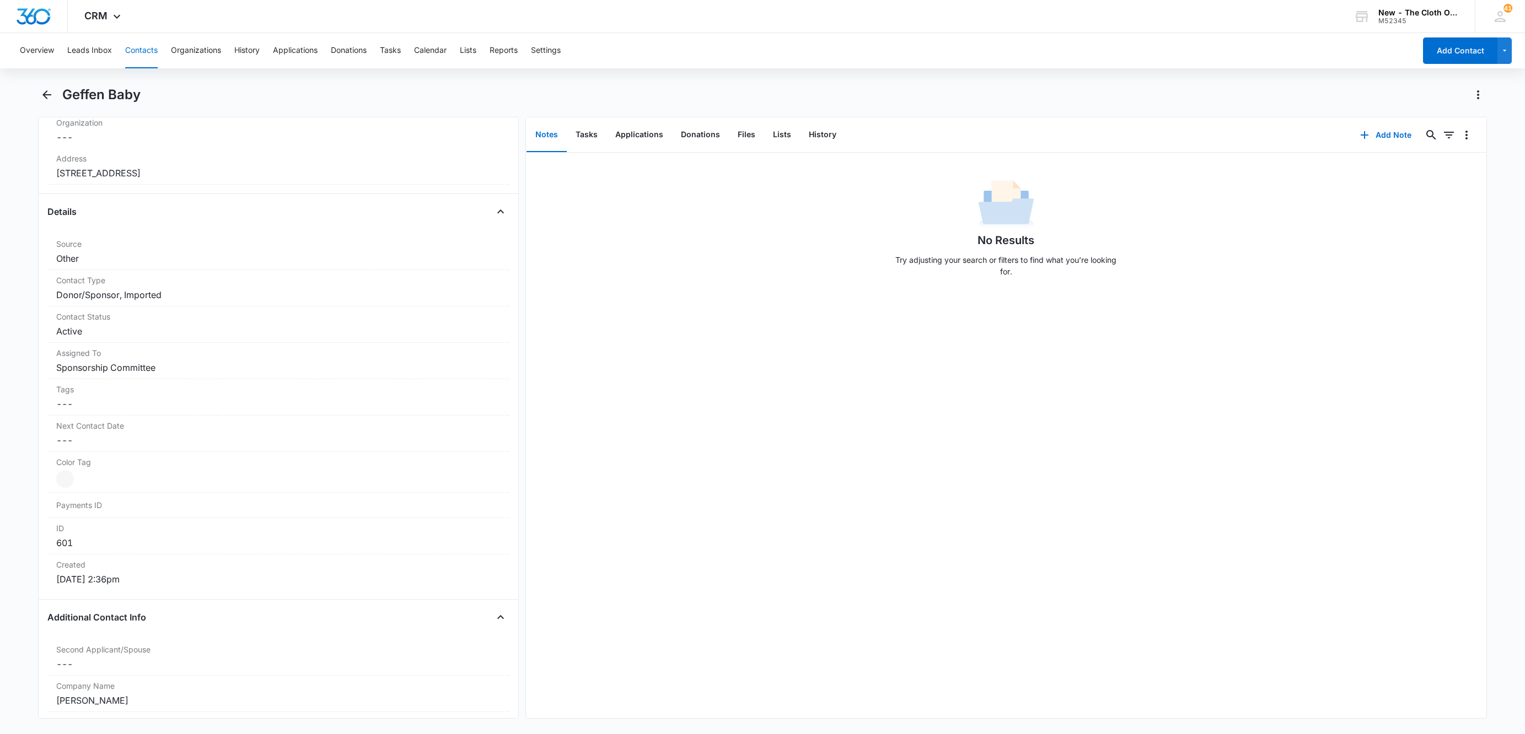
click at [150, 48] on button "Contacts" at bounding box center [141, 50] width 33 height 35
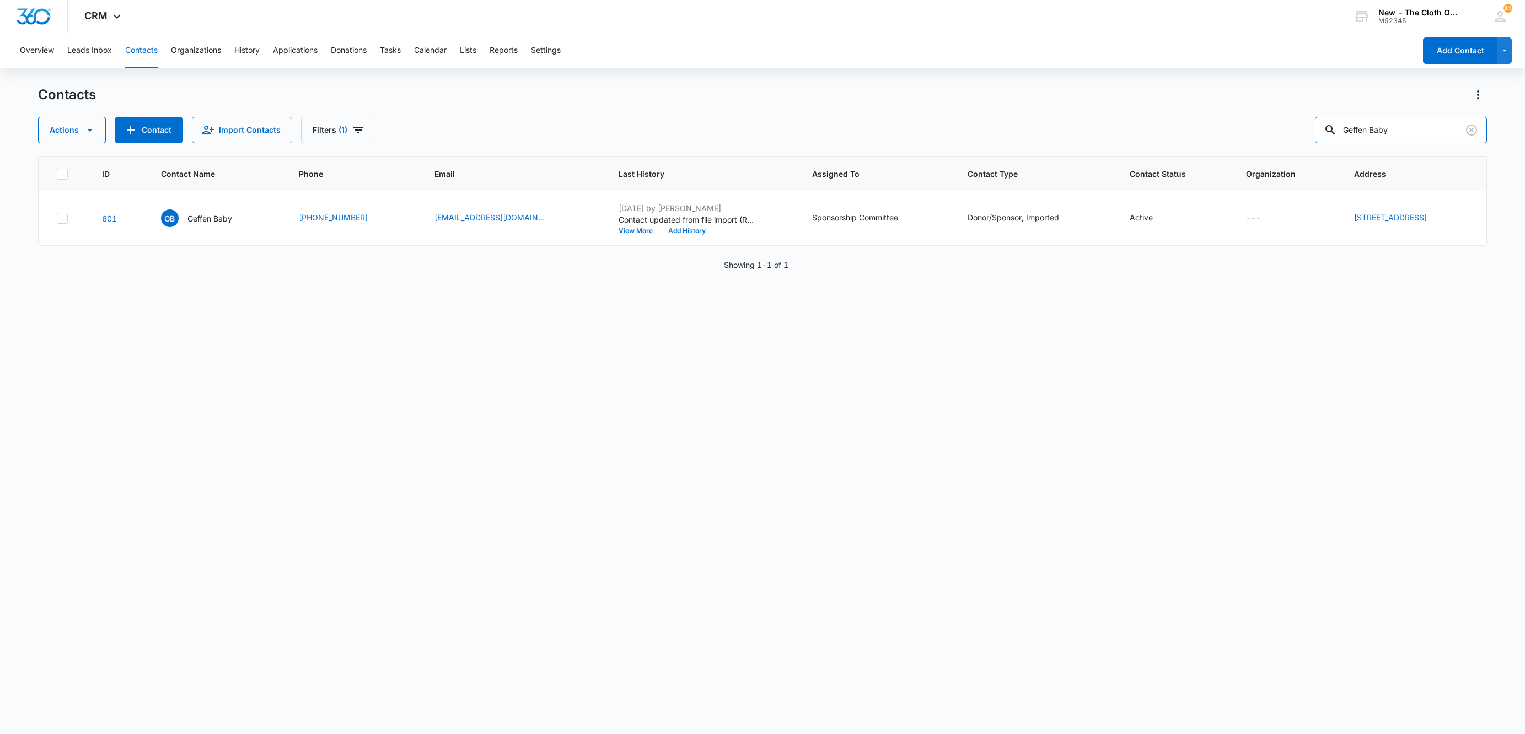
drag, startPoint x: 1254, startPoint y: 117, endPoint x: 1150, endPoint y: 131, distance: 105.0
click at [1151, 131] on div "Actions Contact Import Contacts Filters (1) Geffen Baby" at bounding box center [762, 130] width 1449 height 26
paste input "Texas Tushies"
drag, startPoint x: 1420, startPoint y: 126, endPoint x: 1115, endPoint y: 125, distance: 305.4
click at [1123, 121] on div "Actions Contact Import Contacts Filters (1) Texas Tushies" at bounding box center [762, 130] width 1449 height 26
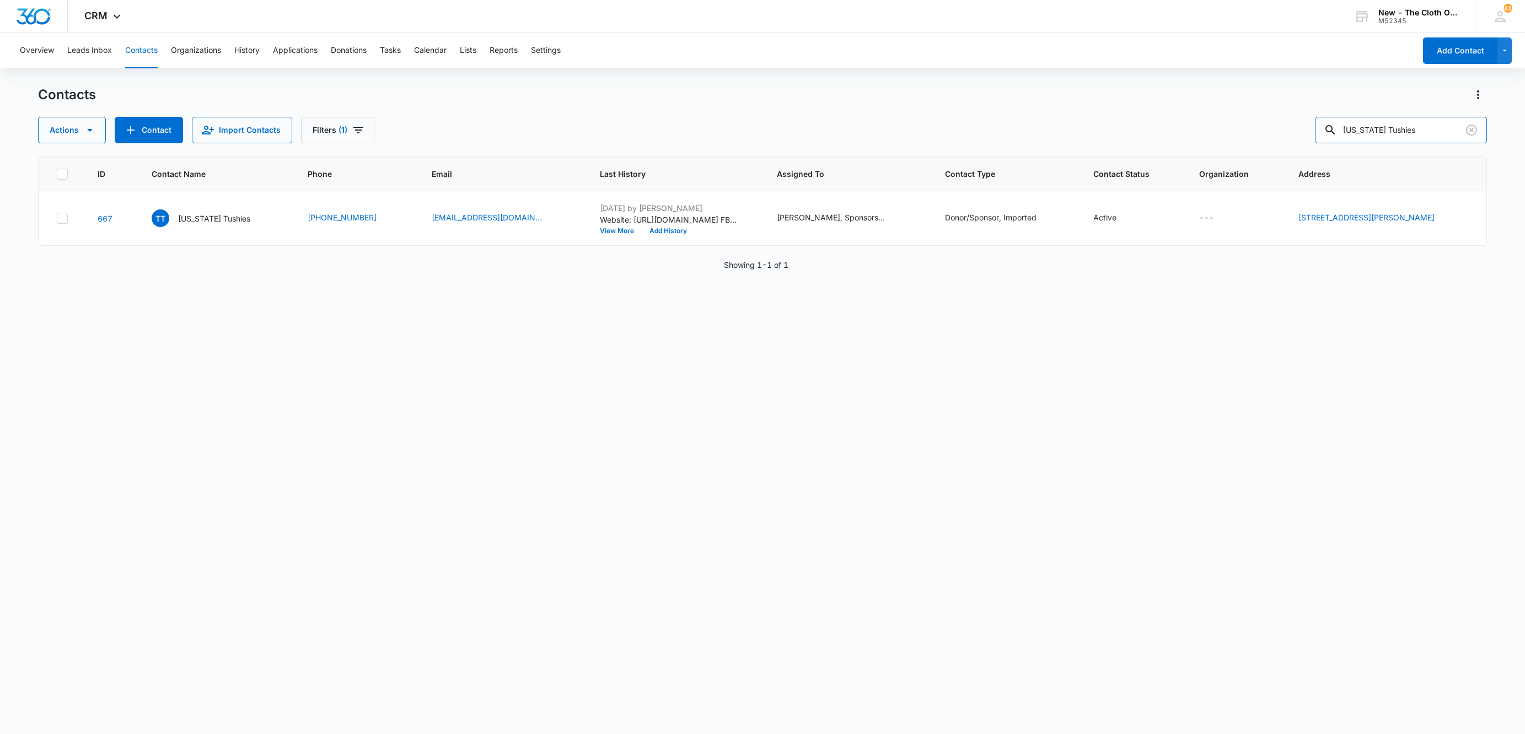
paste input "Krunchy Kulture"
drag, startPoint x: 1439, startPoint y: 122, endPoint x: 1131, endPoint y: 136, distance: 308.4
click at [1136, 131] on div "Actions Contact Import Contacts Filters (1) Krunchy Kulture" at bounding box center [762, 130] width 1449 height 26
paste input "Highland Baby"
type input "Highland Baby"
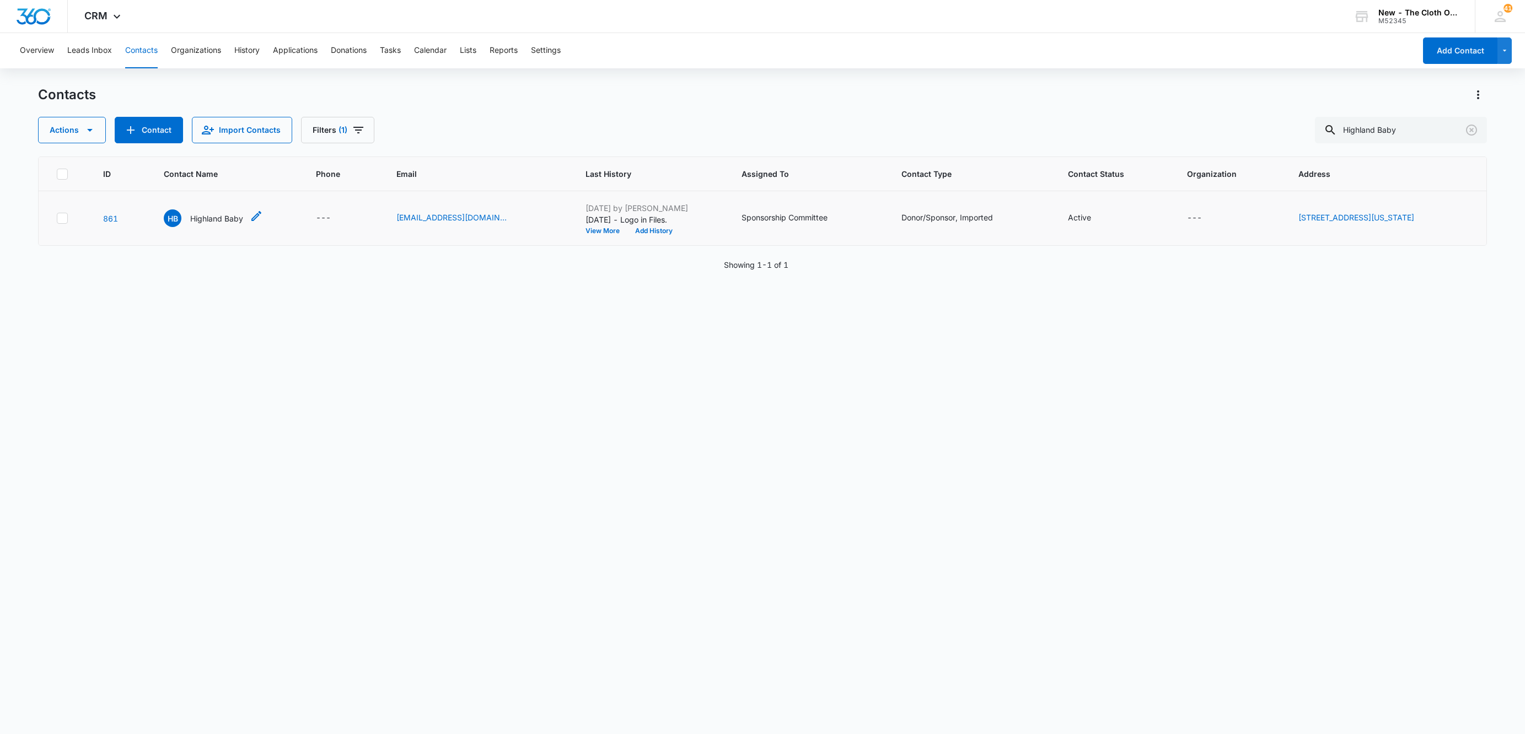
click at [213, 219] on p "Highland Baby" at bounding box center [216, 219] width 53 height 12
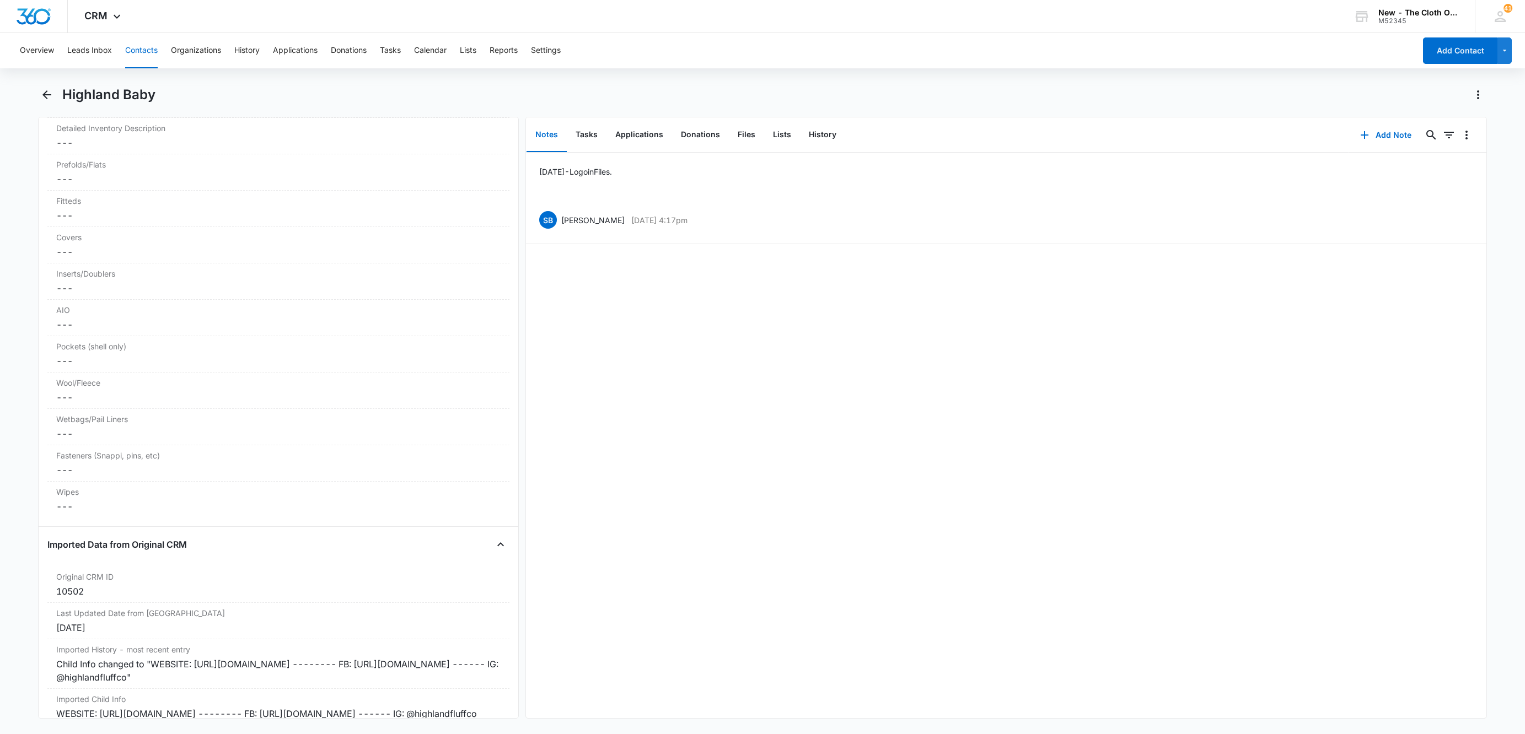
scroll to position [2841, 0]
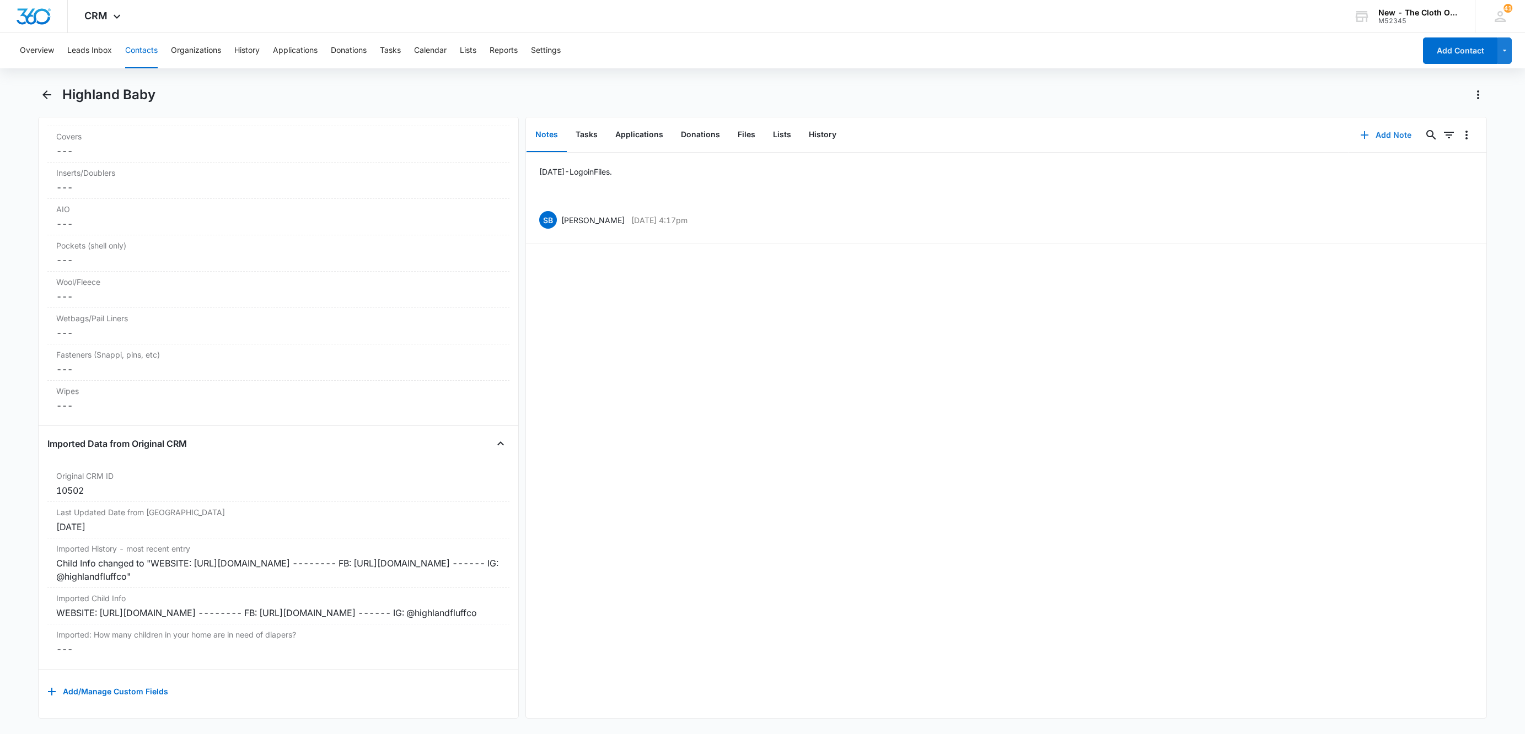
click at [1369, 138] on button "Add Note" at bounding box center [1385, 135] width 73 height 26
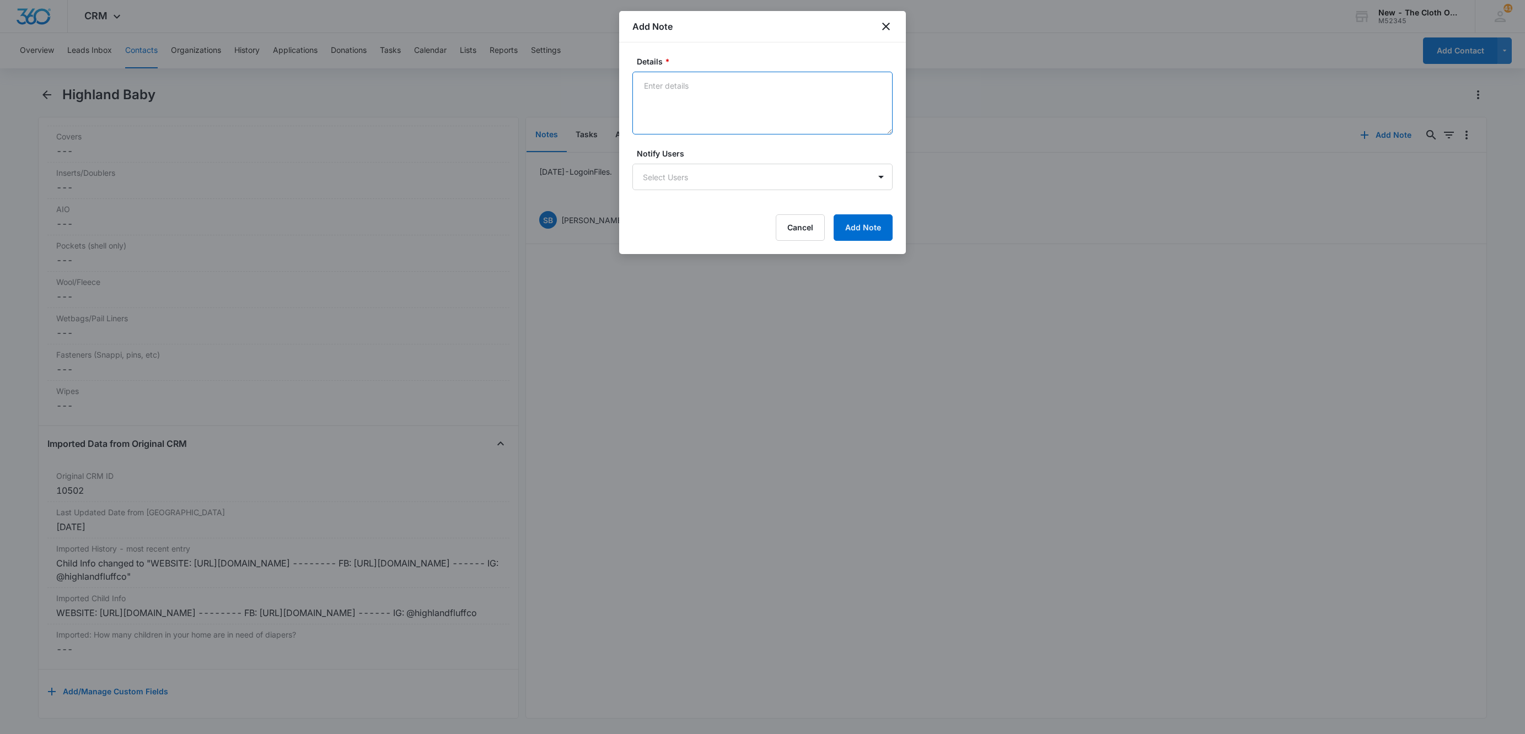
click at [723, 83] on textarea "Details *" at bounding box center [762, 103] width 260 height 63
type textarea "w"
paste textarea "https://www.highlandbabyco.com/"
paste textarea "highlandbabyco"
type textarea "WEBSITE: https://www.highlandbabyco.com/ IG: @highlandbabyco"
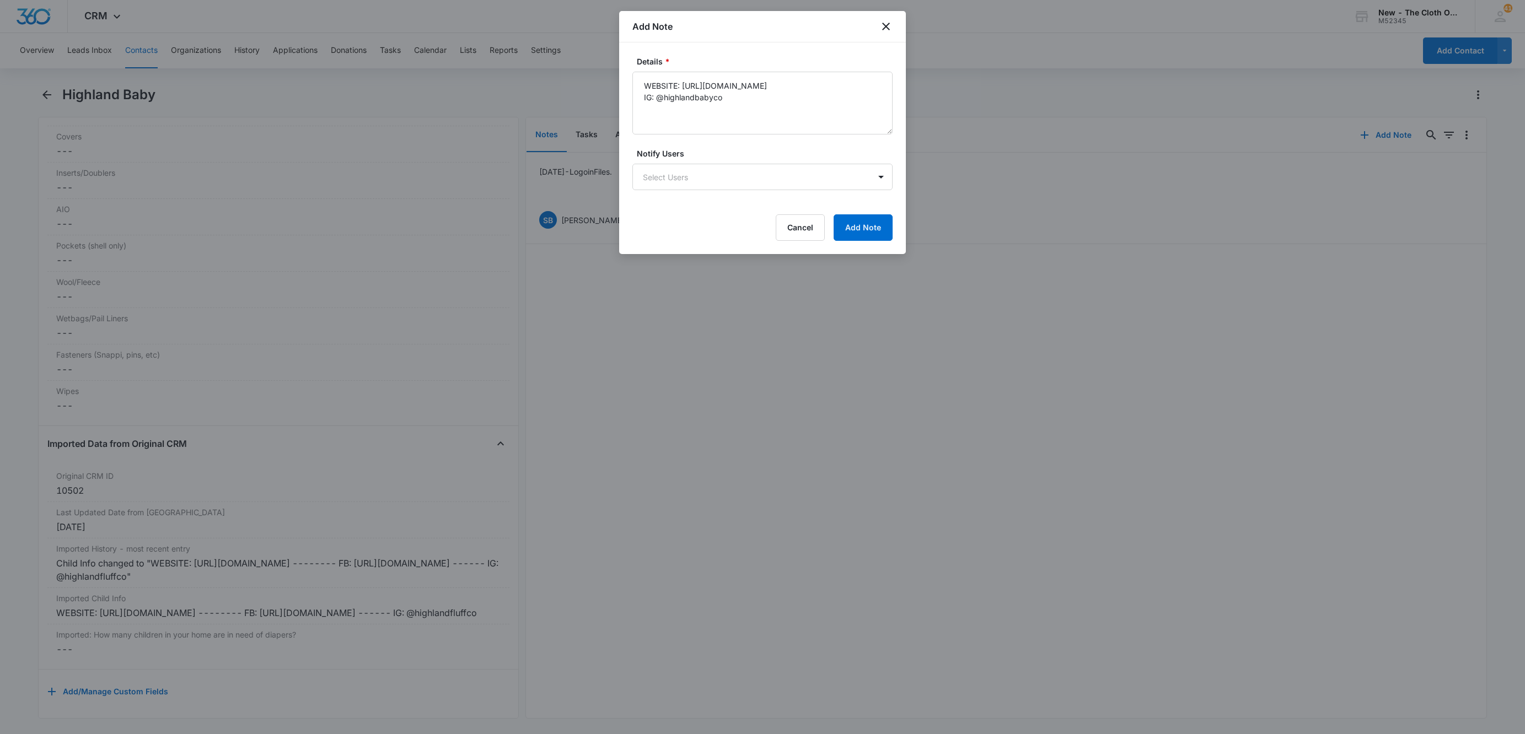
click at [875, 243] on div "Details * WEBSITE: https://www.highlandbabyco.com/ IG: @highlandbabyco Notify U…" at bounding box center [762, 148] width 287 height 212
click at [869, 228] on button "Add Note" at bounding box center [862, 227] width 59 height 26
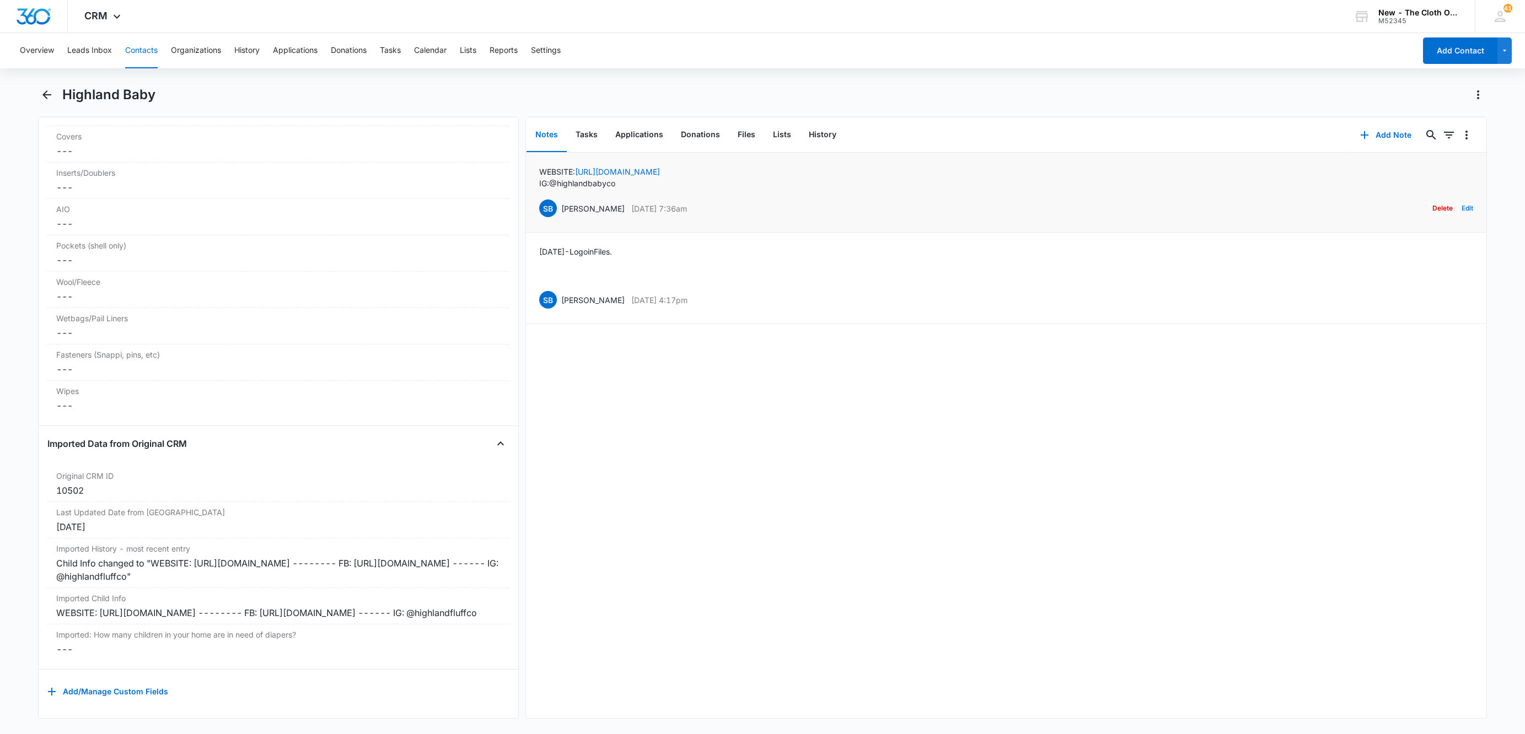
click at [1461, 204] on button "Edit" at bounding box center [1467, 208] width 12 height 21
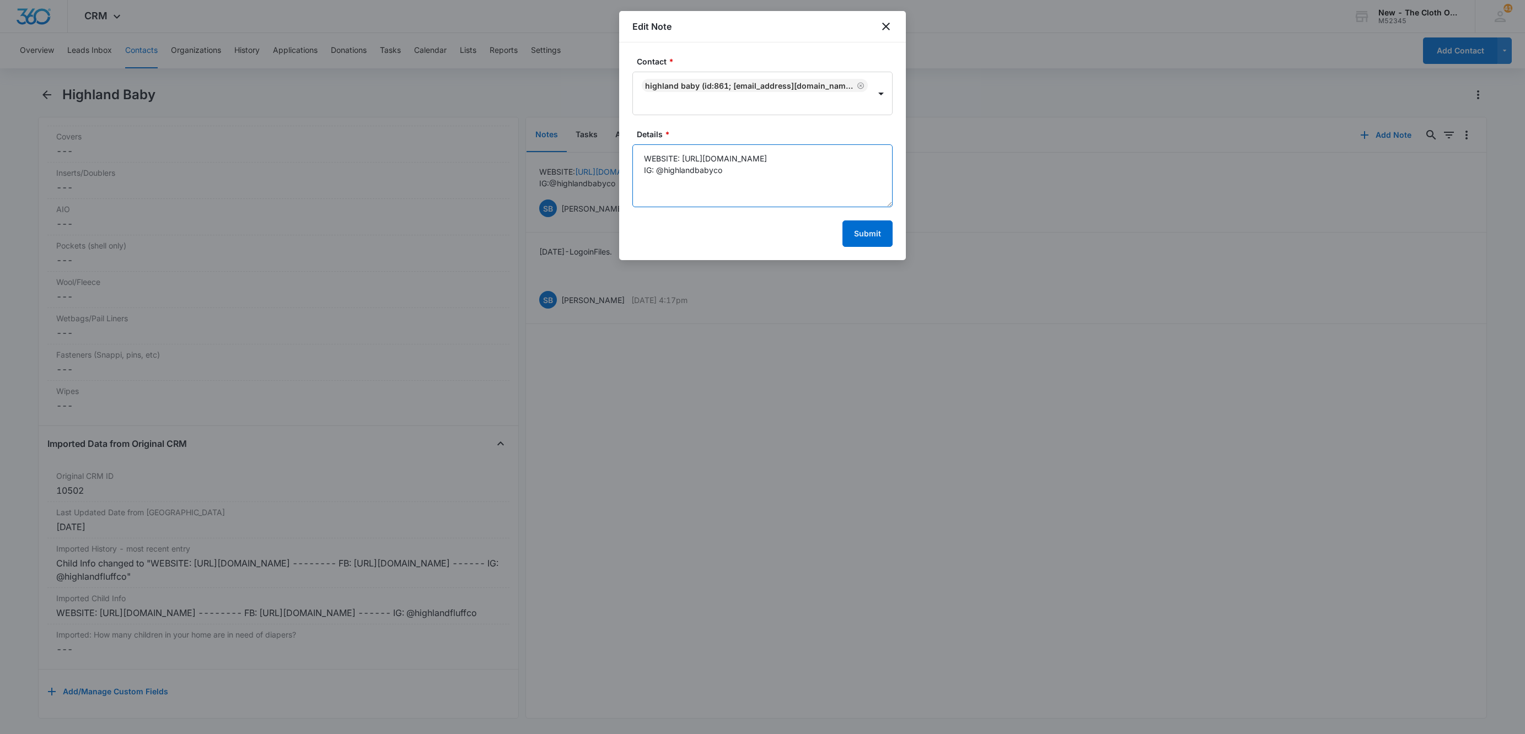
click at [641, 159] on textarea "WEBSITE: https://www.highlandbabyco.com/ IG: @highlandbabyco" at bounding box center [762, 175] width 260 height 63
paste textarea "https://www.facebook.com/profile.php?id=100092943647039"
type textarea "WEBSITE: https://www.highlandbabyco.com/ FB: https://www.facebook.com/profile.p…"
click at [863, 220] on button "Submit" at bounding box center [867, 233] width 50 height 26
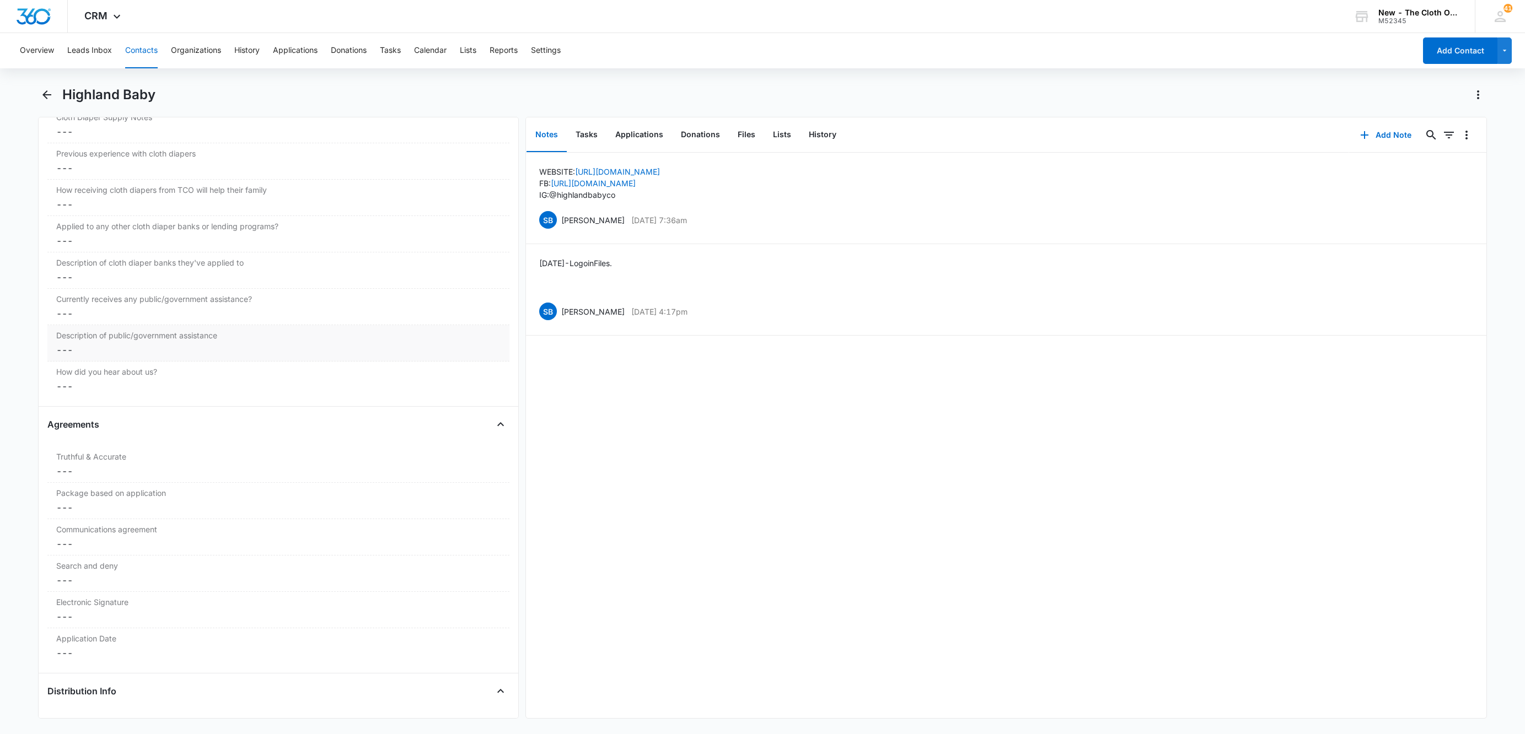
scroll to position [1849, 0]
drag, startPoint x: 144, startPoint y: 51, endPoint x: 151, endPoint y: 51, distance: 7.2
click at [144, 51] on button "Contacts" at bounding box center [141, 50] width 33 height 35
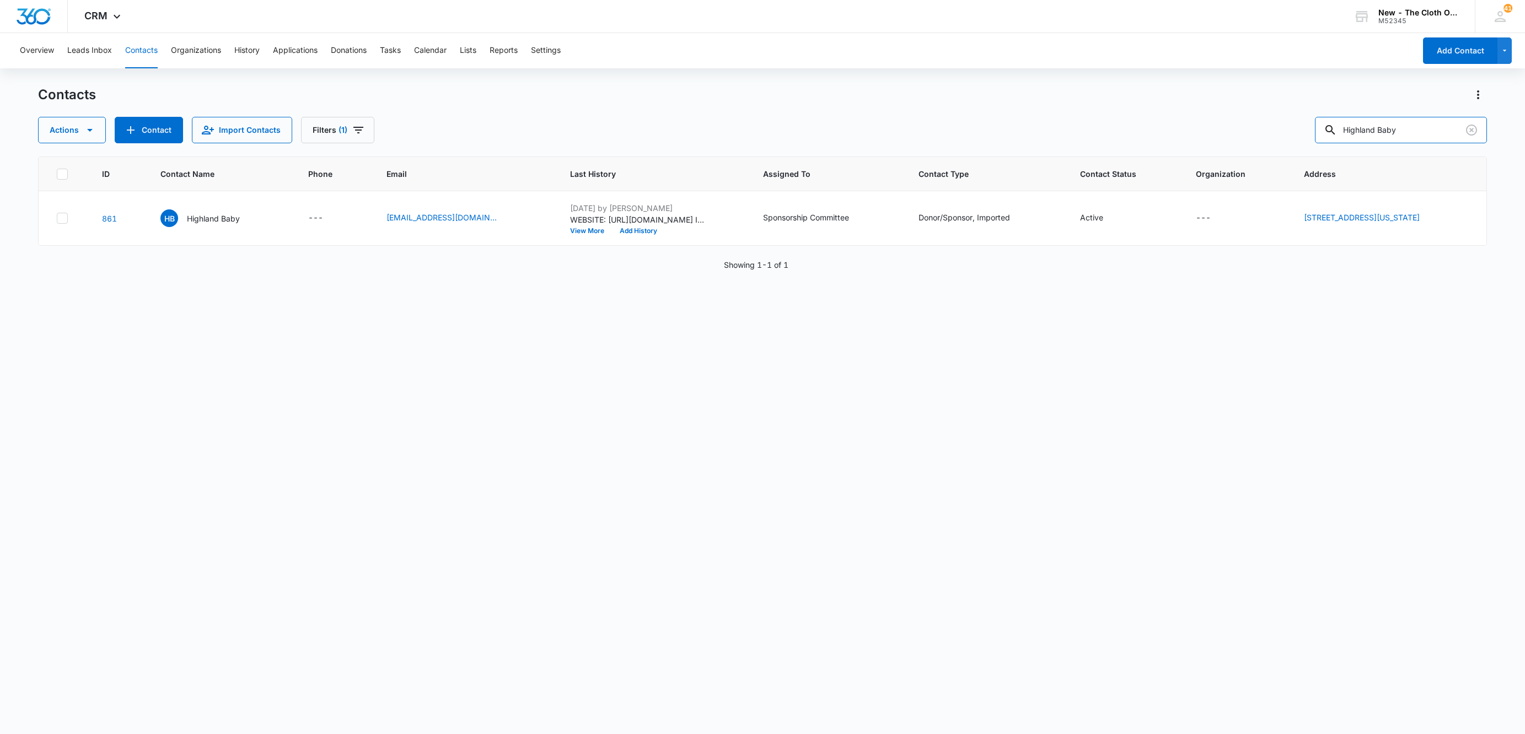
drag, startPoint x: 1419, startPoint y: 127, endPoint x: 1261, endPoint y: 150, distance: 159.9
click at [1262, 149] on div "Contacts Actions Contact Import Contacts Filters (1) Highland Baby ID Contact N…" at bounding box center [762, 409] width 1449 height 647
paste input "Southern Fluff Love LLC"
type input "Southern Fluff Love LLC"
click at [220, 222] on p "Southern Fluff Love LLC" at bounding box center [229, 219] width 87 height 12
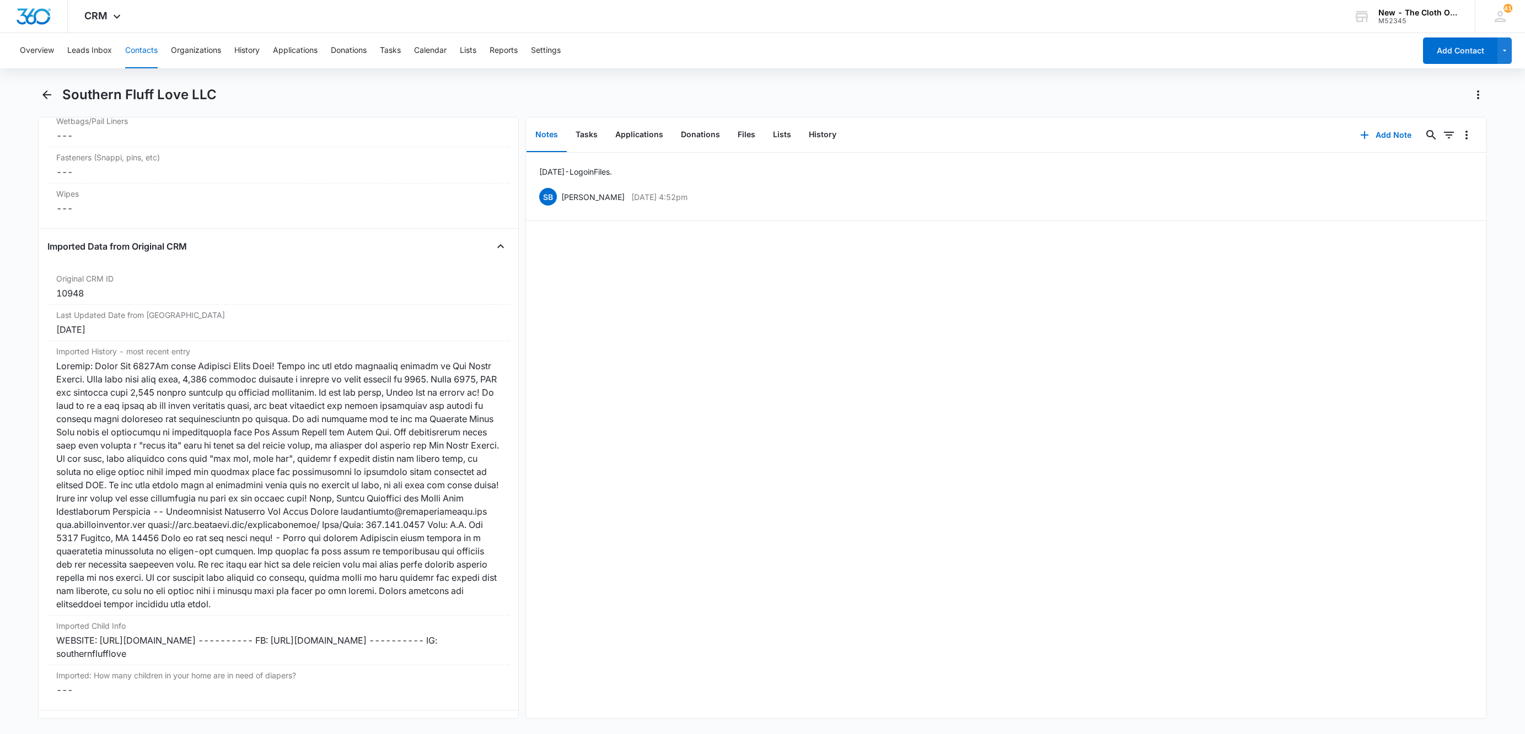
scroll to position [3079, 0]
